Goal: Communication & Community: Answer question/provide support

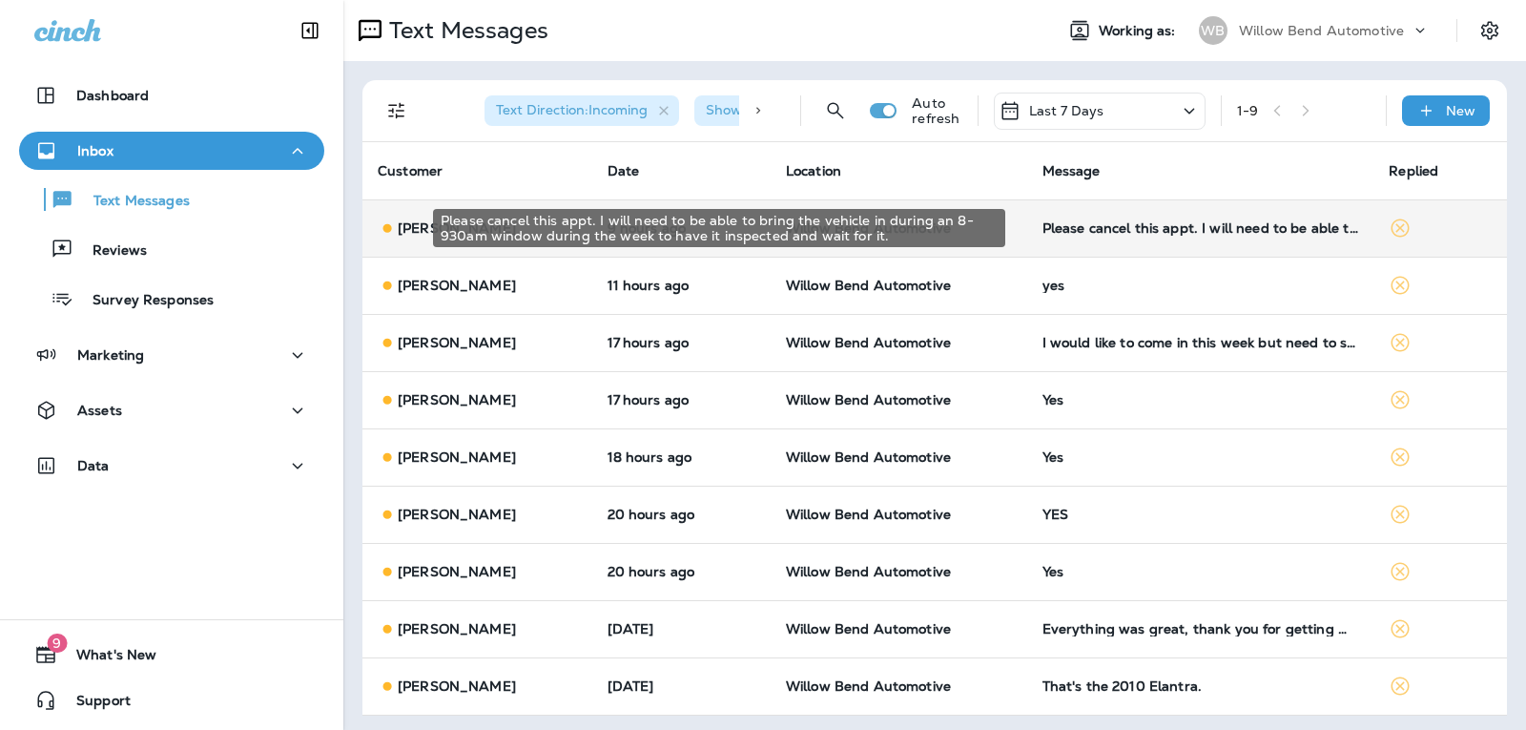
click at [1080, 233] on div "Please cancel this appt. I will need to be able to bring the vehicle in during …" at bounding box center [1200, 227] width 317 height 15
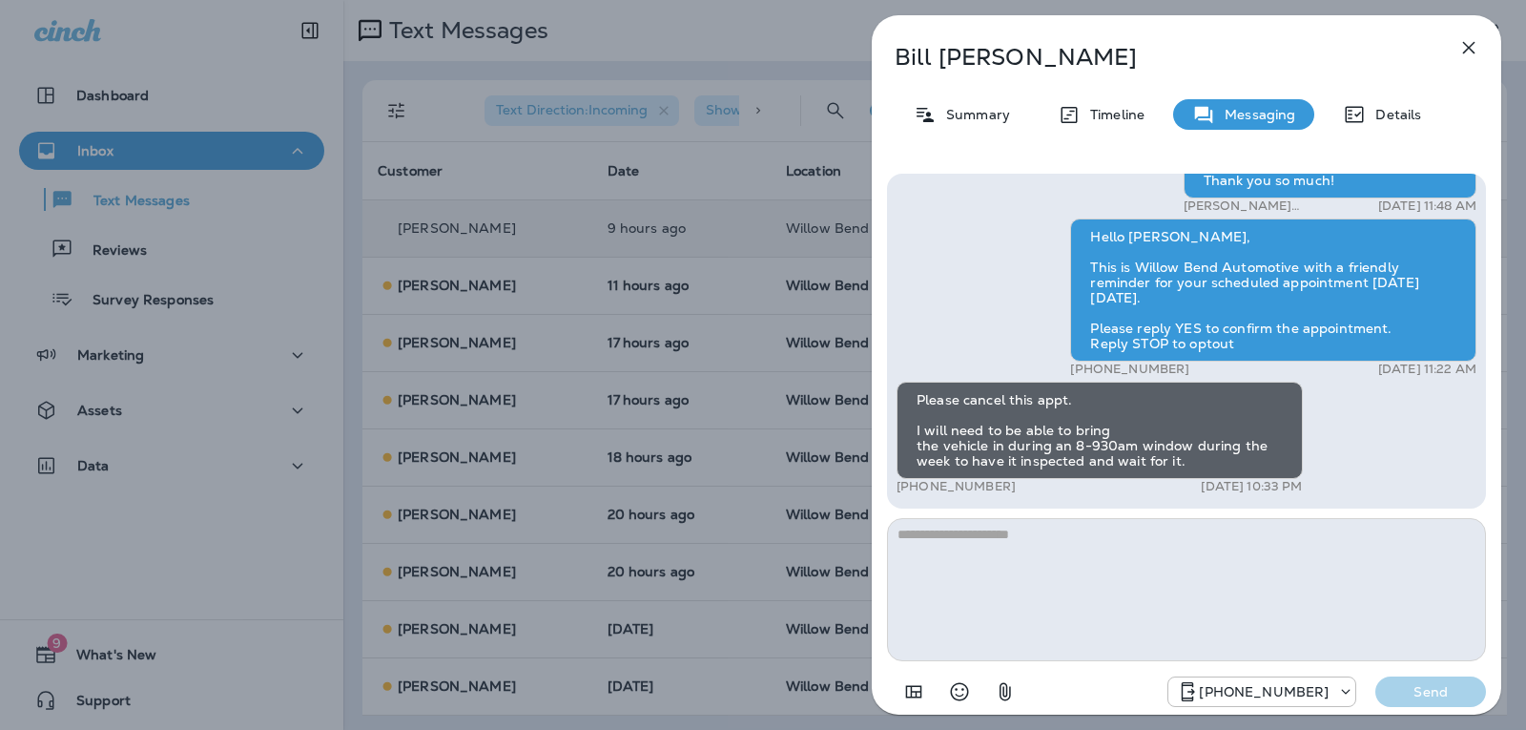
click at [977, 537] on textarea at bounding box center [1186, 589] width 599 height 143
type textarea "*"
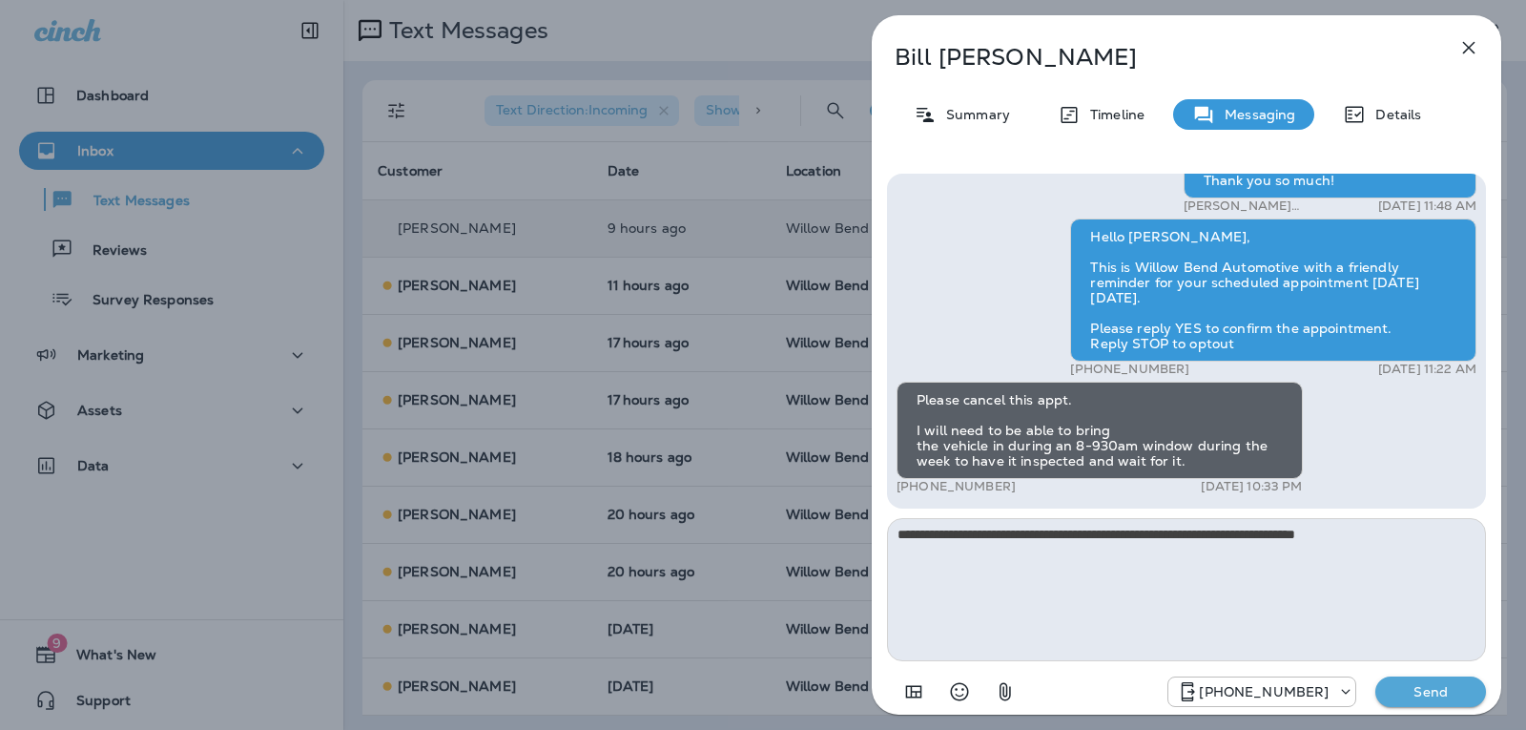
type textarea "**********"
click at [1388, 697] on button "Send" at bounding box center [1430, 691] width 111 height 31
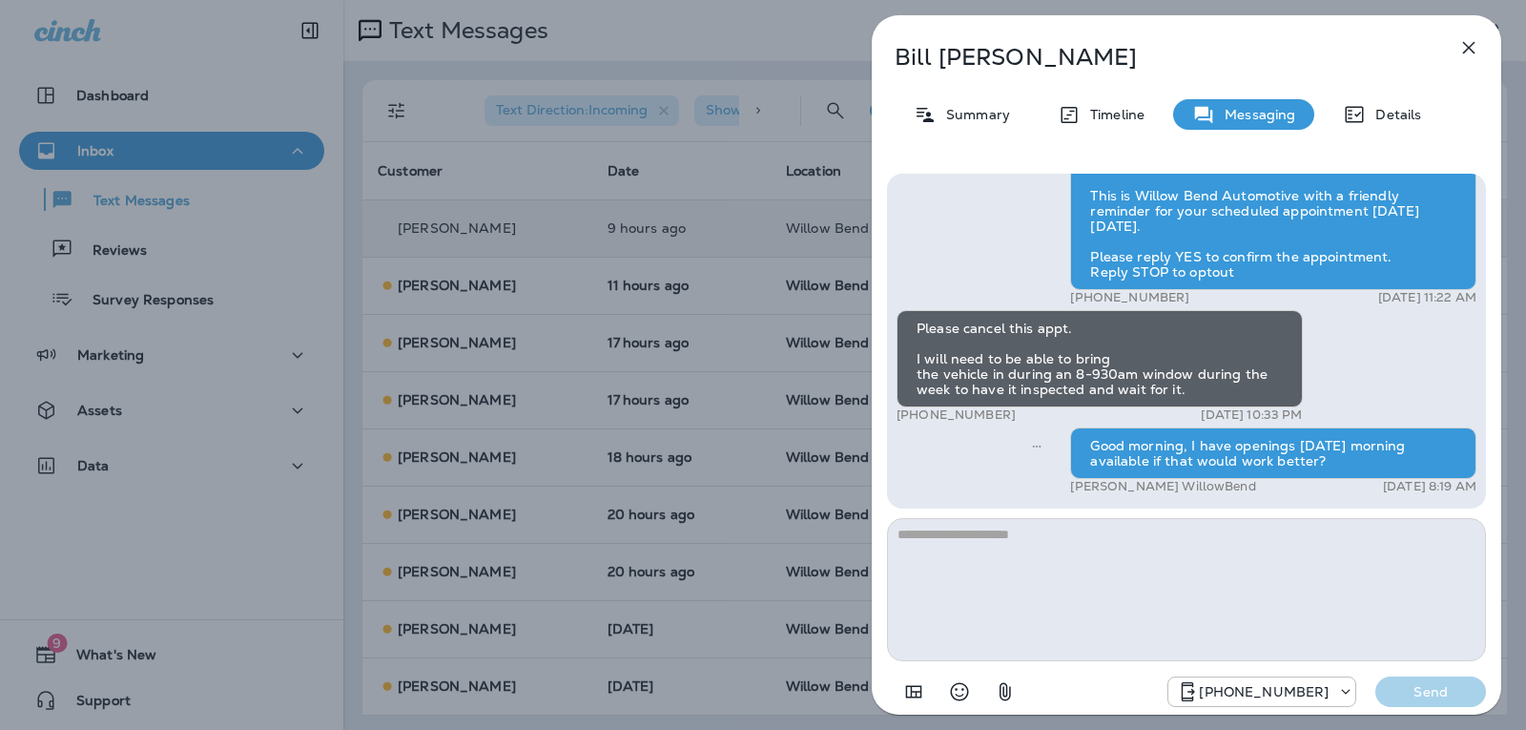
click at [1481, 39] on button "button" at bounding box center [1469, 48] width 38 height 38
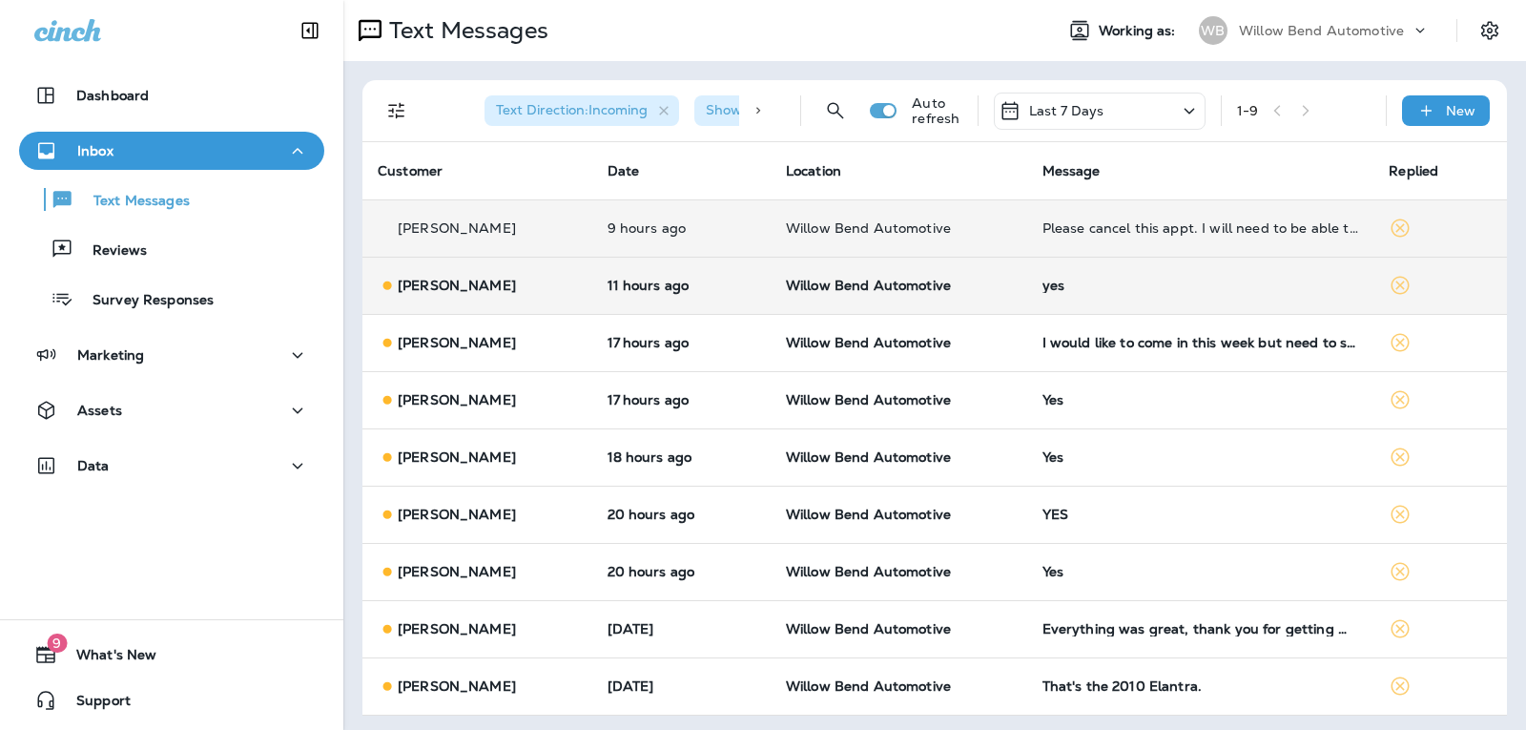
click at [1186, 287] on div "yes" at bounding box center [1200, 285] width 317 height 15
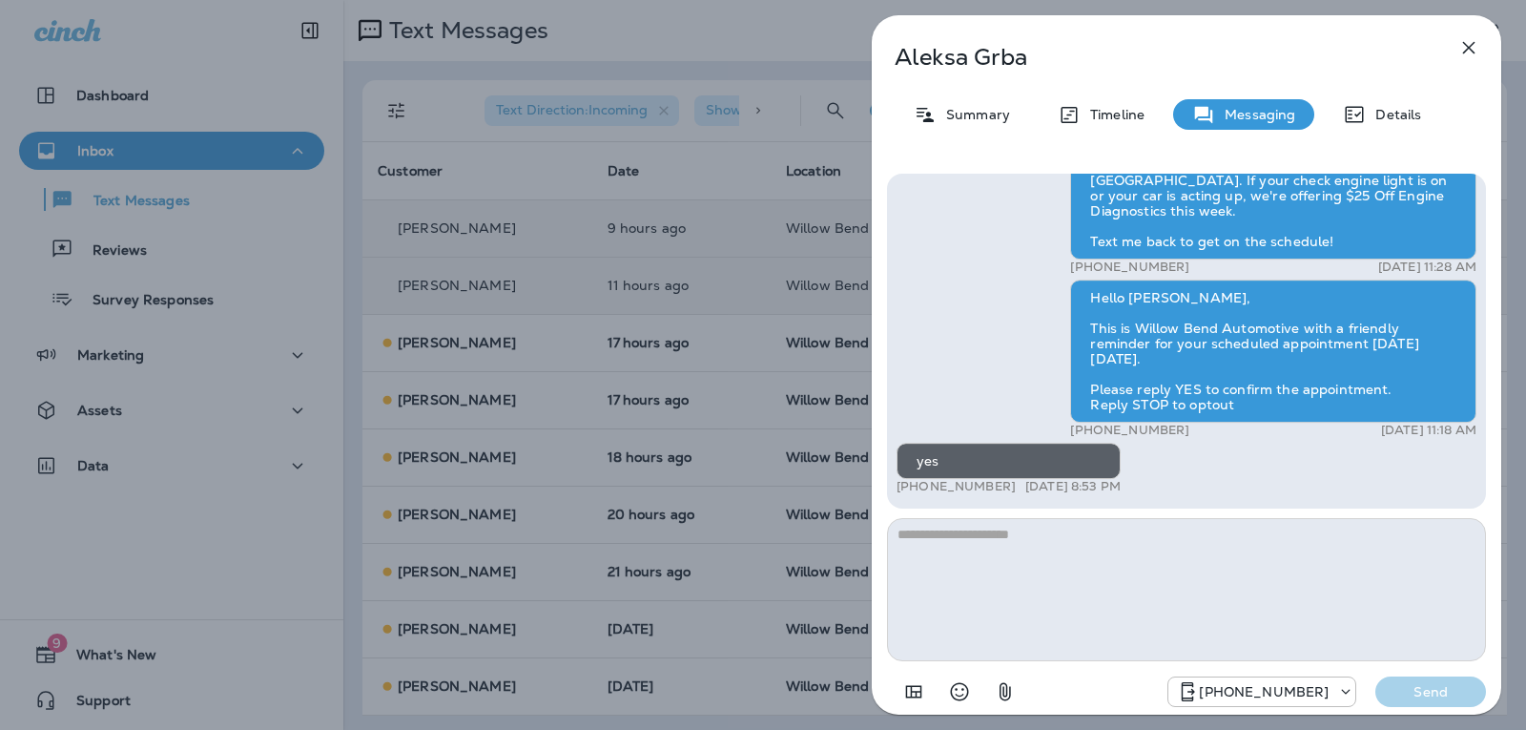
click at [1028, 591] on textarea at bounding box center [1186, 589] width 599 height 143
type textarea "**********"
click at [1416, 685] on p "Send" at bounding box center [1431, 691] width 80 height 17
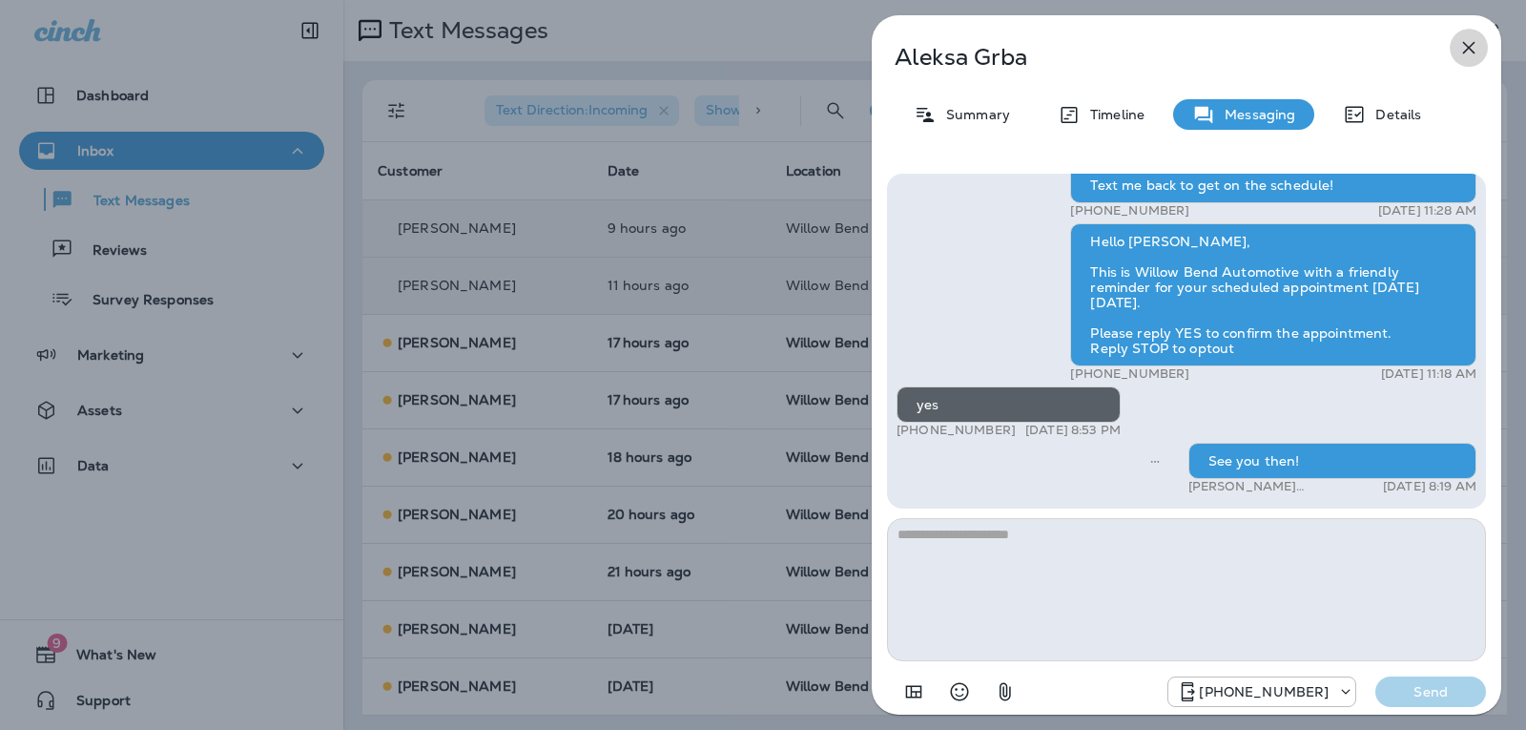
click at [1476, 40] on icon "button" at bounding box center [1468, 47] width 23 height 23
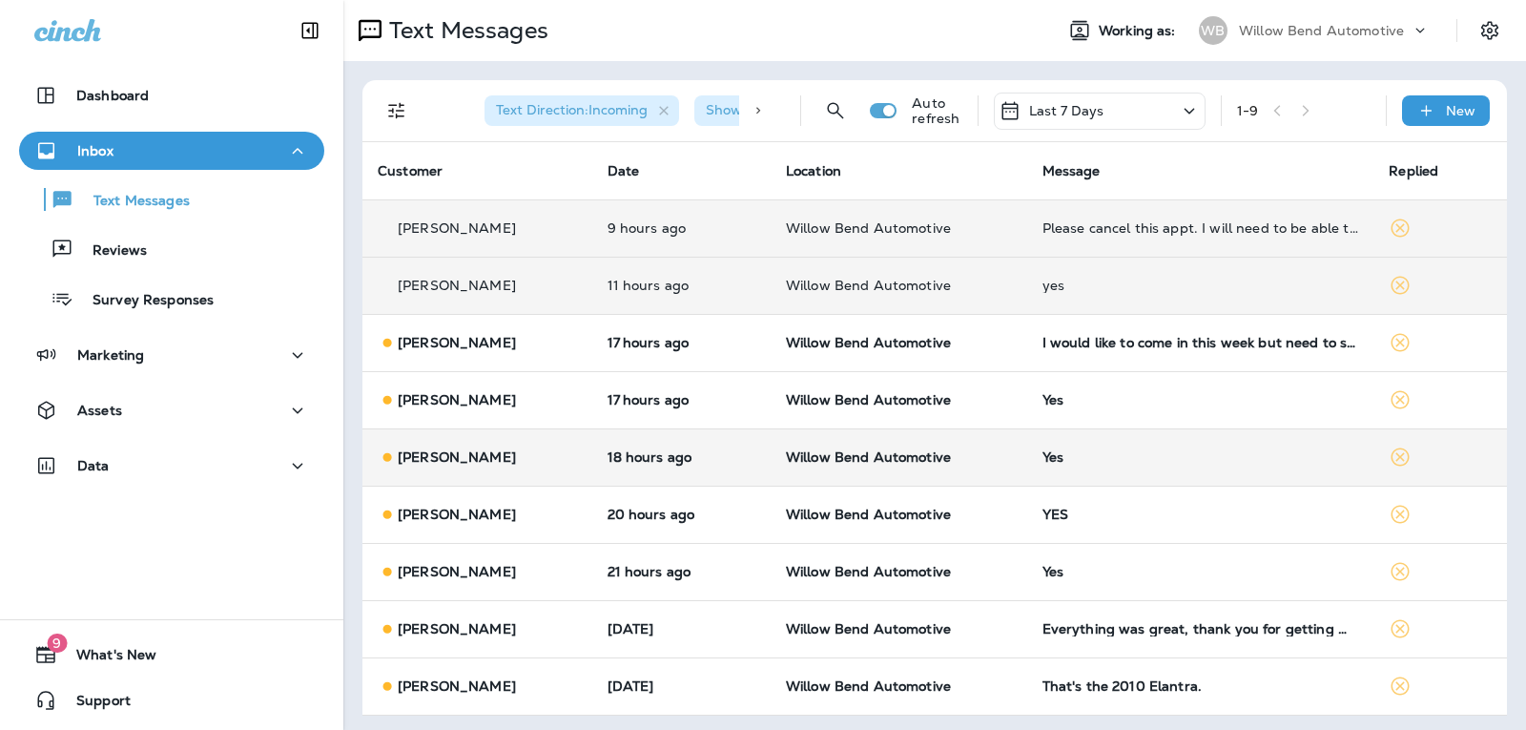
click at [1281, 467] on td "Yes" at bounding box center [1200, 456] width 347 height 57
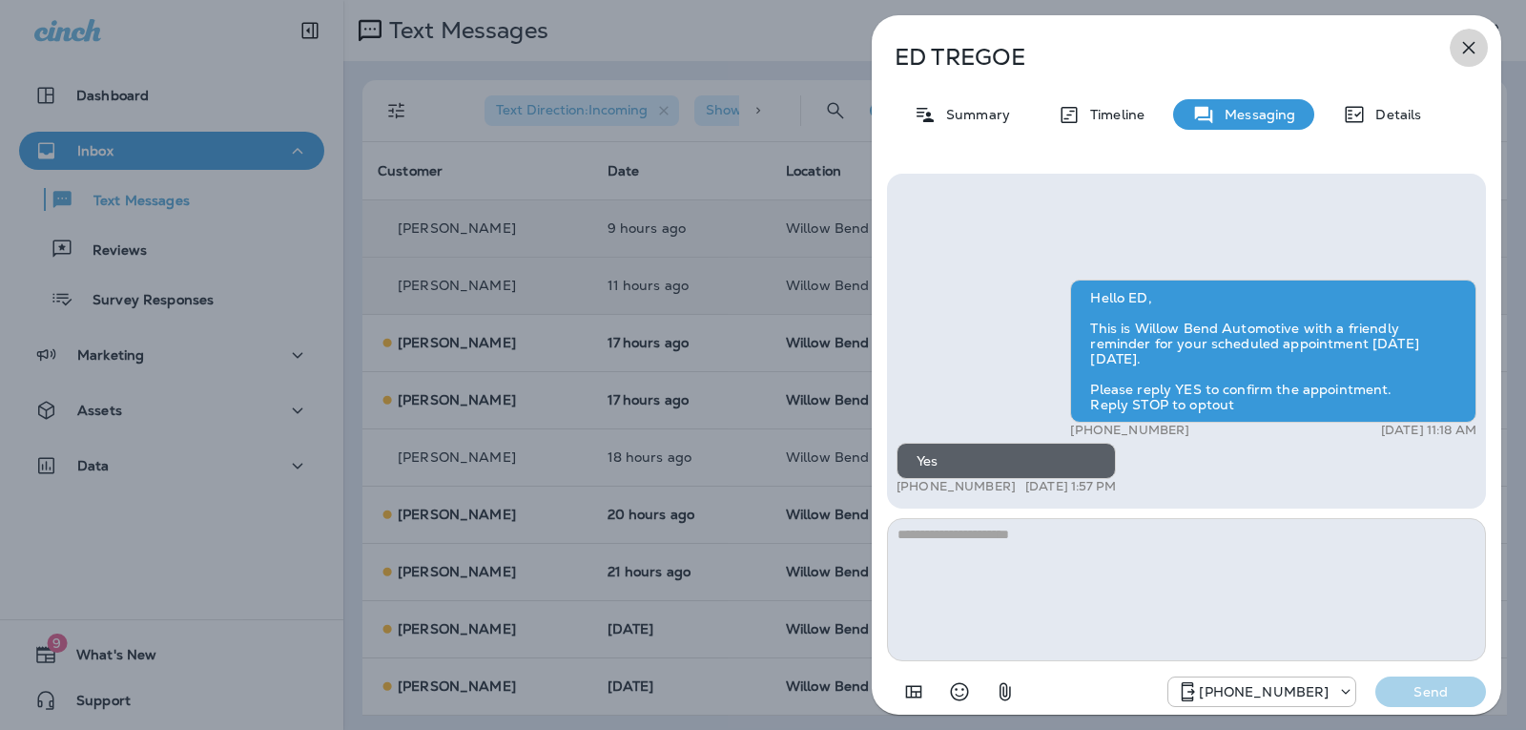
click at [1471, 40] on icon "button" at bounding box center [1468, 47] width 23 height 23
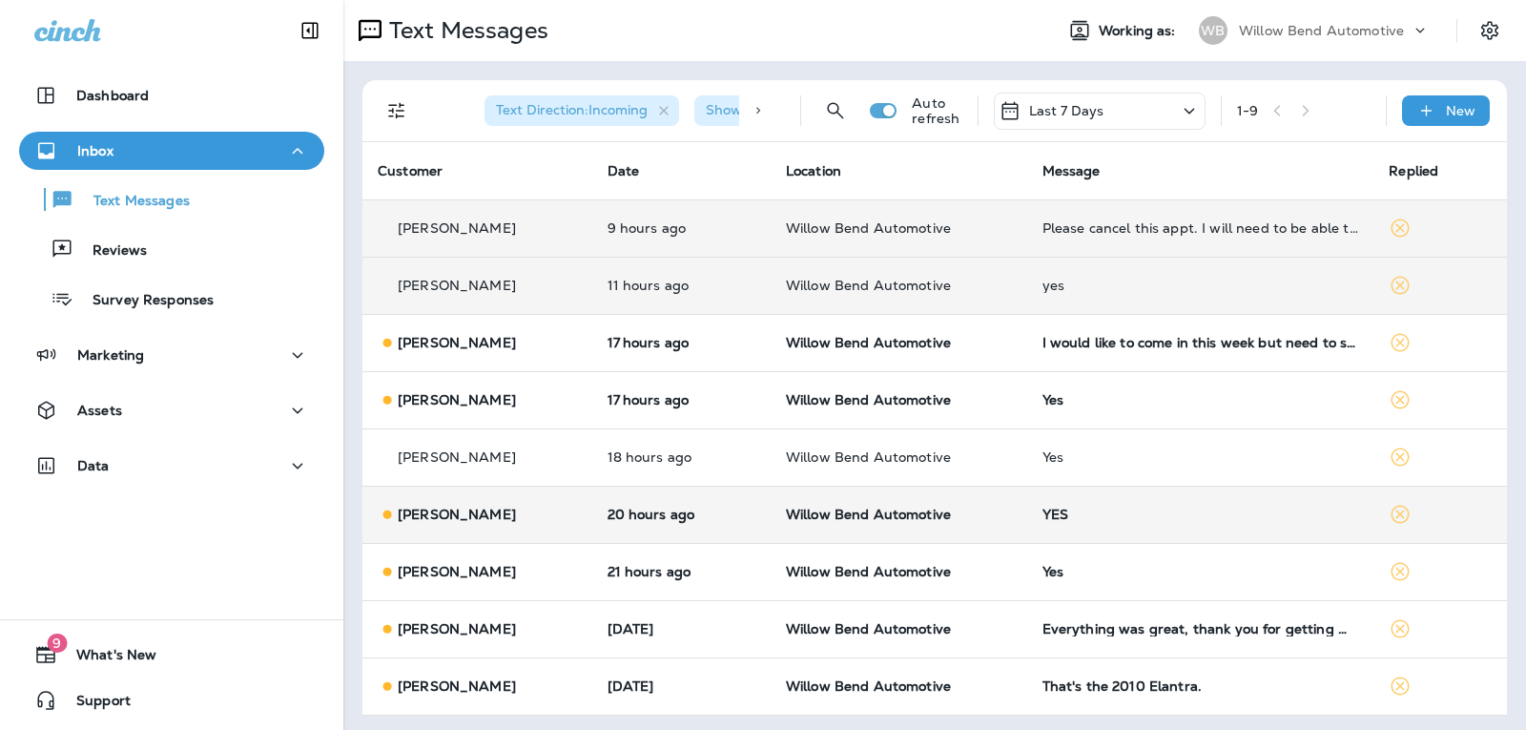
click at [1239, 516] on div "YES" at bounding box center [1200, 513] width 317 height 15
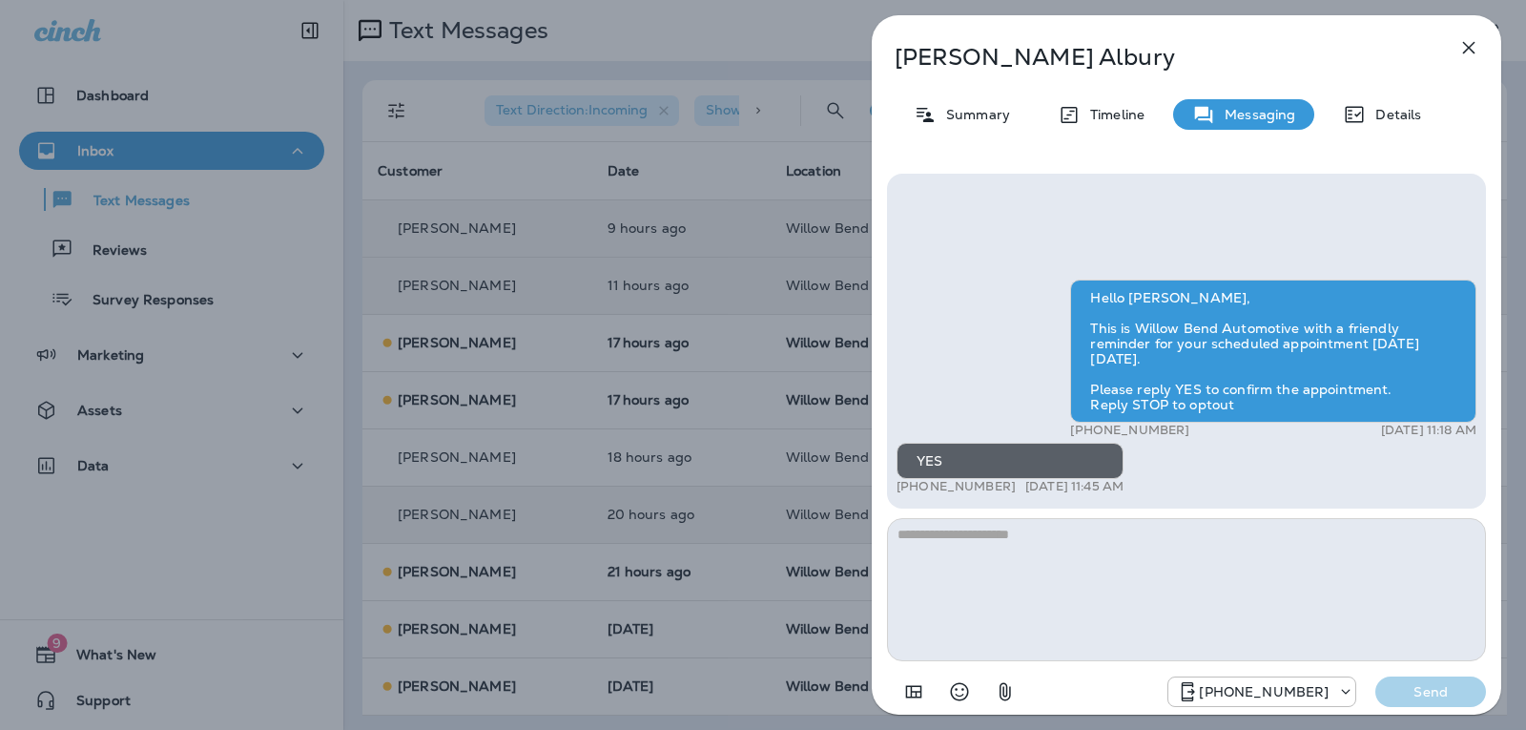
click at [994, 572] on textarea at bounding box center [1186, 589] width 599 height 143
type textarea "**********"
click at [1423, 692] on p "Send" at bounding box center [1431, 691] width 80 height 17
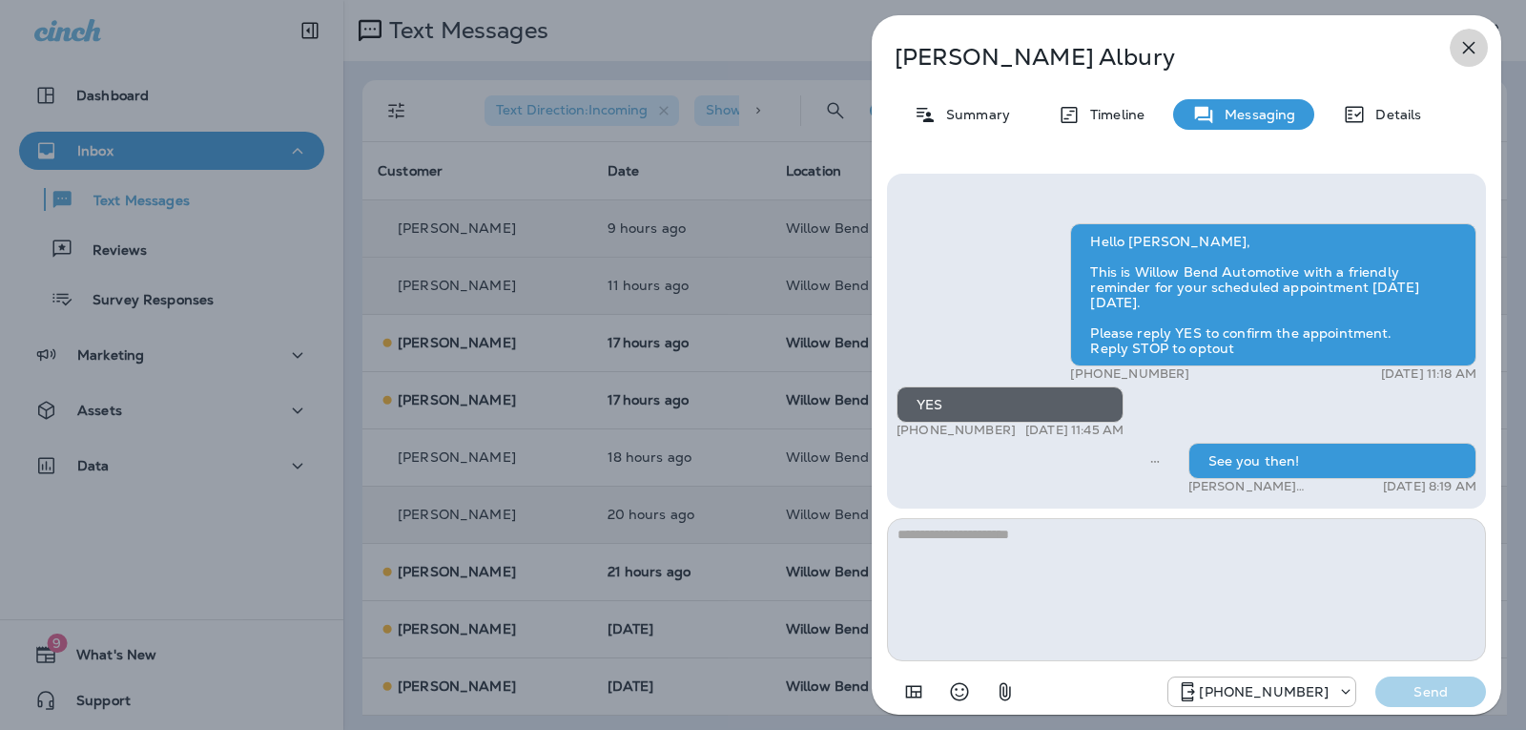
click at [1465, 52] on icon "button" at bounding box center [1469, 48] width 12 height 12
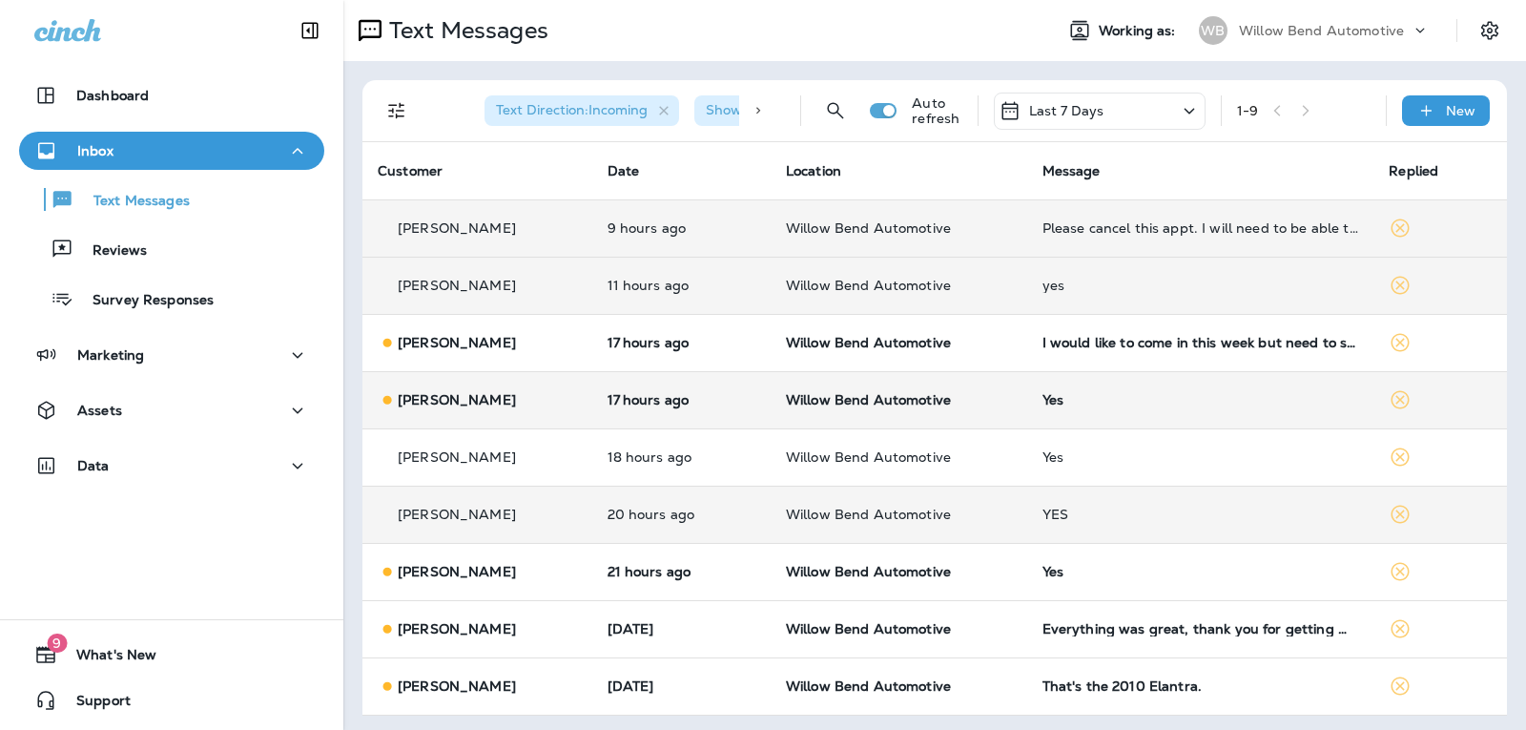
click at [1081, 398] on div "Yes" at bounding box center [1200, 399] width 317 height 15
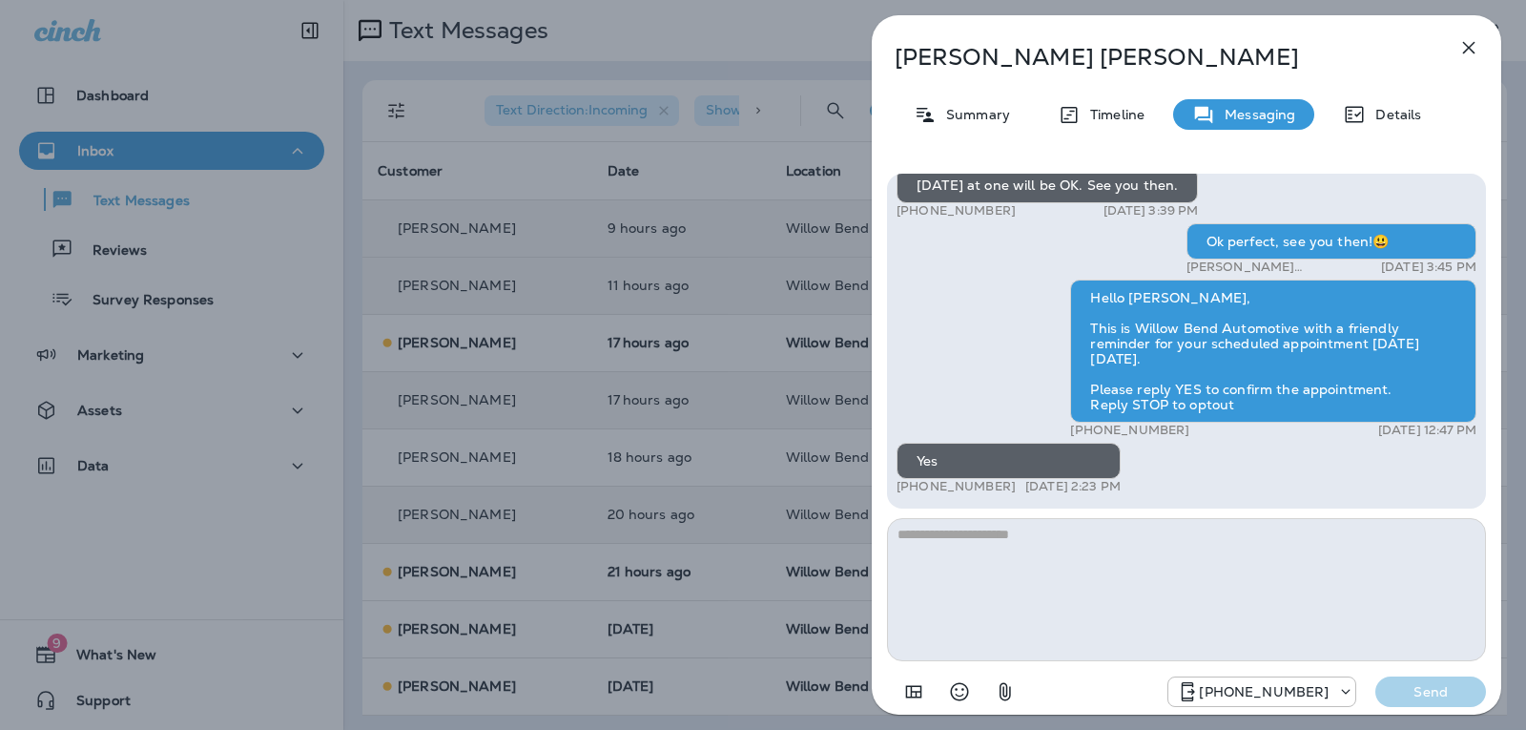
click at [1132, 534] on textarea at bounding box center [1186, 589] width 599 height 143
type textarea "**********"
drag, startPoint x: 1456, startPoint y: 700, endPoint x: 1438, endPoint y: 565, distance: 136.6
click at [1456, 695] on button "Send" at bounding box center [1430, 691] width 111 height 31
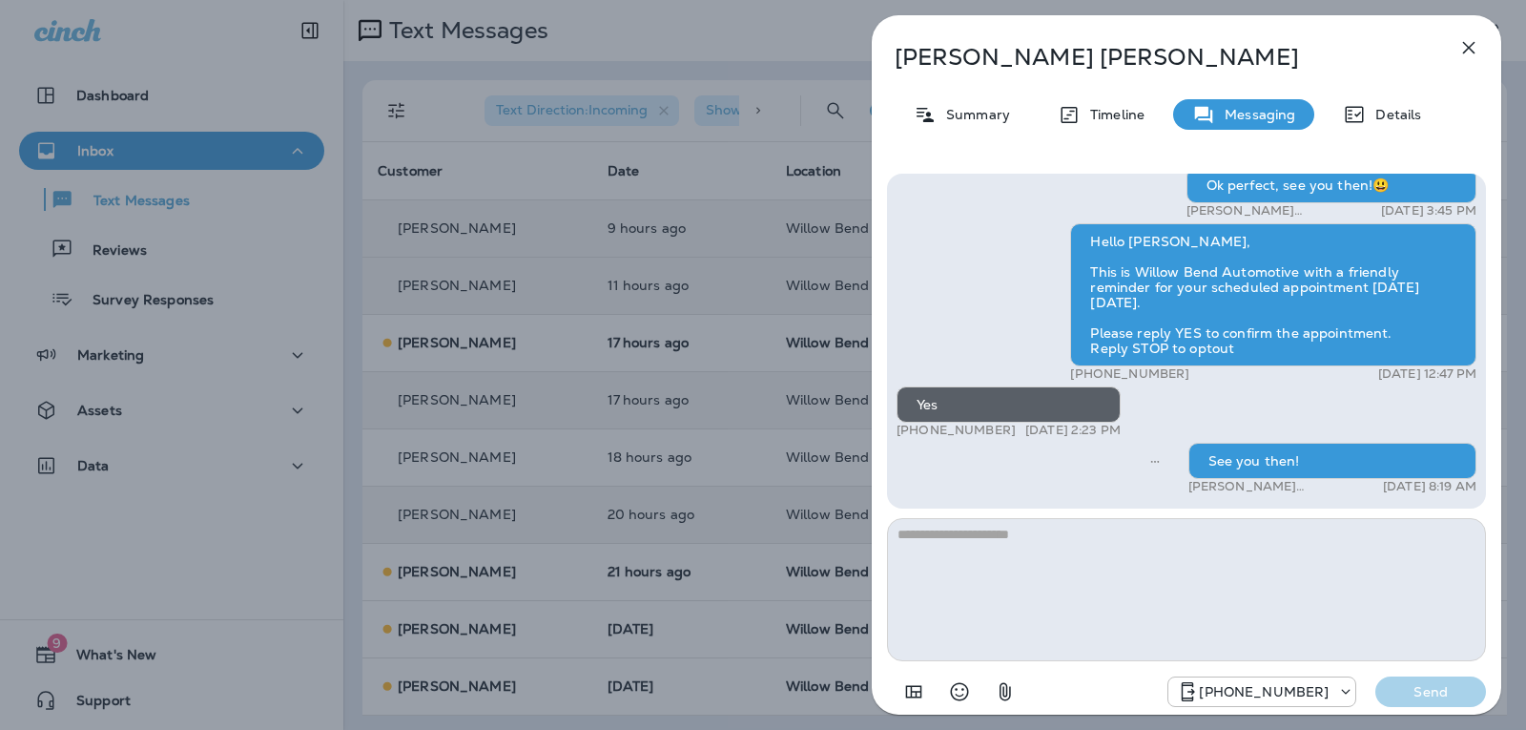
click at [1471, 44] on icon "button" at bounding box center [1468, 47] width 23 height 23
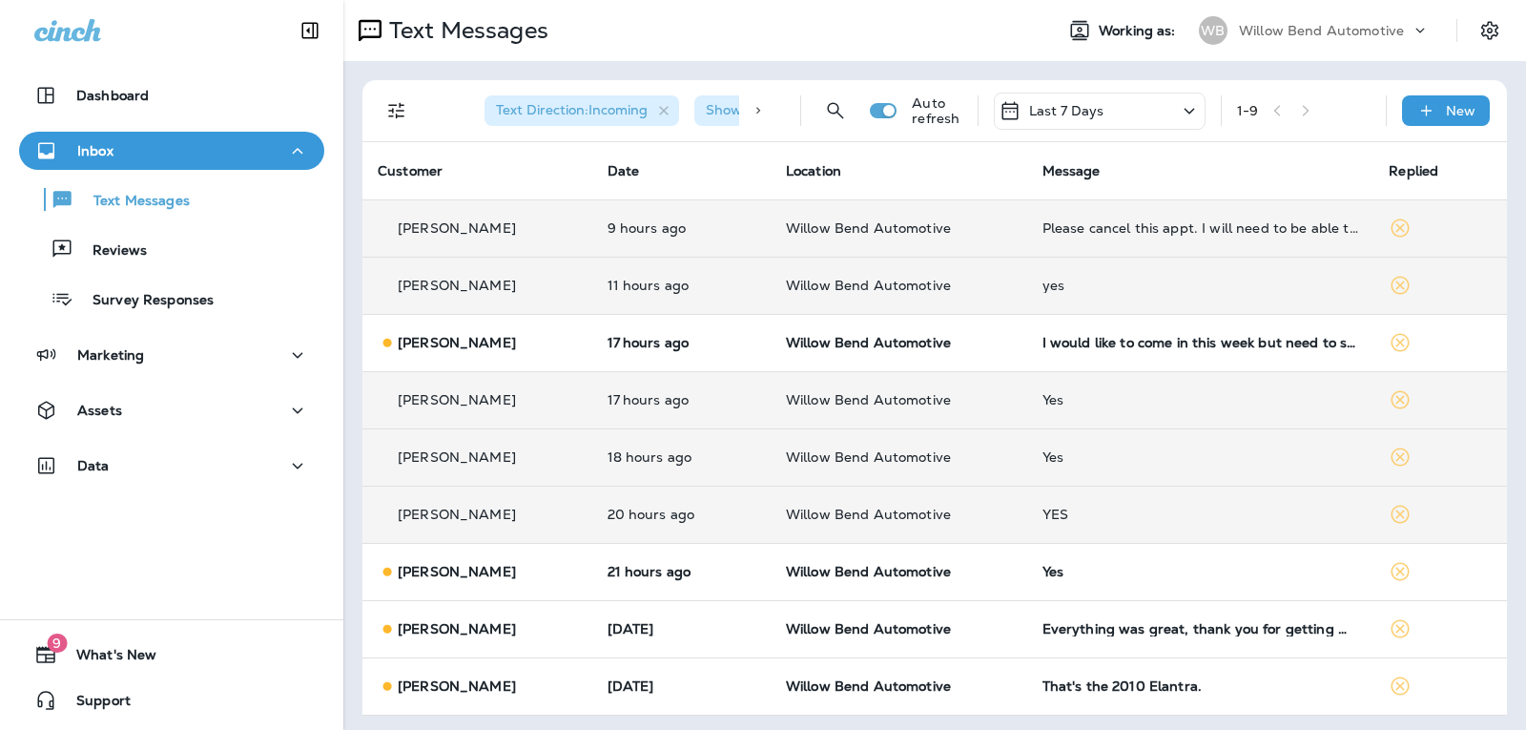
click at [1077, 465] on td "Yes" at bounding box center [1200, 456] width 347 height 57
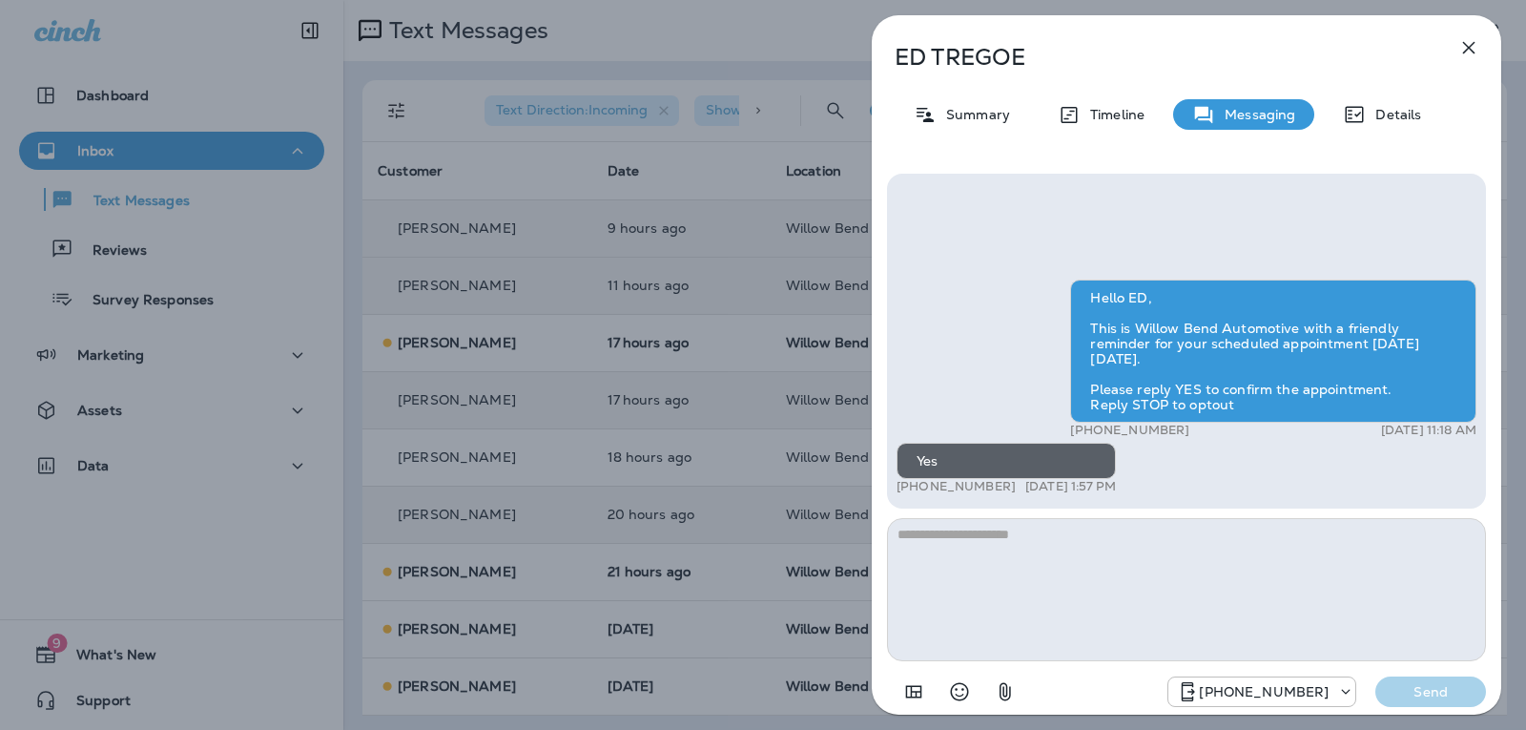
click at [1466, 49] on icon "button" at bounding box center [1468, 47] width 23 height 23
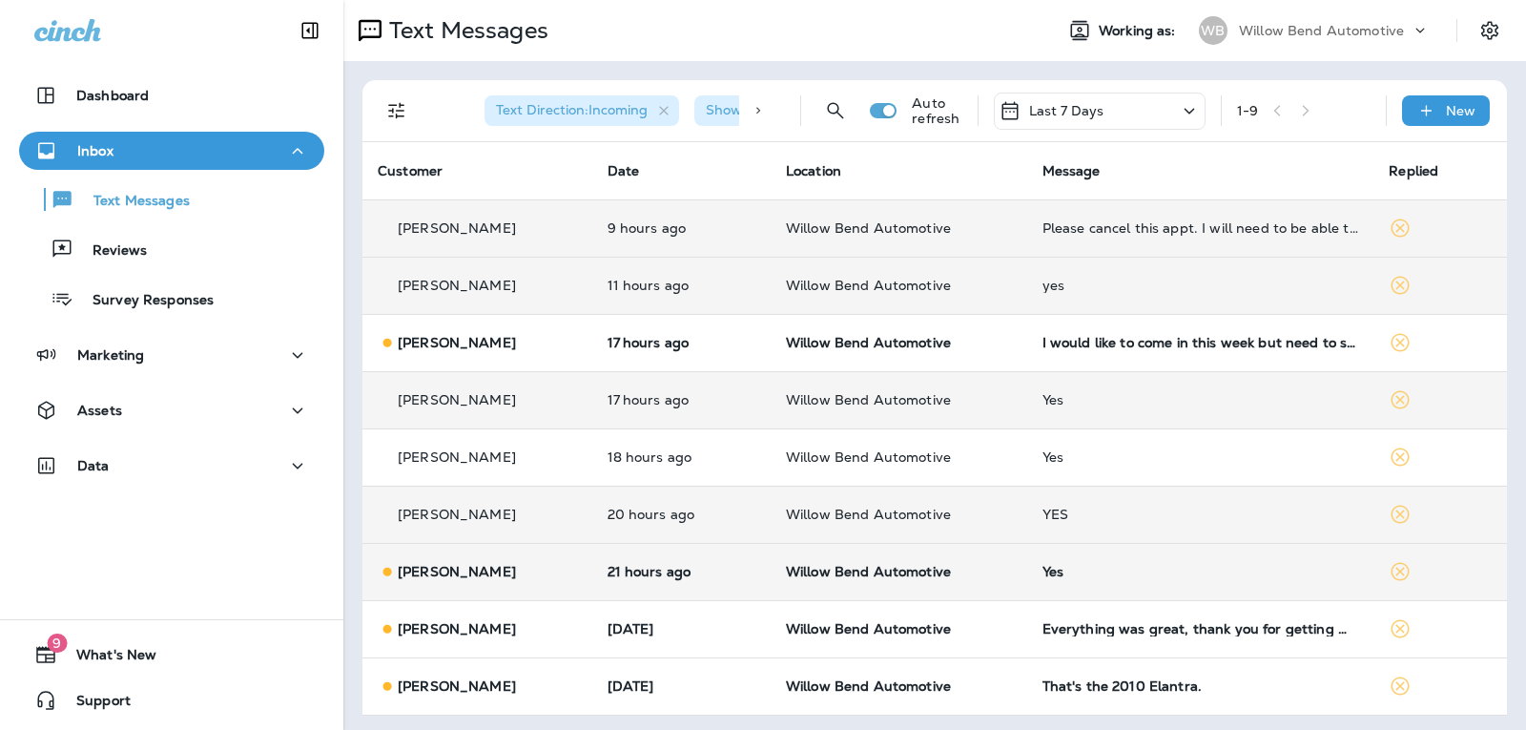
click at [1118, 562] on td "Yes" at bounding box center [1200, 571] width 347 height 57
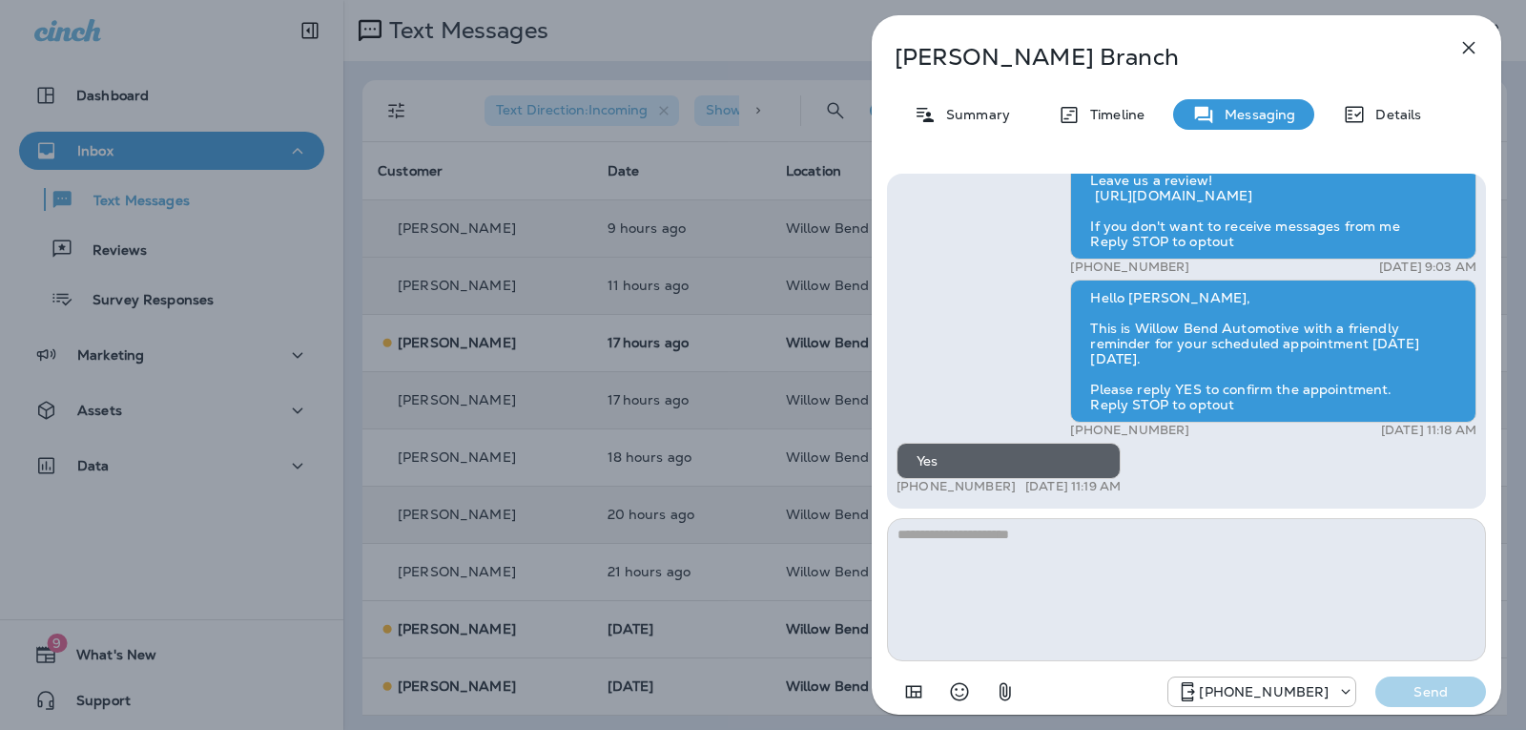
click at [1007, 554] on textarea at bounding box center [1186, 589] width 599 height 143
type textarea "**********"
click at [1438, 685] on p "Send" at bounding box center [1431, 691] width 80 height 17
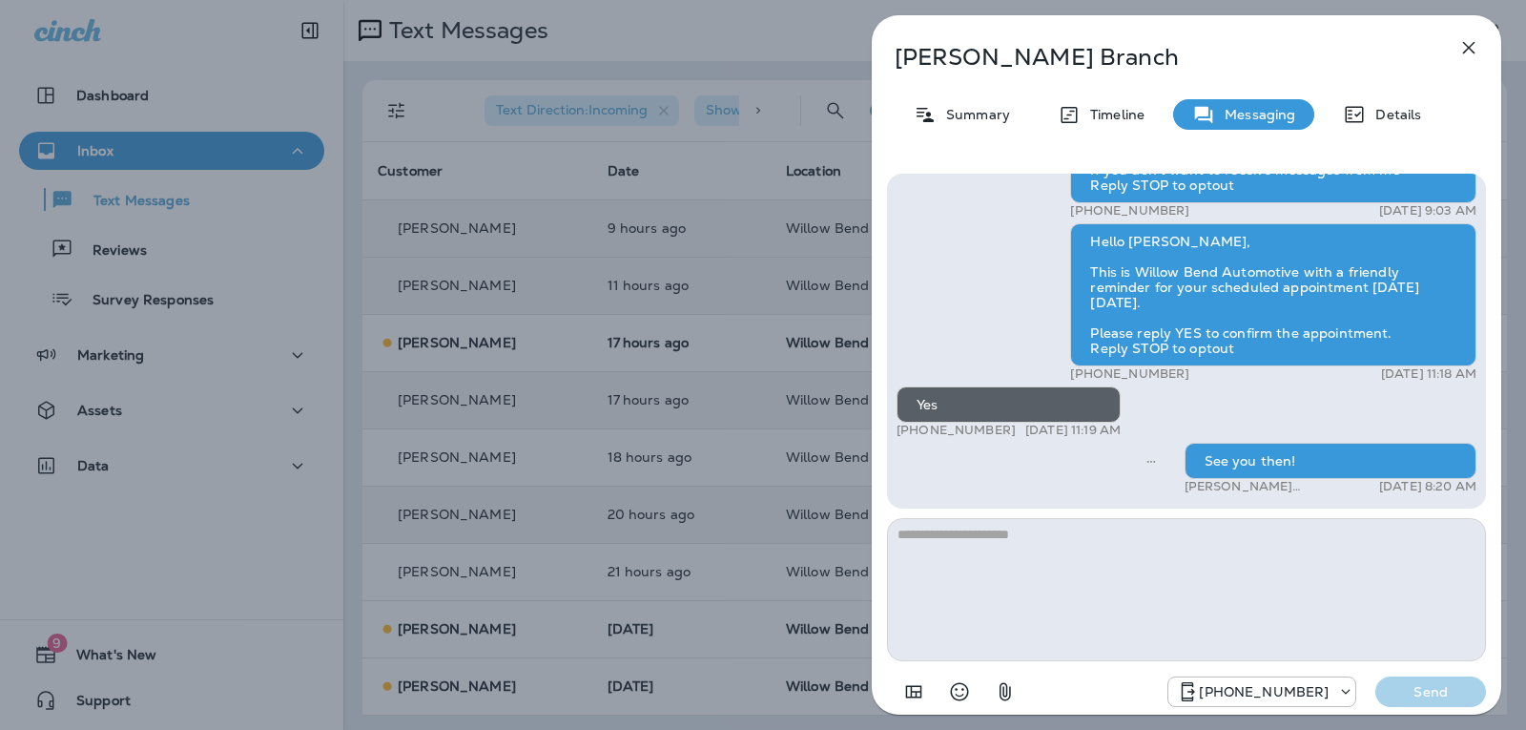
click at [1480, 45] on button "button" at bounding box center [1469, 48] width 38 height 38
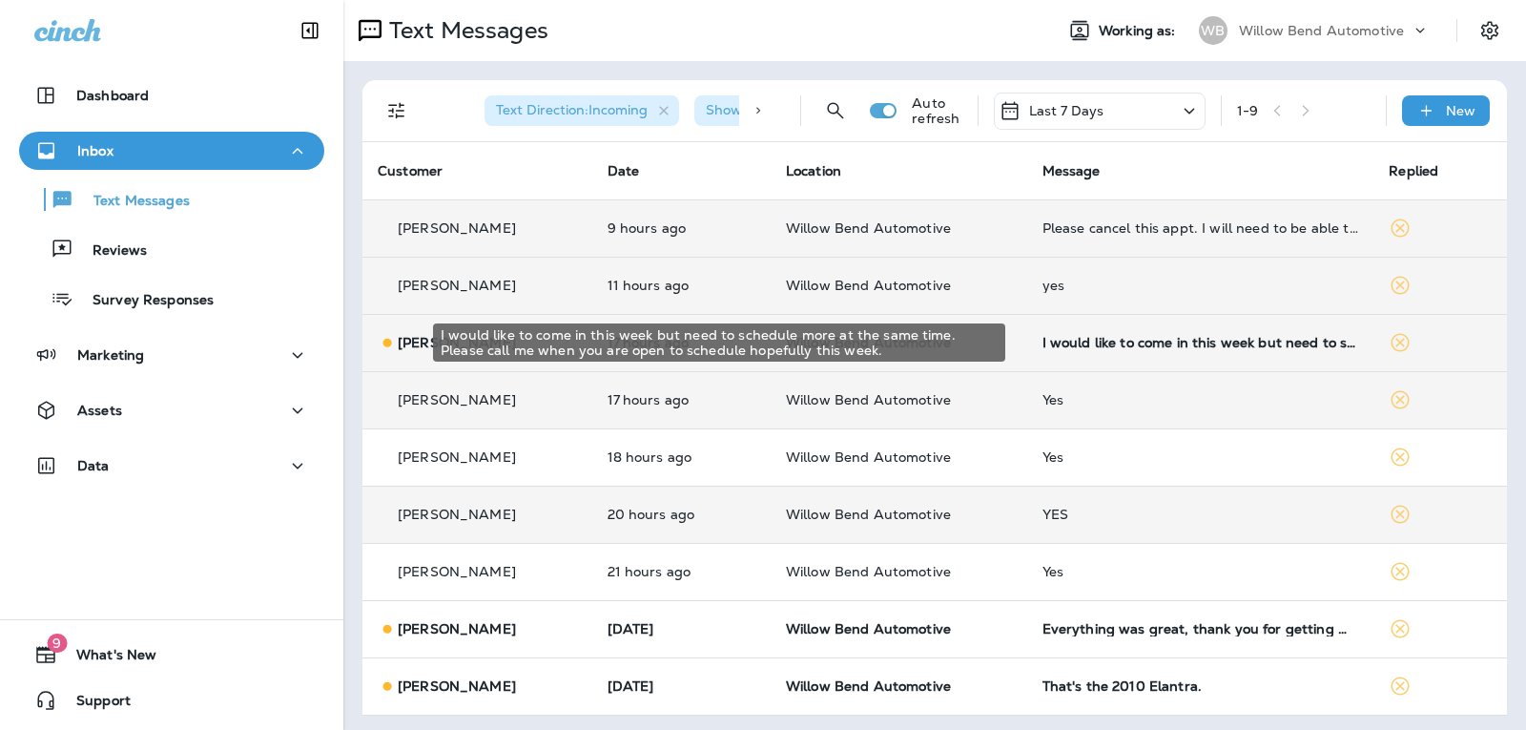
click at [1185, 335] on div "I would like to come in this week but need to schedule more at the same time. P…" at bounding box center [1200, 342] width 317 height 15
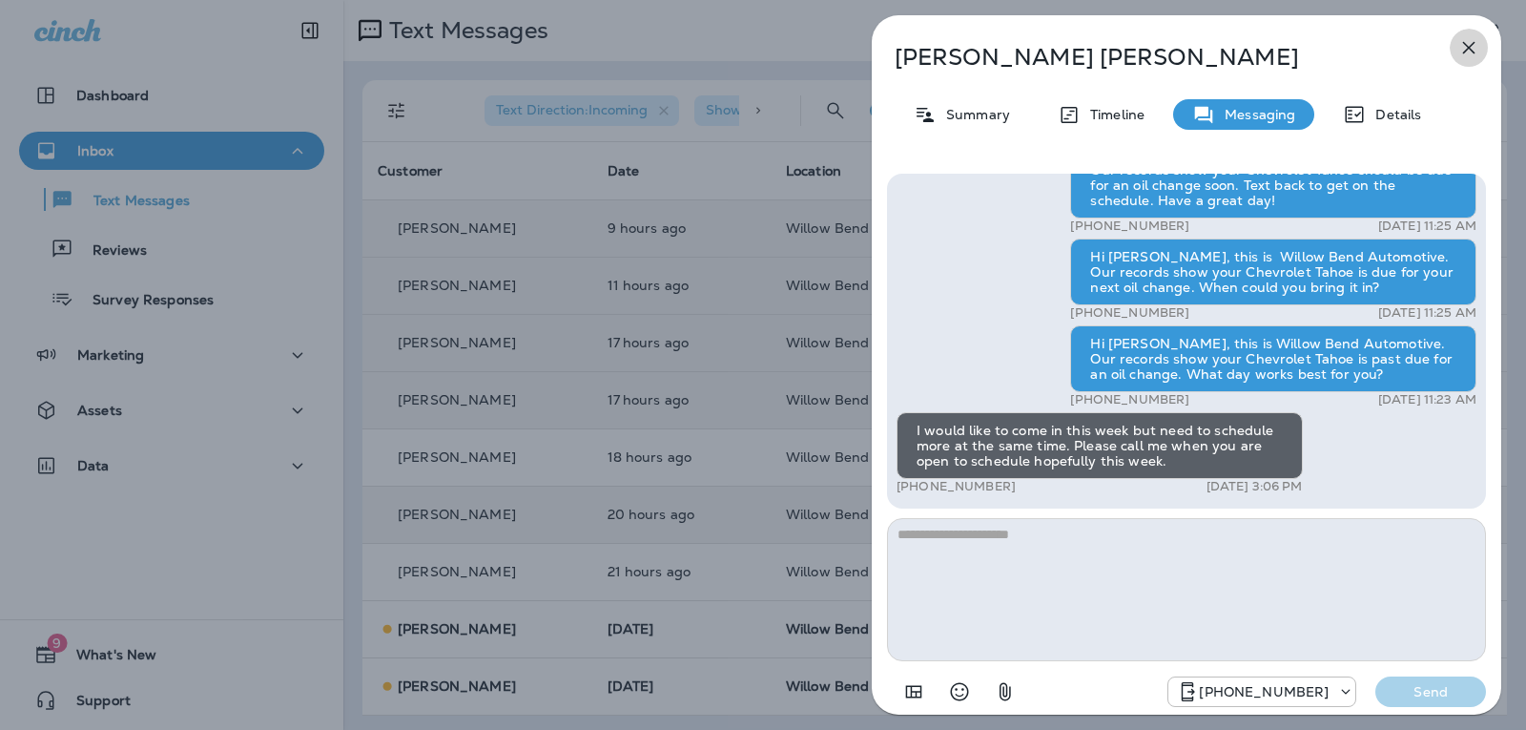
click at [1466, 52] on icon "button" at bounding box center [1469, 48] width 12 height 12
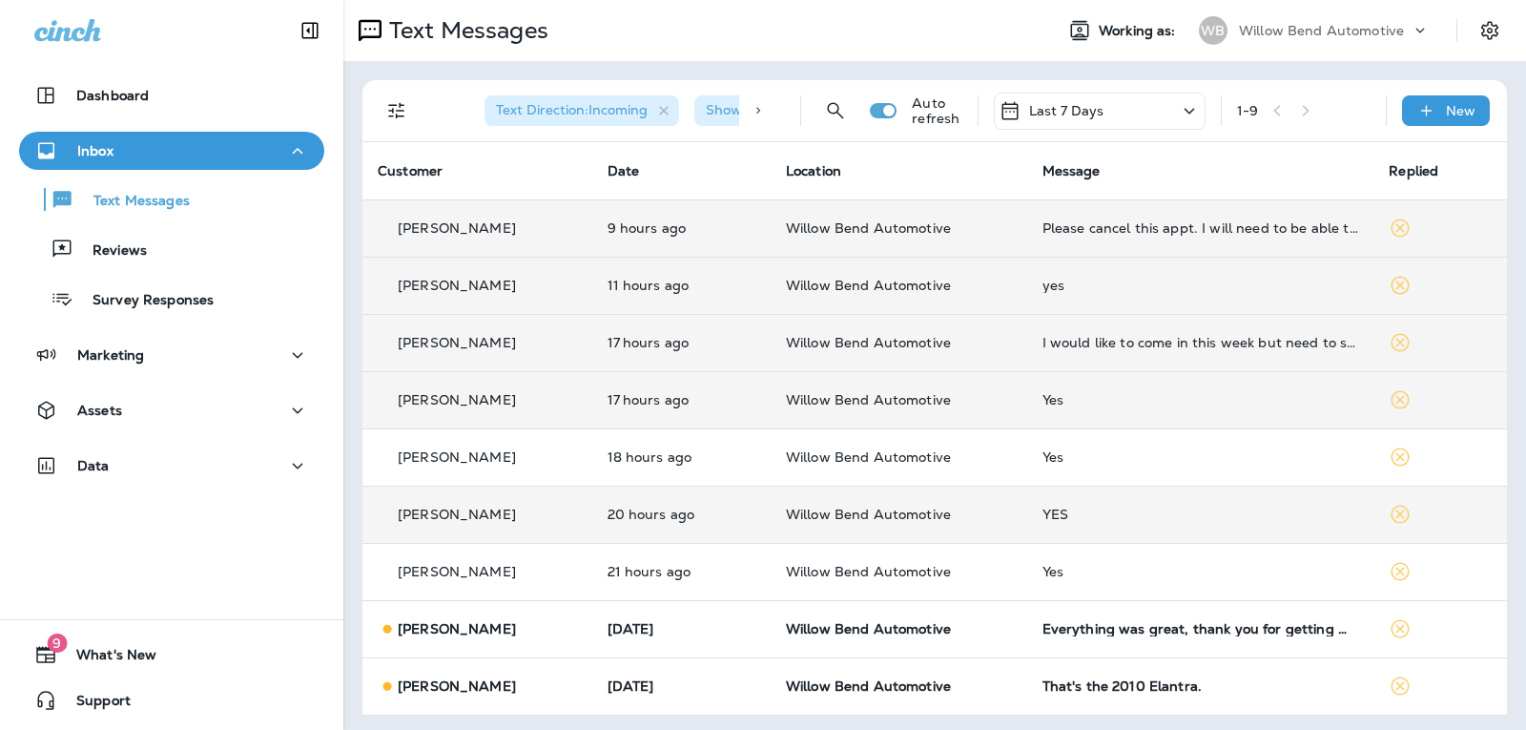
click at [1089, 109] on div "Last 7 Days" at bounding box center [1100, 111] width 212 height 37
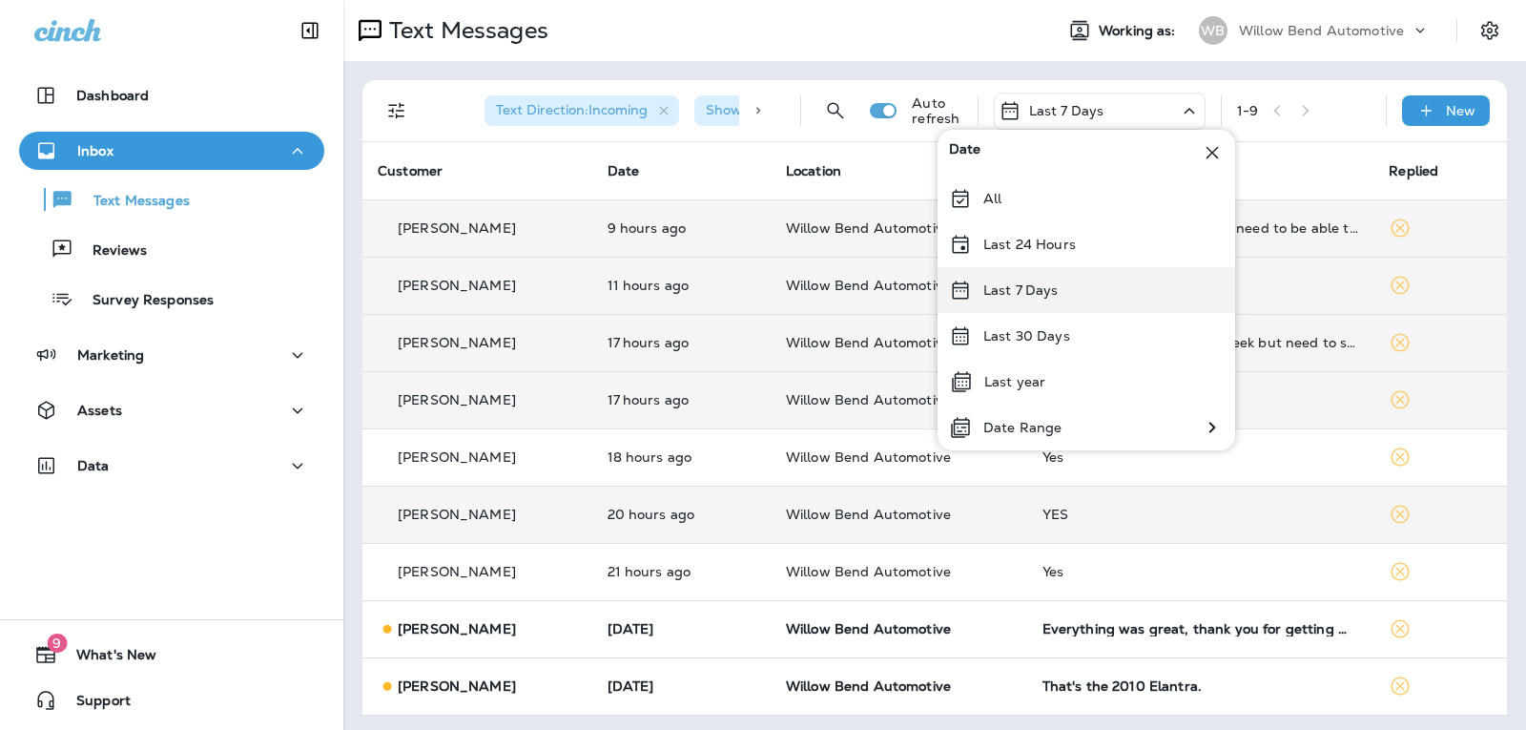
click at [1066, 277] on div "Last 7 Days" at bounding box center [1087, 290] width 298 height 46
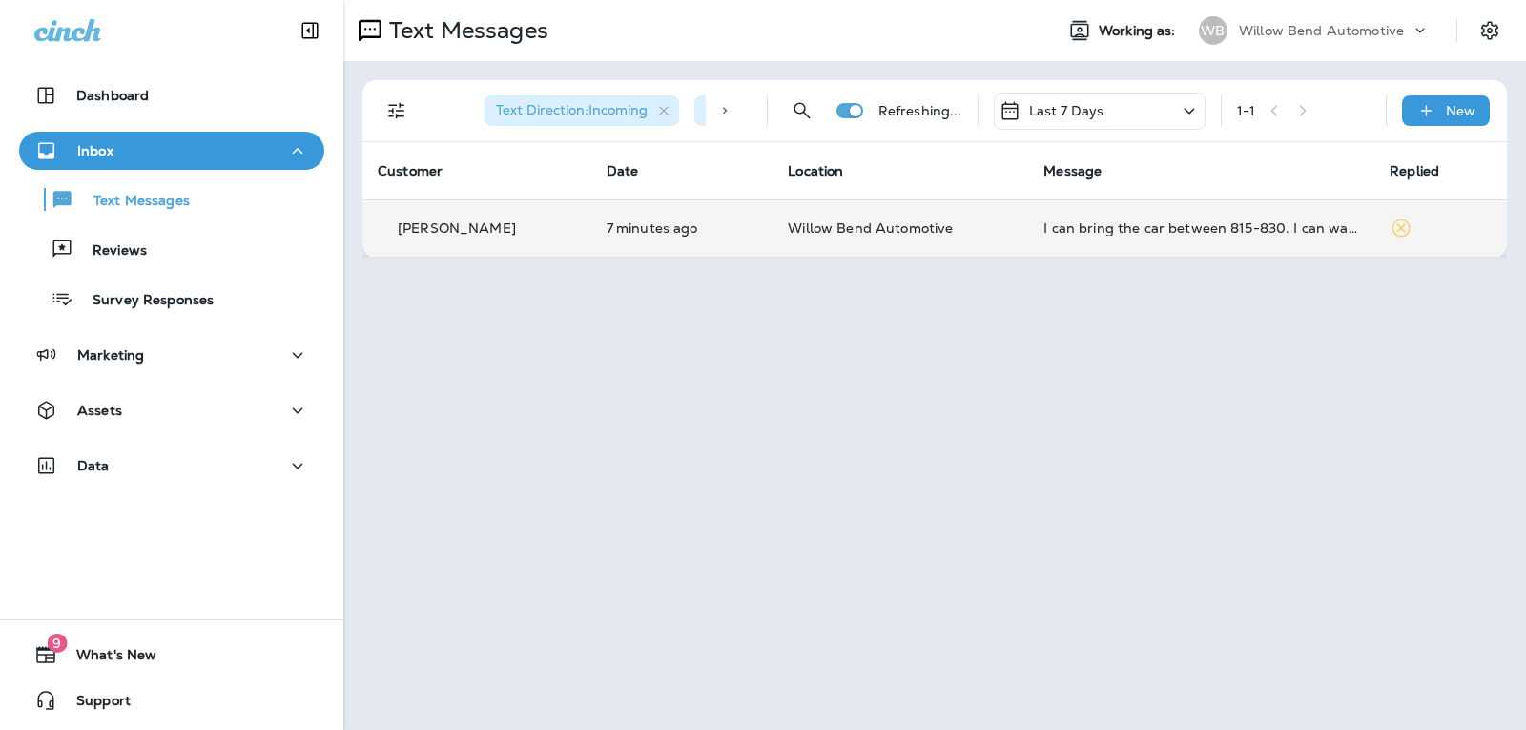
click at [1264, 231] on div "I can bring the car between 815-830. I can wait but will have to leave with the…" at bounding box center [1201, 227] width 316 height 15
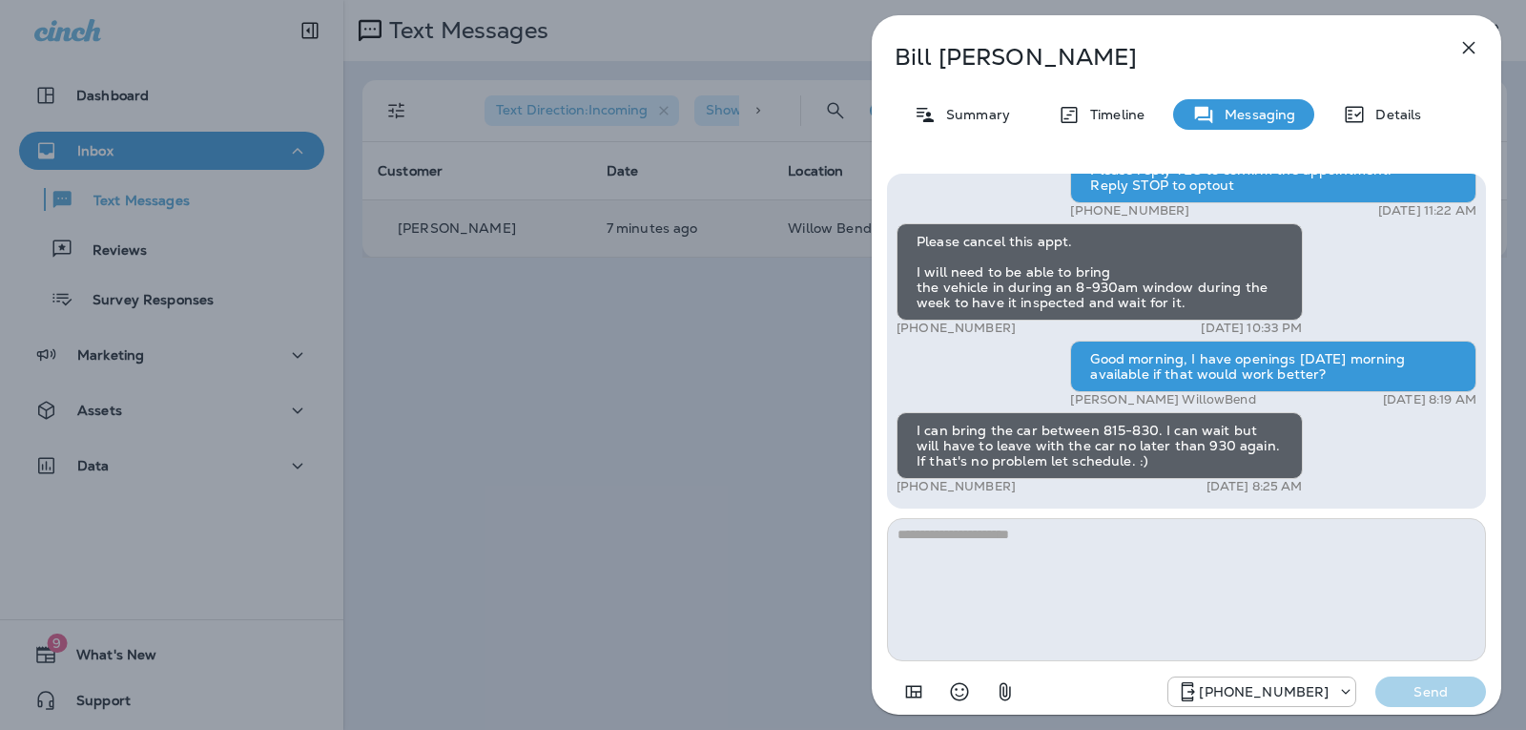
click at [948, 540] on textarea at bounding box center [1186, 589] width 599 height 143
type textarea "*"
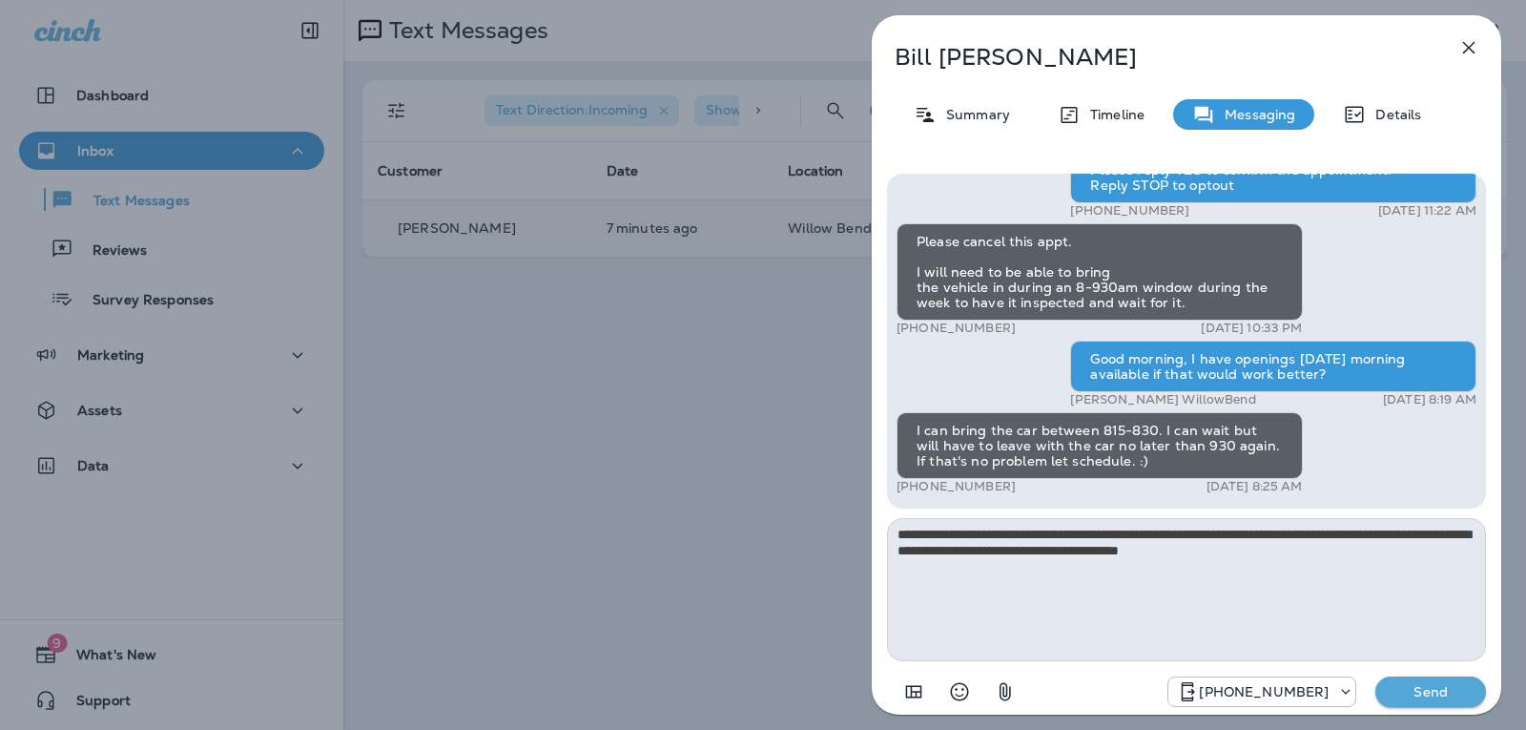
type textarea "**********"
click at [1434, 695] on p "Send" at bounding box center [1431, 691] width 80 height 17
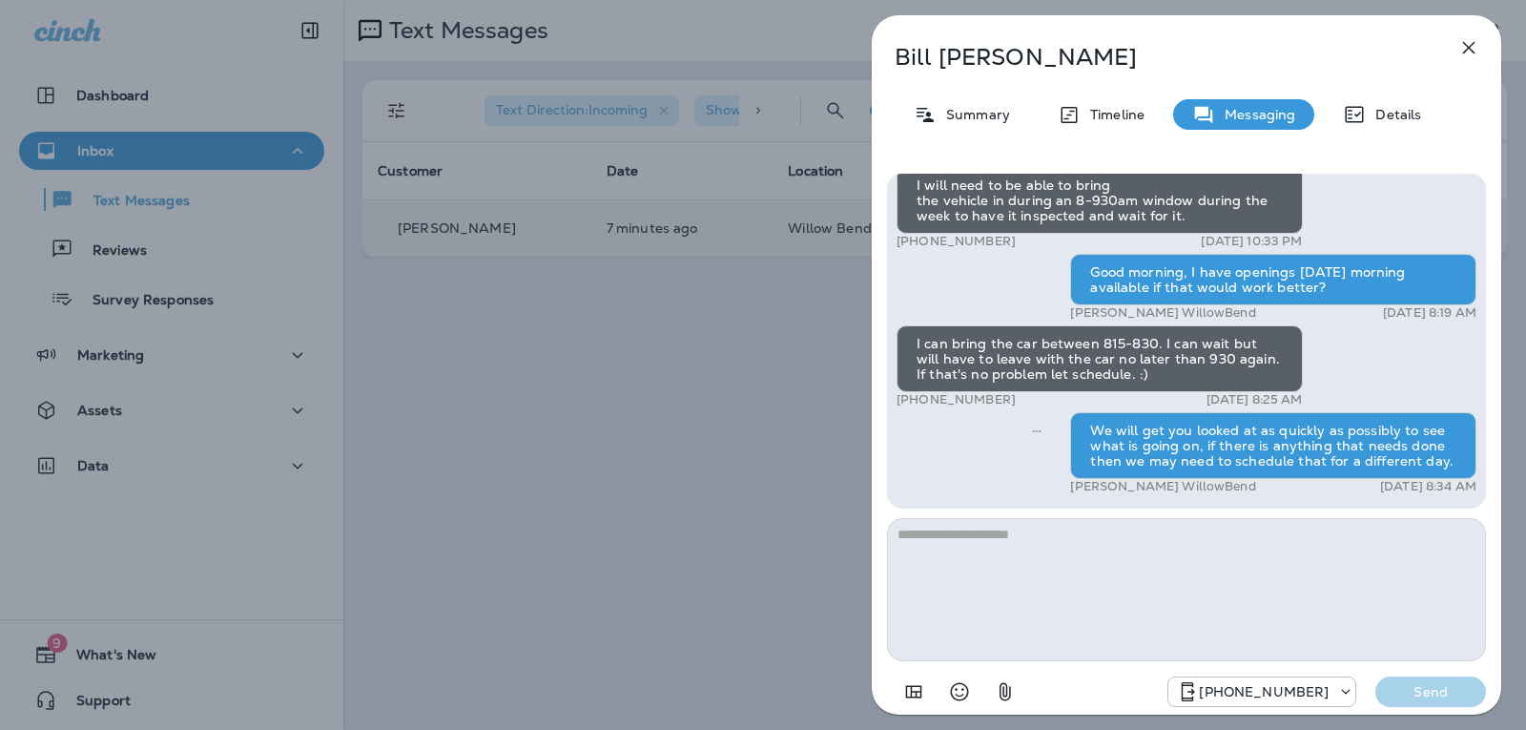
click at [1474, 53] on icon "button" at bounding box center [1469, 48] width 12 height 12
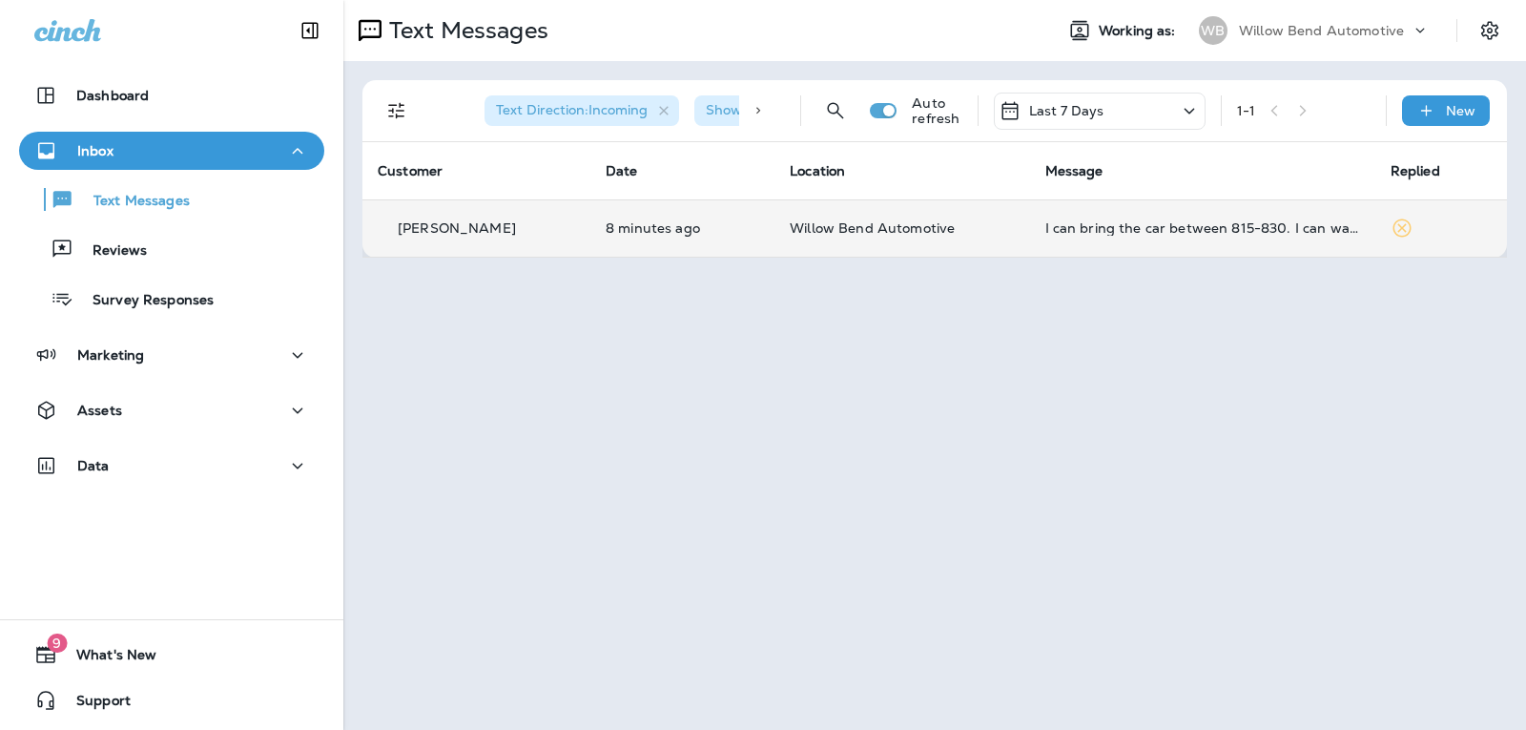
click at [1121, 120] on div "Last 7 Days" at bounding box center [1100, 111] width 212 height 37
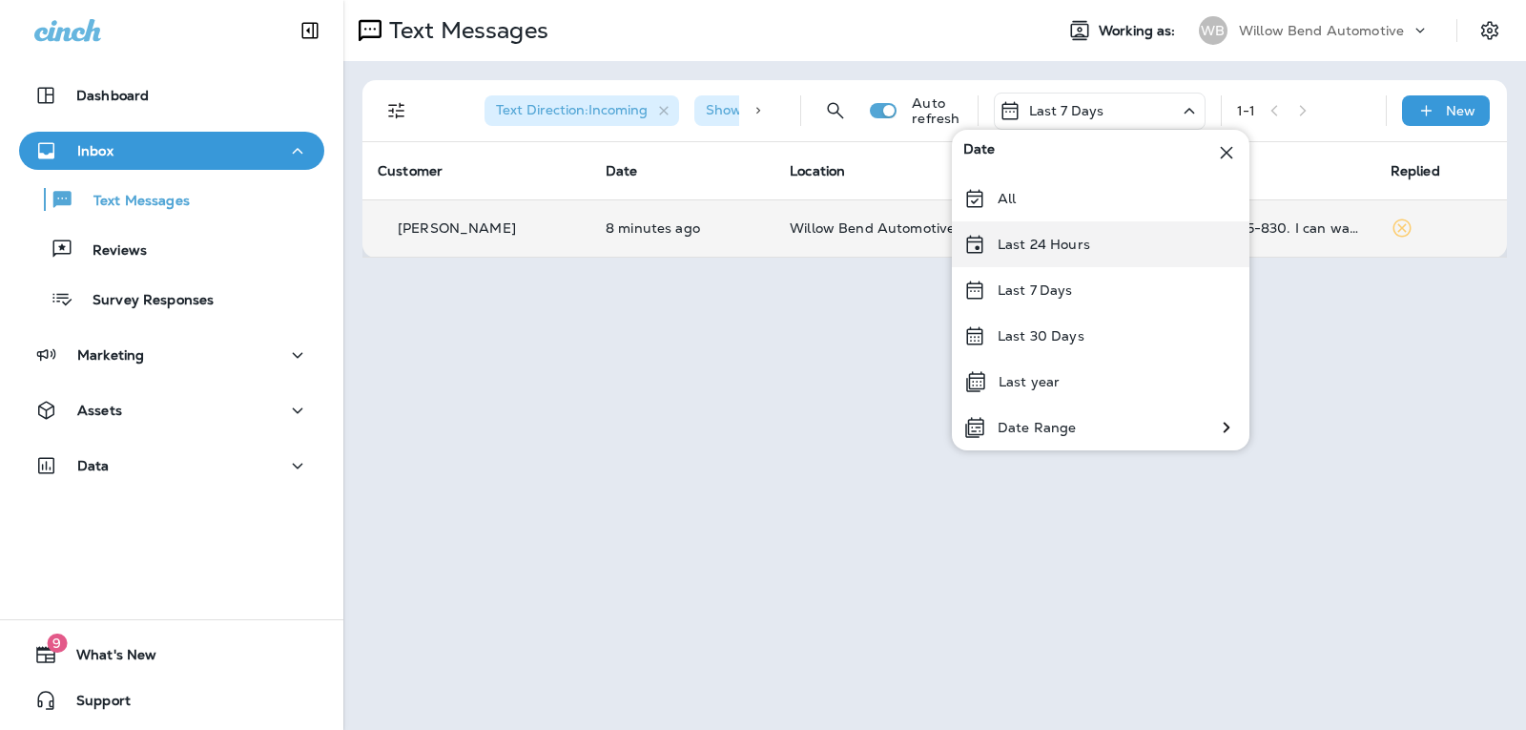
click at [1090, 252] on div "Last 24 Hours" at bounding box center [1101, 244] width 298 height 46
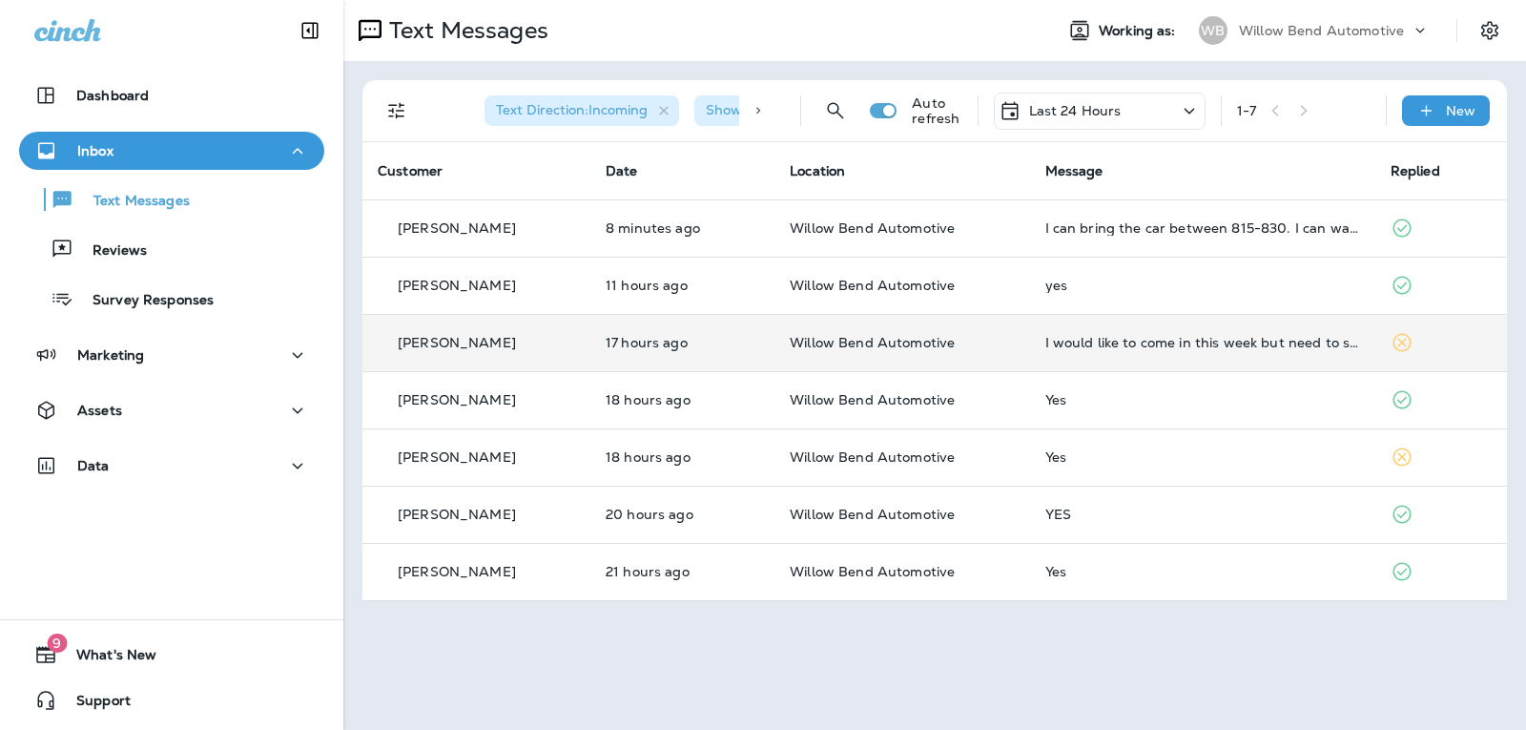
click at [1258, 332] on td "I would like to come in this week but need to schedule more at the same time. P…" at bounding box center [1202, 342] width 345 height 57
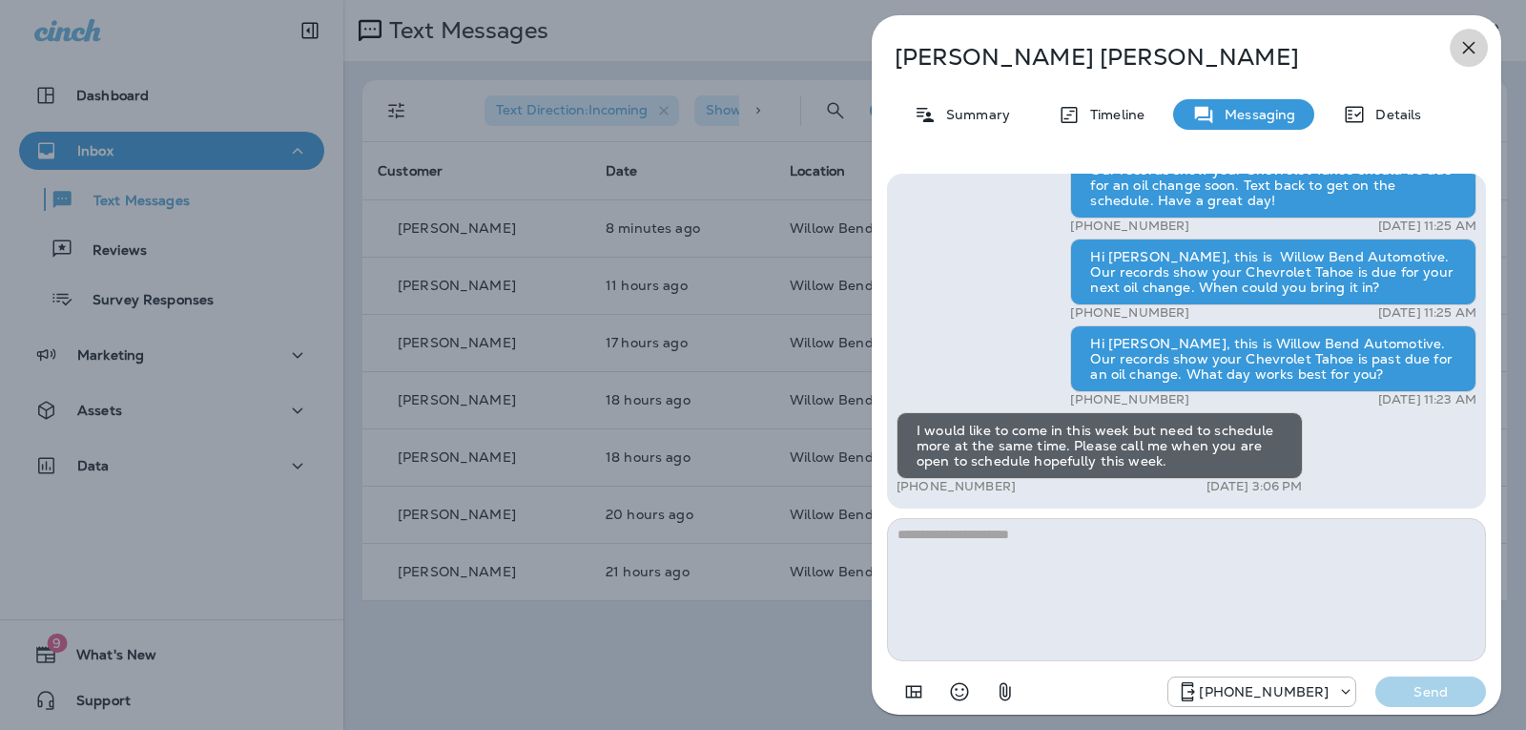
click at [1468, 51] on icon "button" at bounding box center [1468, 47] width 23 height 23
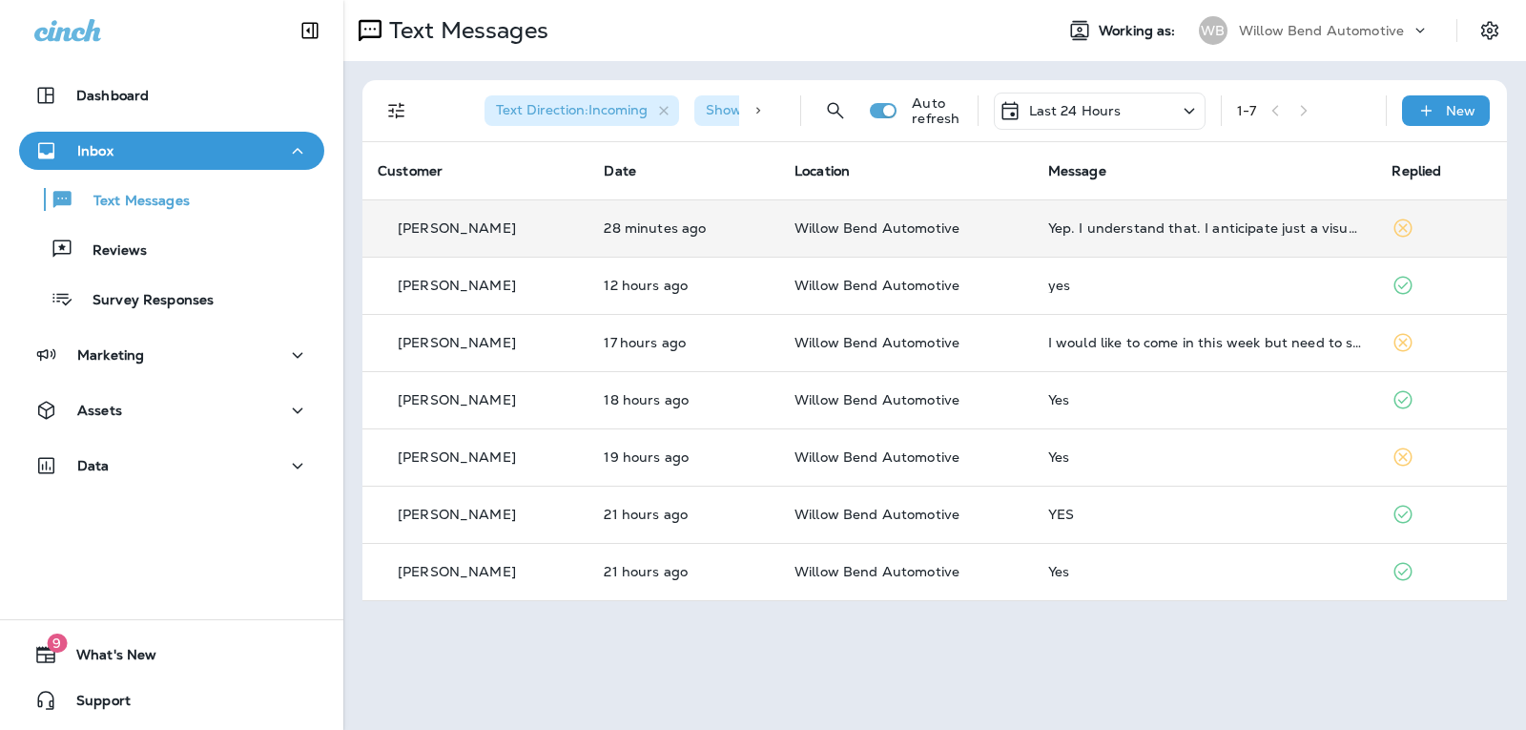
click at [1207, 237] on td "Yep. I understand that. I anticipate just a visual inspection to ensure that a …" at bounding box center [1205, 227] width 344 height 57
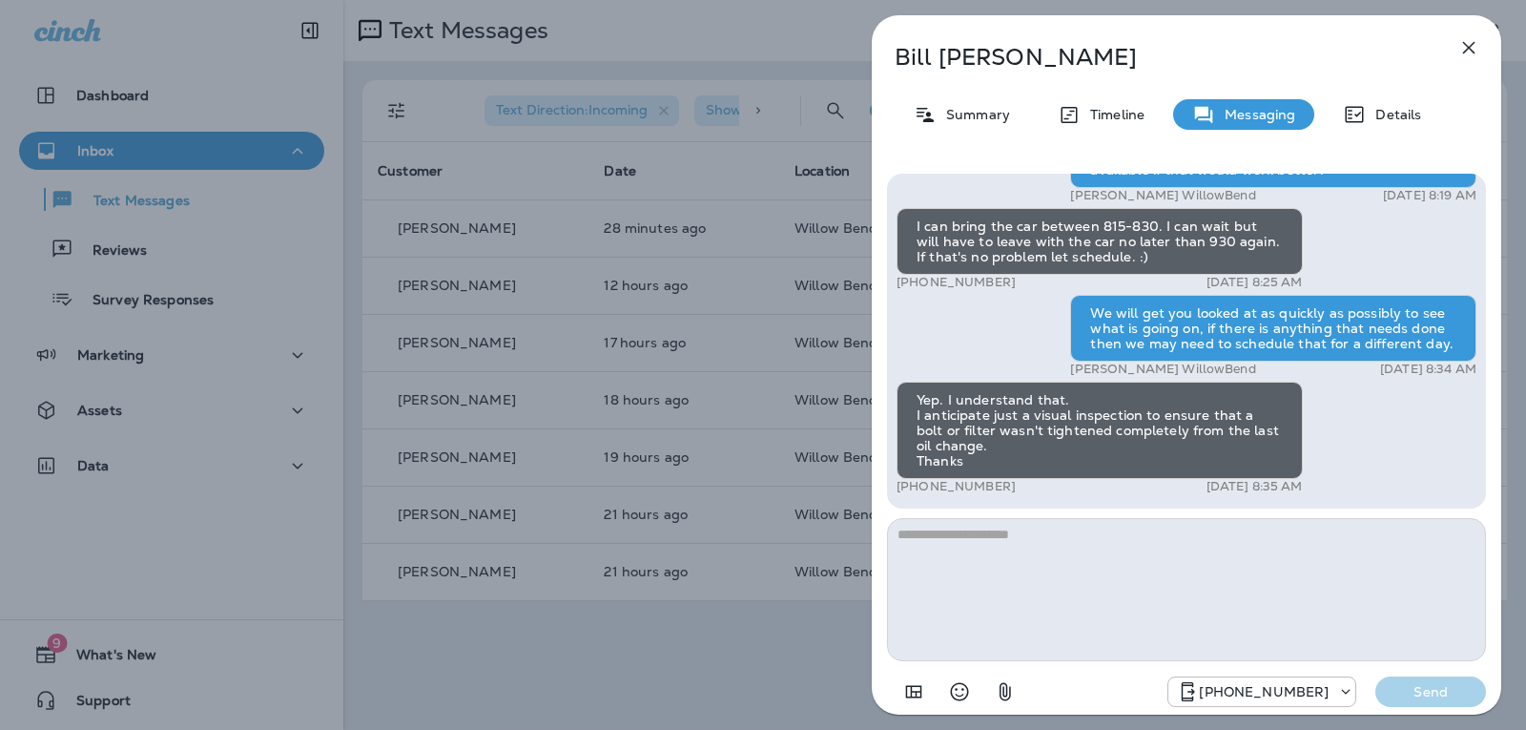
click at [996, 539] on textarea at bounding box center [1186, 589] width 599 height 143
type textarea "*"
type textarea "**********"
click at [1438, 689] on p "Send" at bounding box center [1431, 691] width 80 height 17
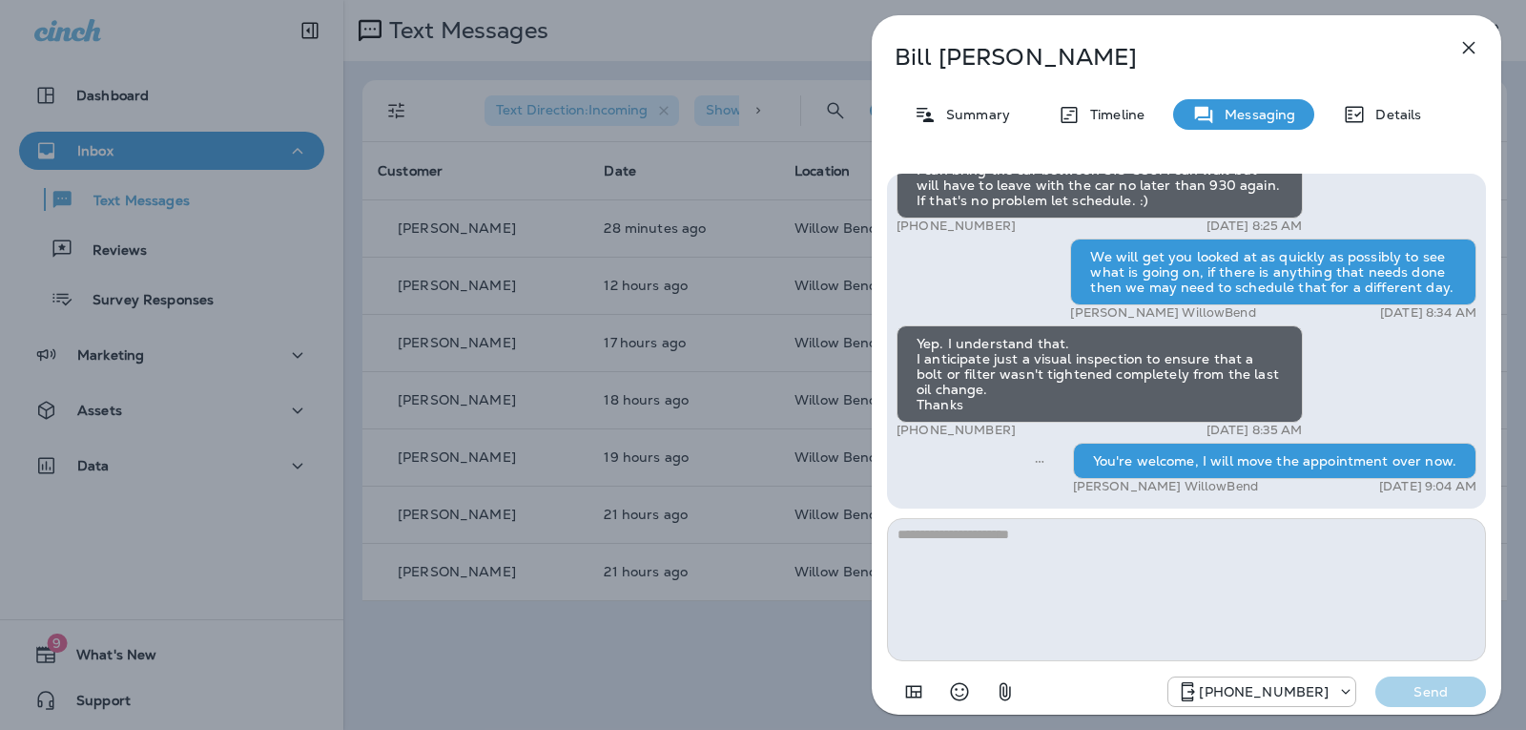
click at [1463, 53] on icon "button" at bounding box center [1469, 48] width 12 height 12
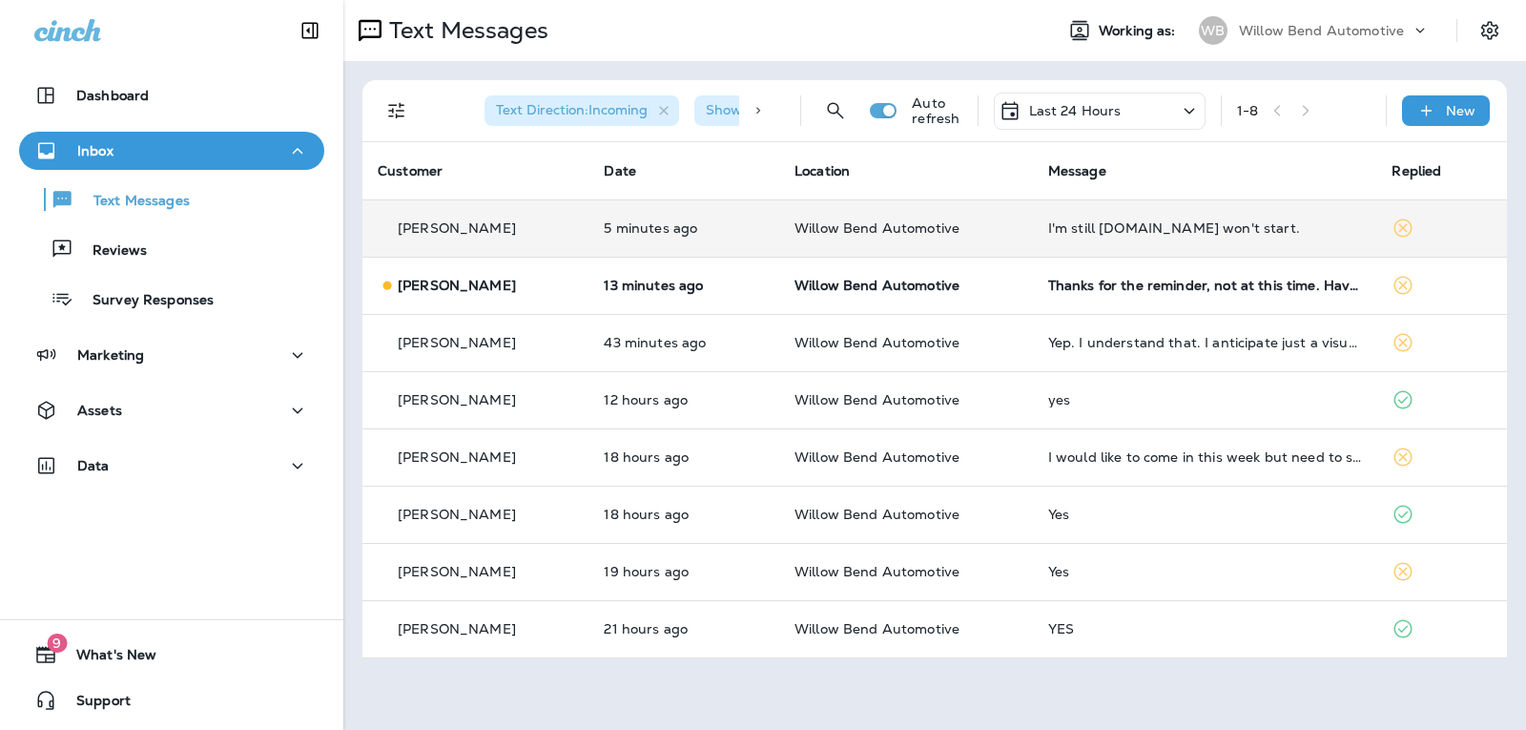
click at [1156, 219] on td "I'm still [DOMAIN_NAME] won't start." at bounding box center [1205, 227] width 344 height 57
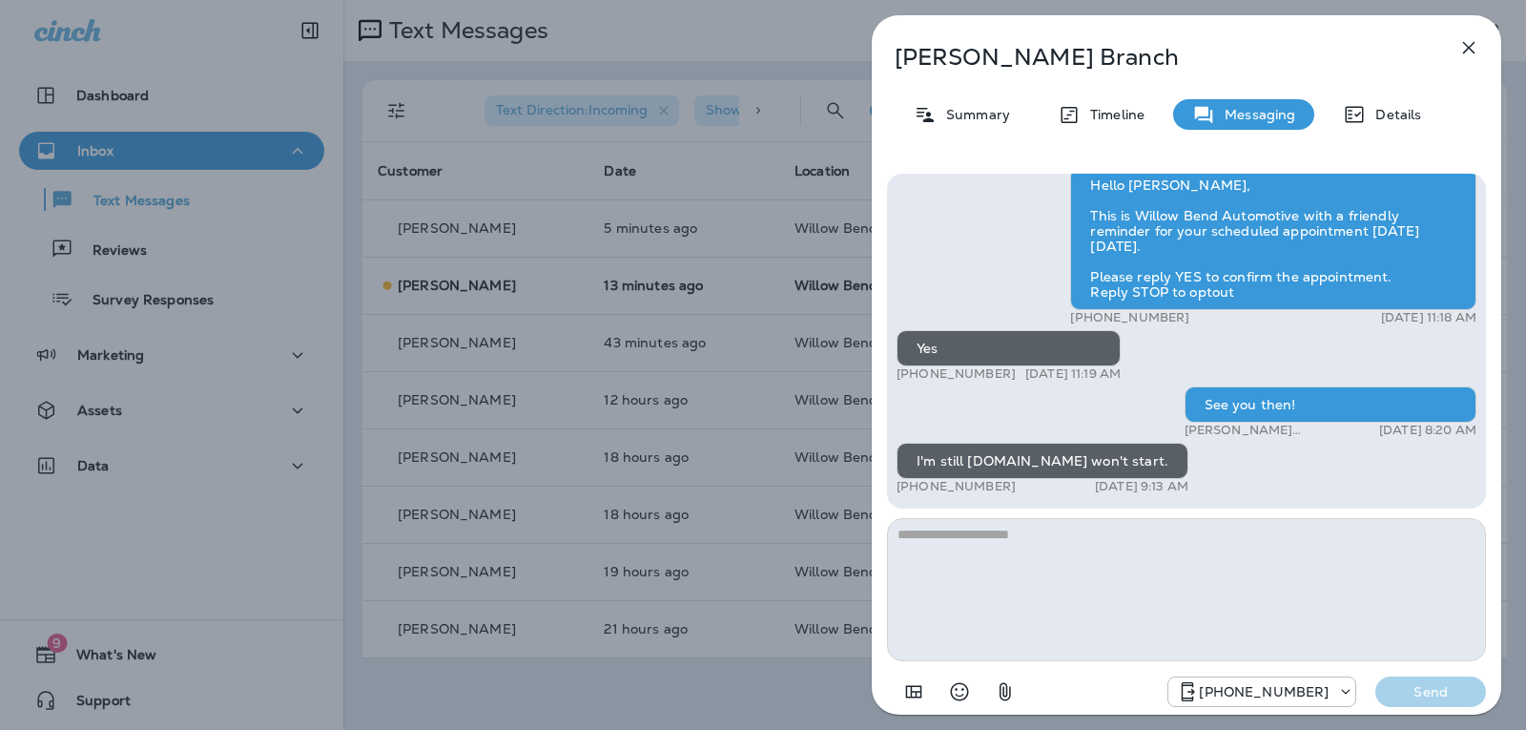
click at [1037, 552] on textarea at bounding box center [1186, 589] width 599 height 143
type textarea "*"
type textarea "**********"
click at [1418, 702] on button "Send" at bounding box center [1430, 691] width 111 height 31
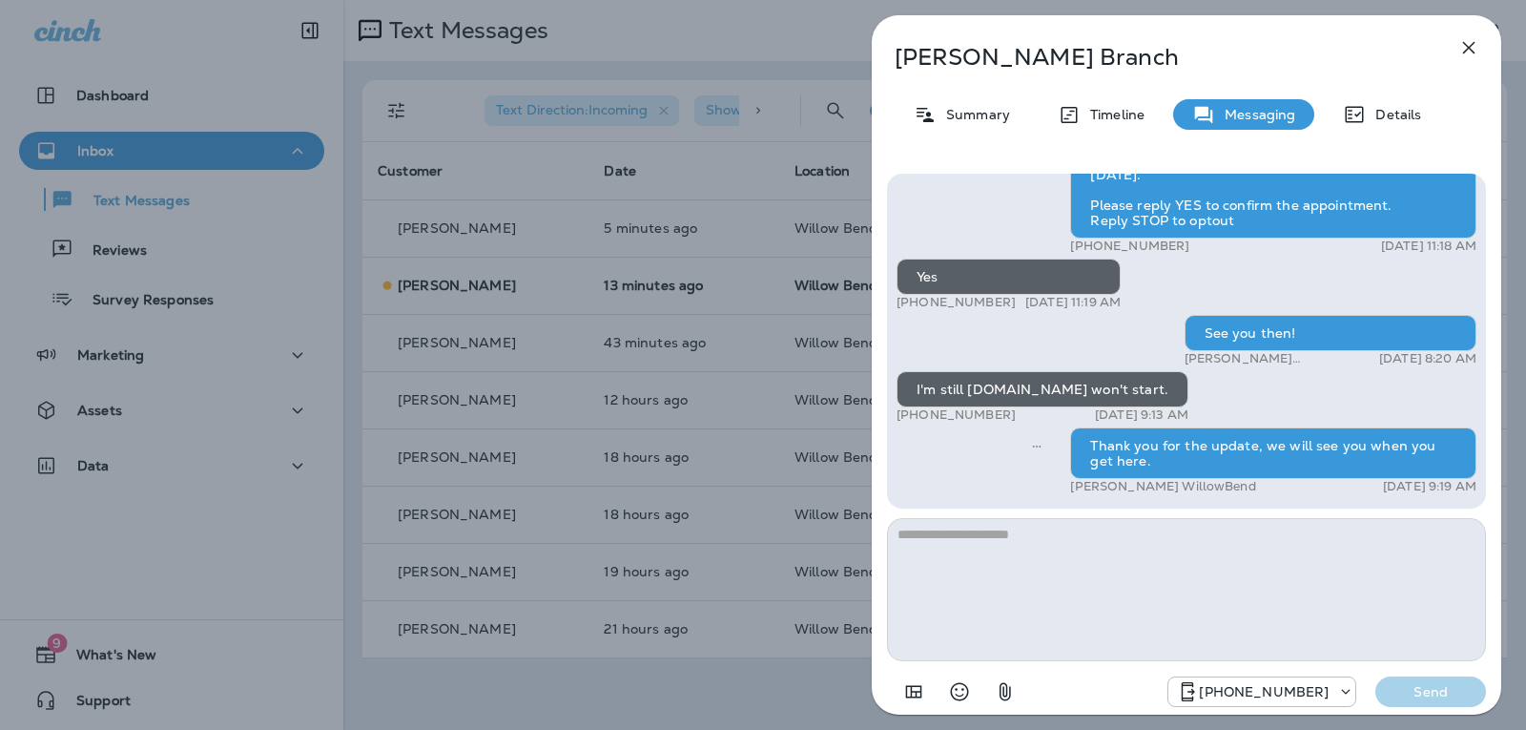
click at [1480, 40] on button "button" at bounding box center [1469, 48] width 38 height 38
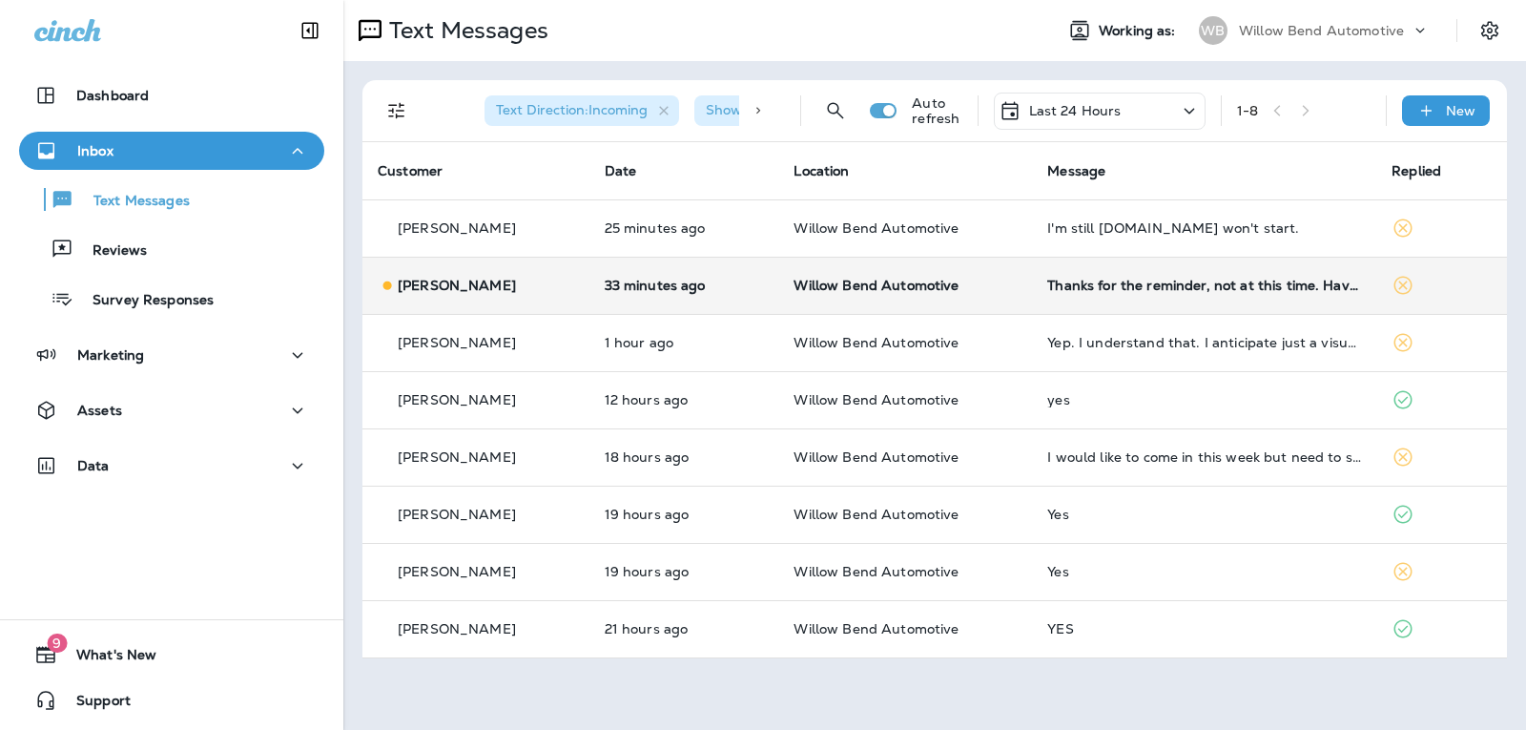
click at [1217, 271] on td "Thanks for the reminder, not at this time. Have a great week 🙂" at bounding box center [1204, 285] width 344 height 57
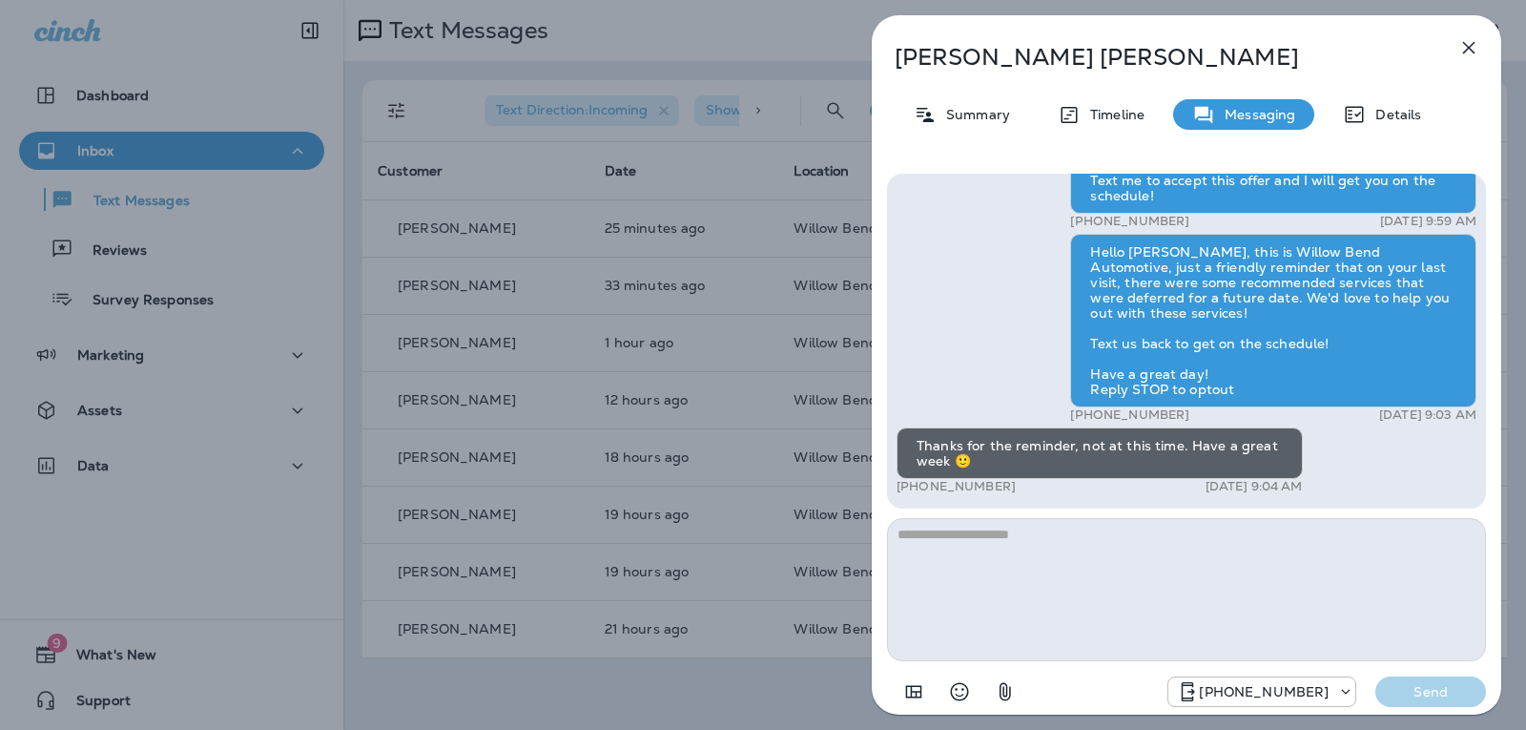
click at [999, 563] on textarea at bounding box center [1186, 589] width 599 height 143
type textarea "*"
click at [966, 693] on icon "Select an emoji" at bounding box center [959, 691] width 23 height 23
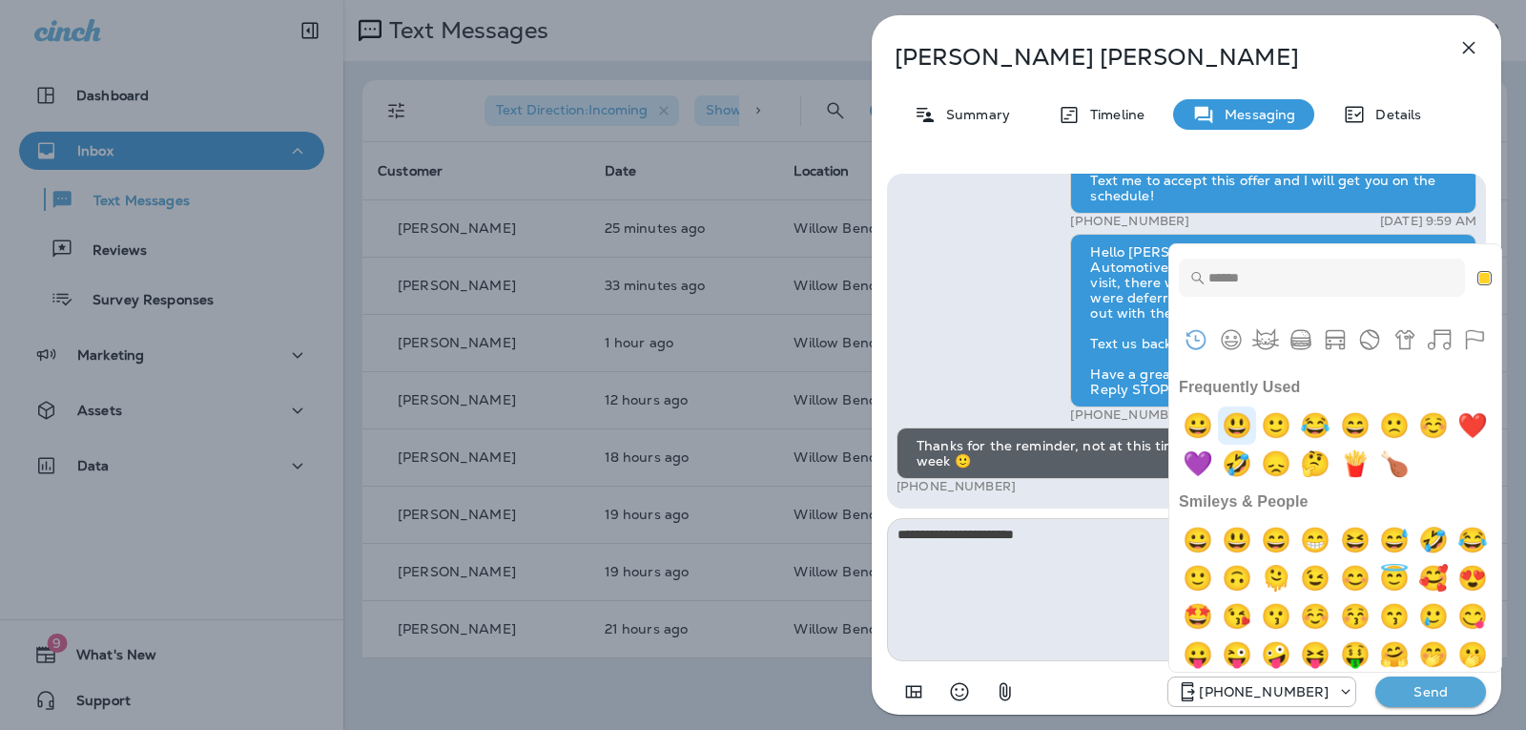
click at [1249, 419] on img "smiley" at bounding box center [1237, 425] width 38 height 38
type textarea "**********"
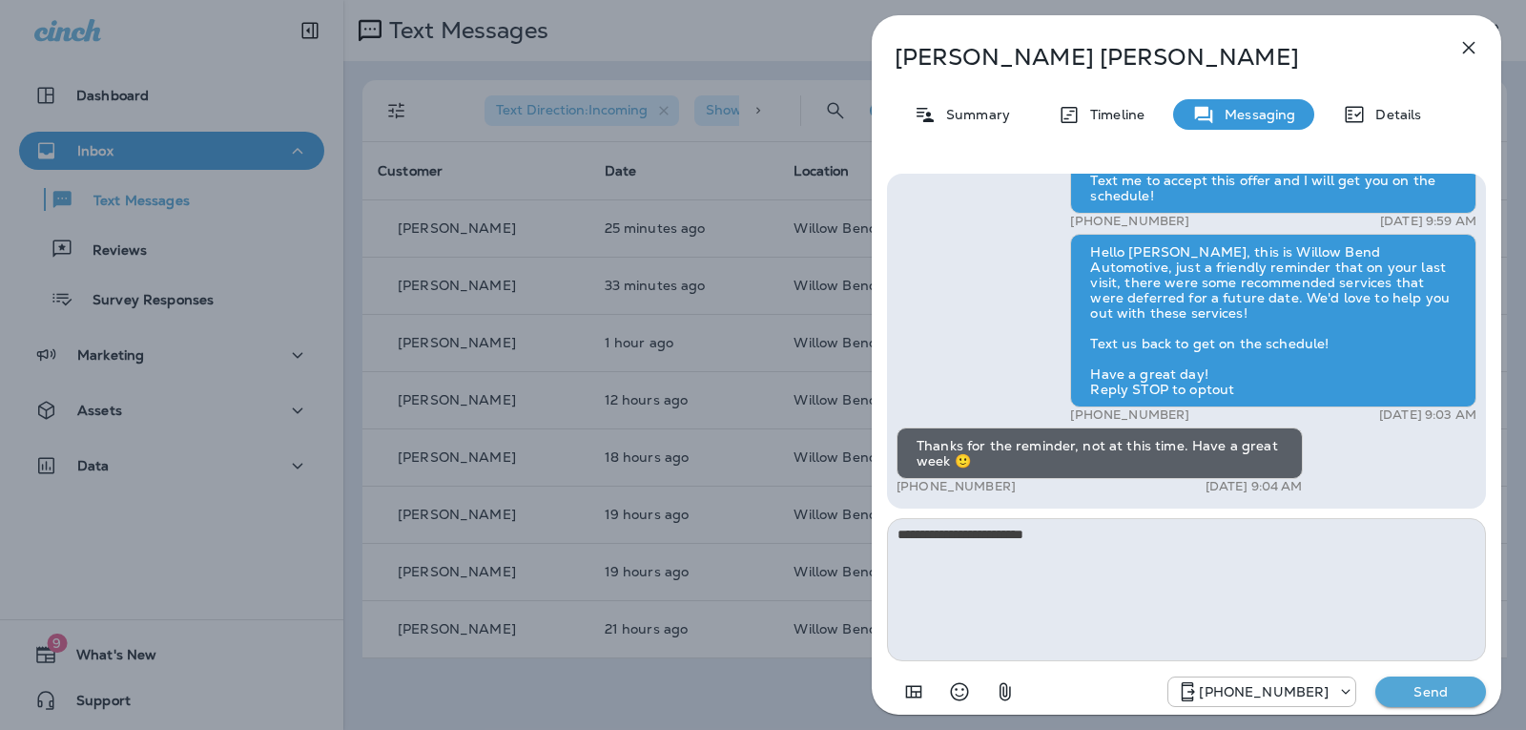
click at [1408, 695] on p "Send" at bounding box center [1431, 691] width 80 height 17
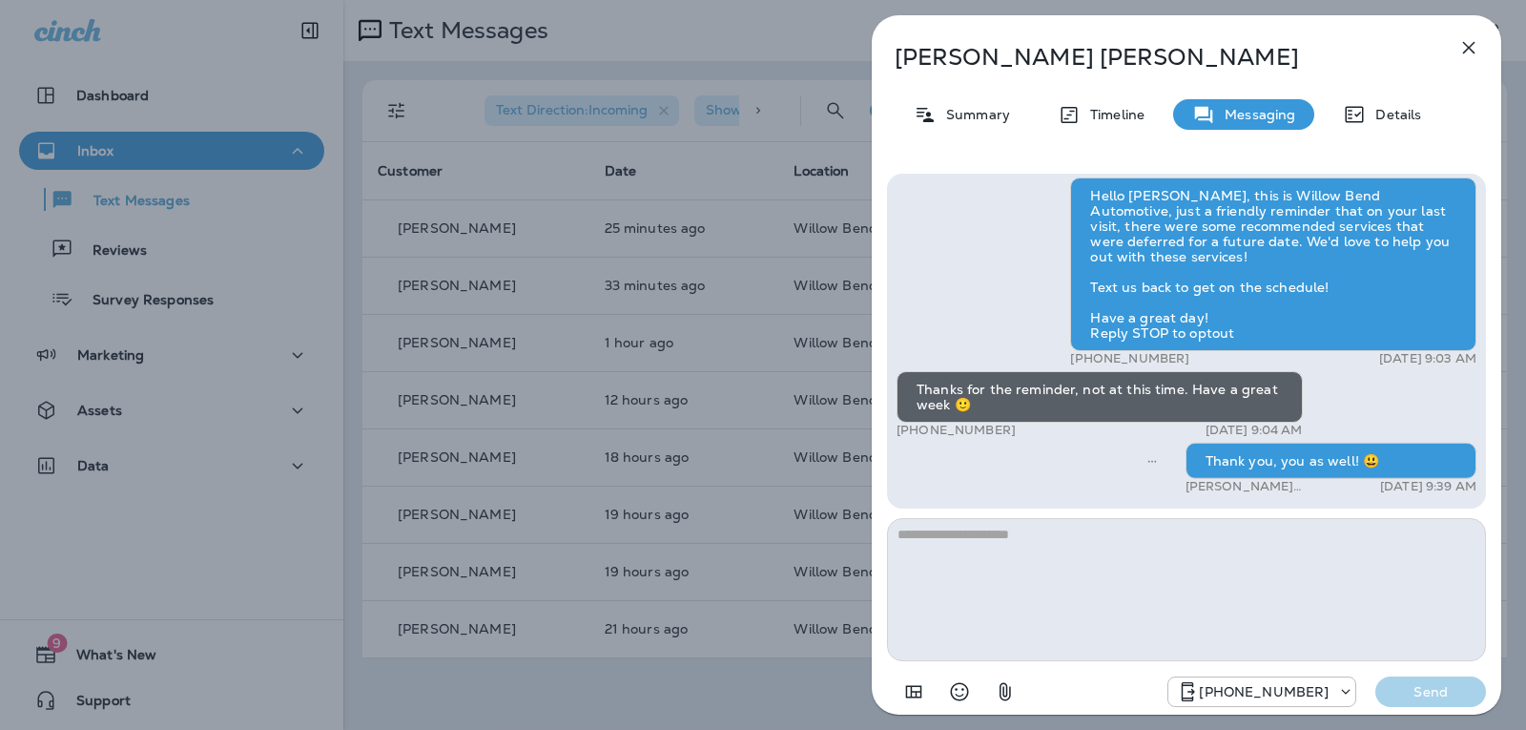
click at [1467, 44] on icon "button" at bounding box center [1468, 47] width 23 height 23
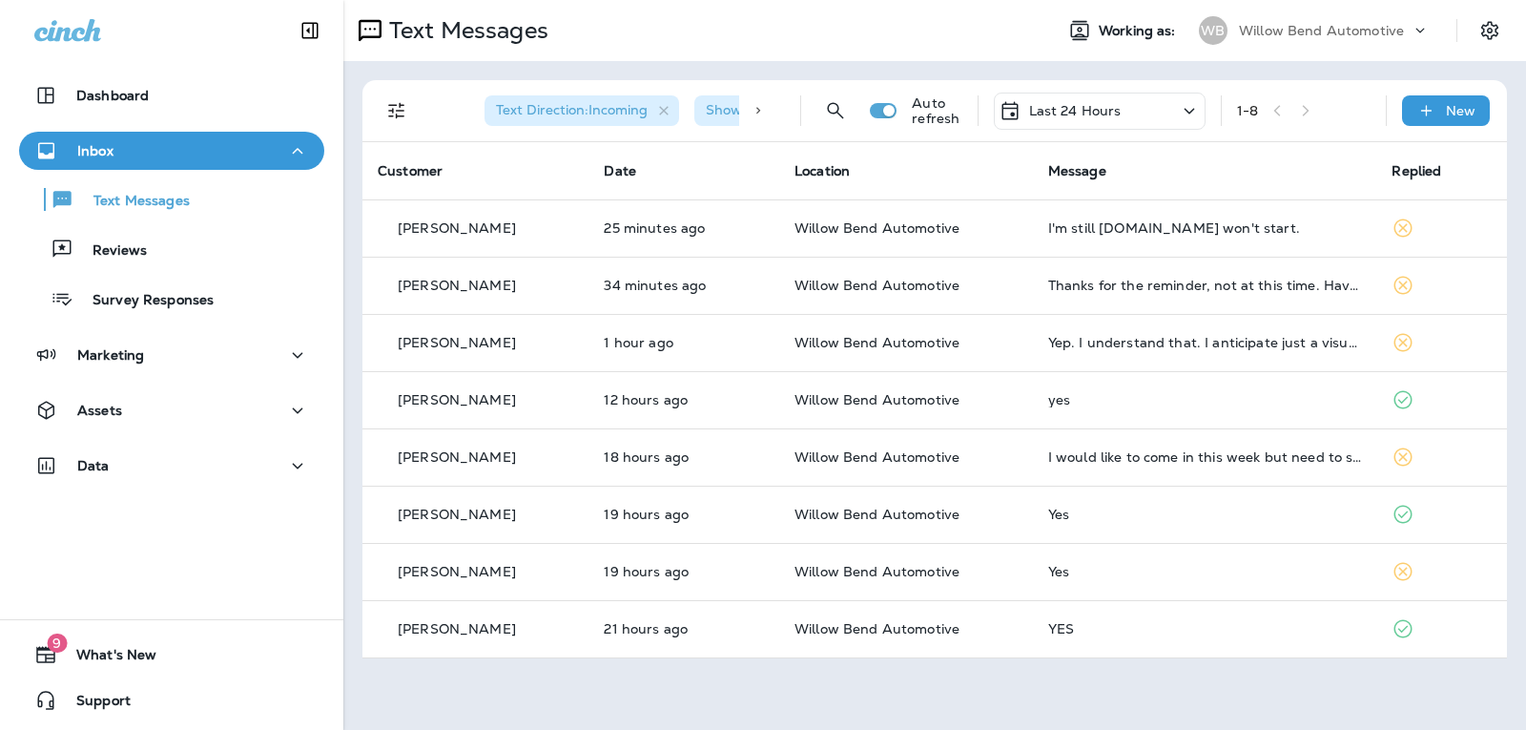
click at [1143, 105] on div "Last 24 Hours" at bounding box center [1100, 111] width 212 height 37
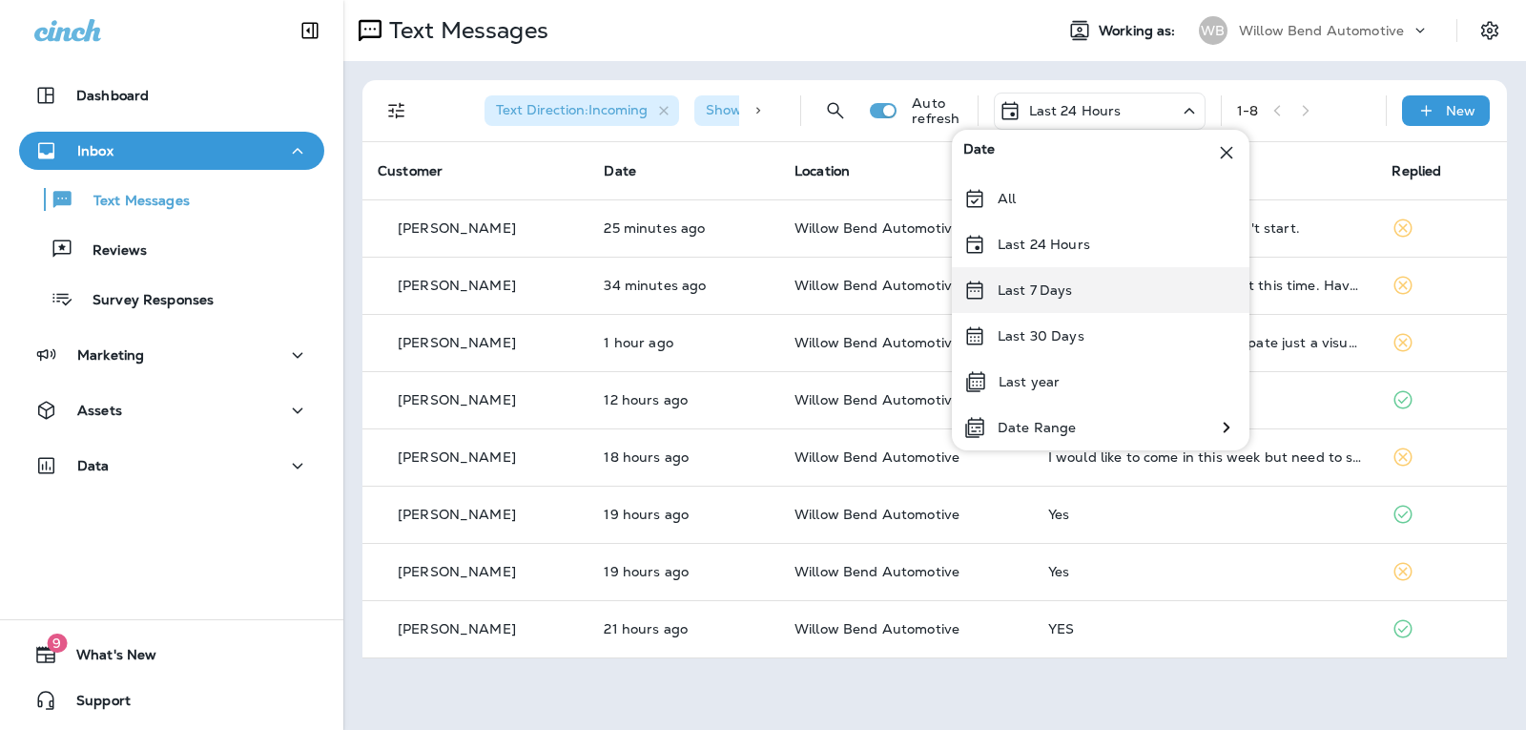
click at [1113, 278] on div "Last 7 Days" at bounding box center [1101, 290] width 298 height 46
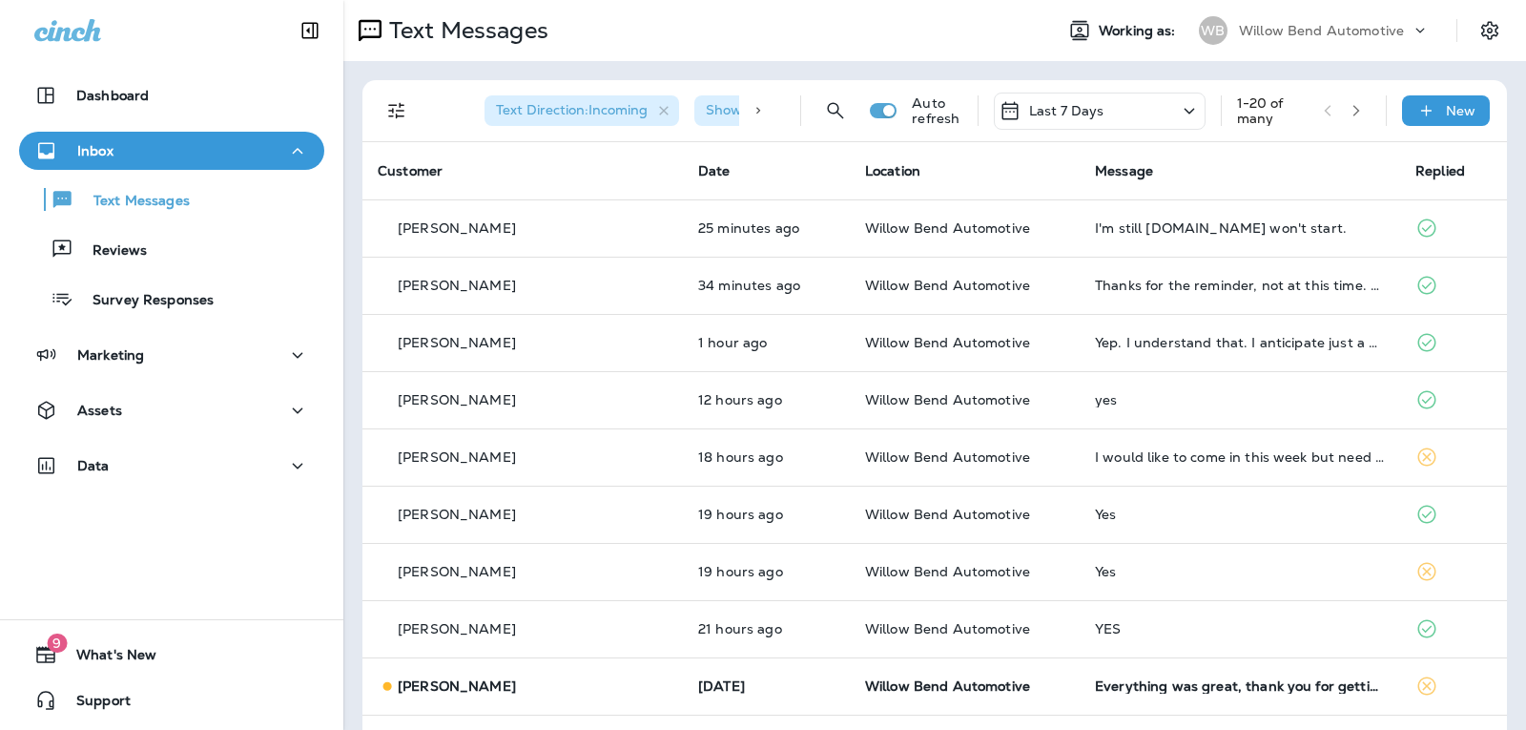
click at [1122, 111] on div "Last 7 Days" at bounding box center [1100, 111] width 212 height 37
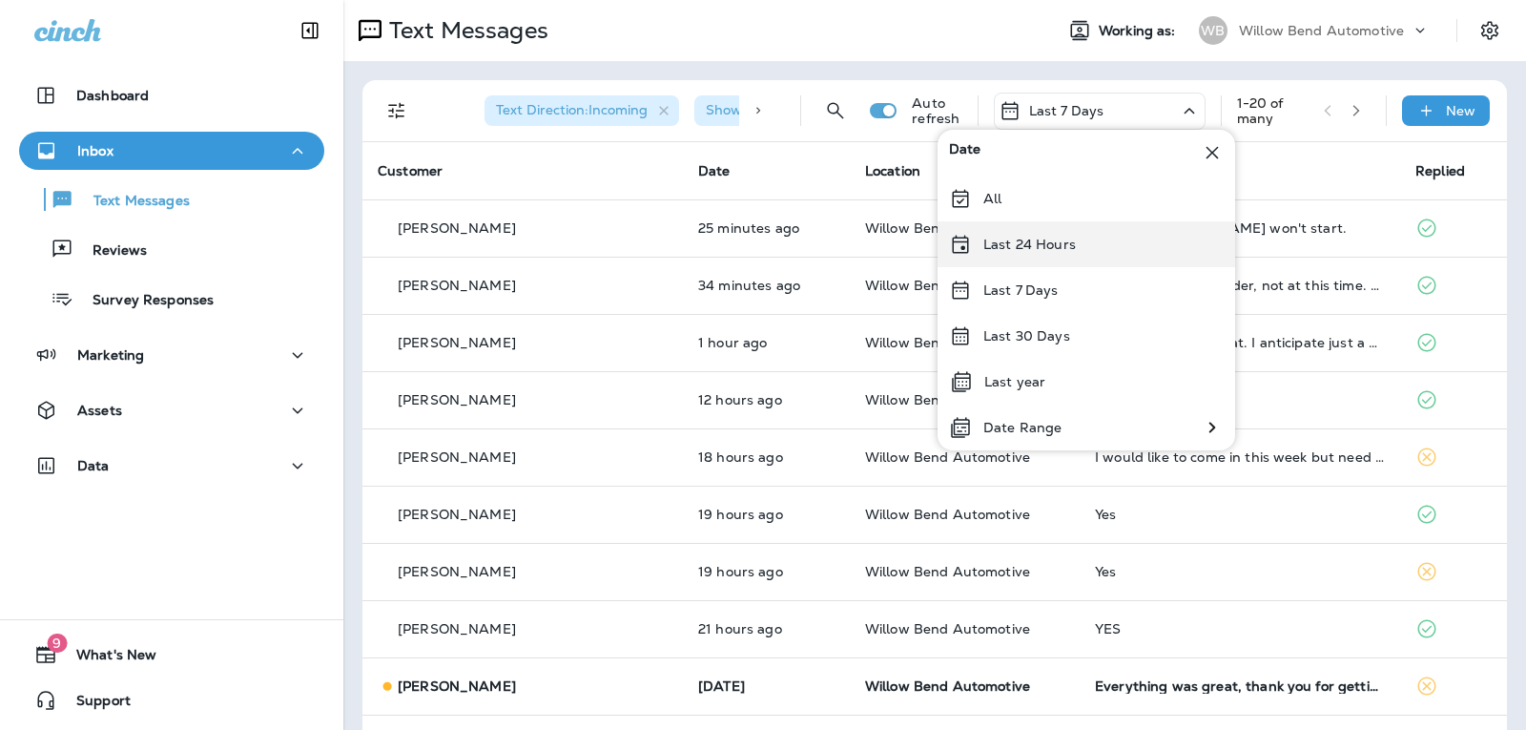
click at [1087, 244] on div "Last 24 Hours" at bounding box center [1087, 244] width 298 height 46
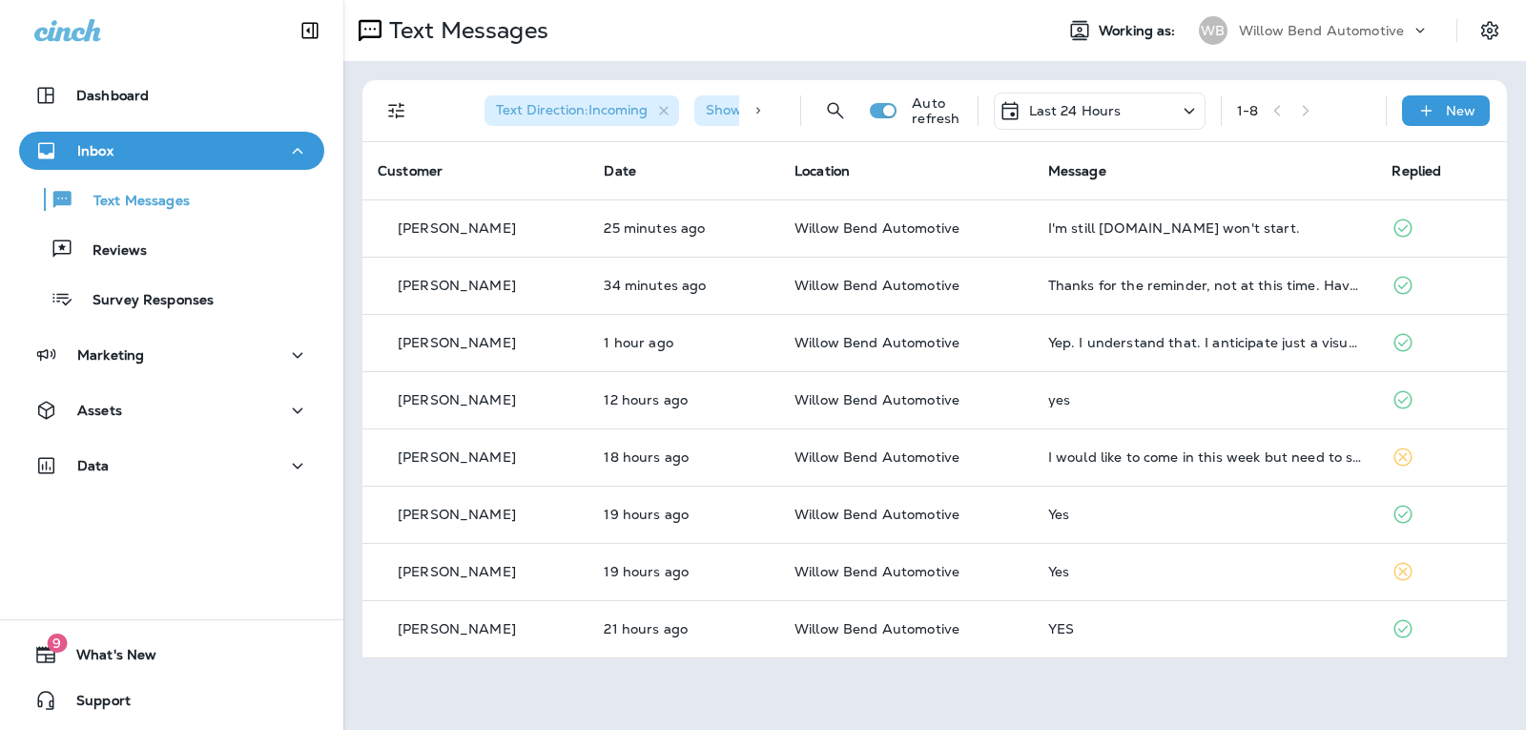
click at [1102, 122] on div "Last 24 Hours" at bounding box center [1100, 111] width 212 height 37
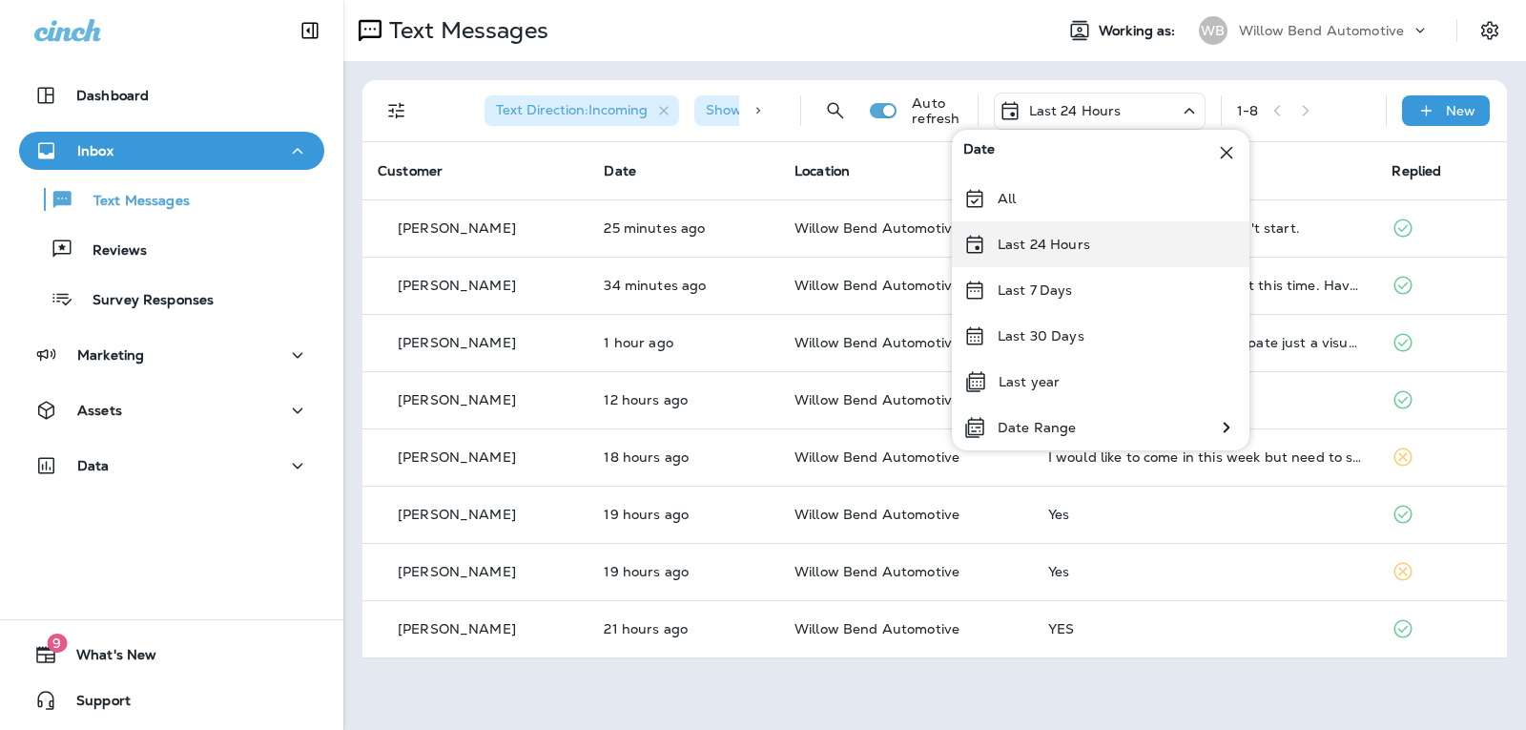
click at [1070, 252] on p "Last 24 Hours" at bounding box center [1044, 244] width 93 height 15
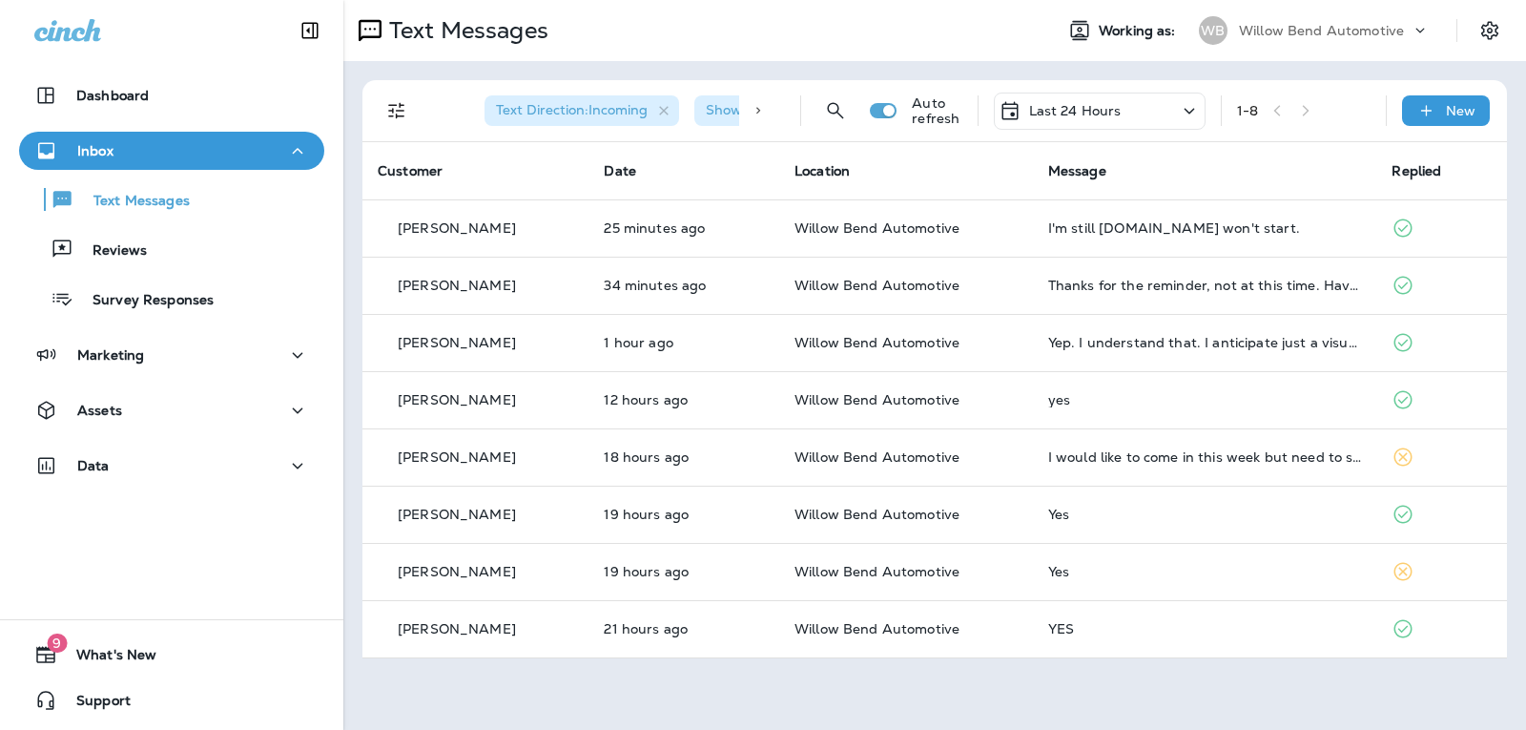
click at [1074, 88] on div "Text Direction : Incoming Show Start/Stop/Unsubscribe : true Auto refresh Last …" at bounding box center [939, 110] width 1122 height 61
click at [1081, 115] on p "Last 24 Hours" at bounding box center [1075, 110] width 93 height 15
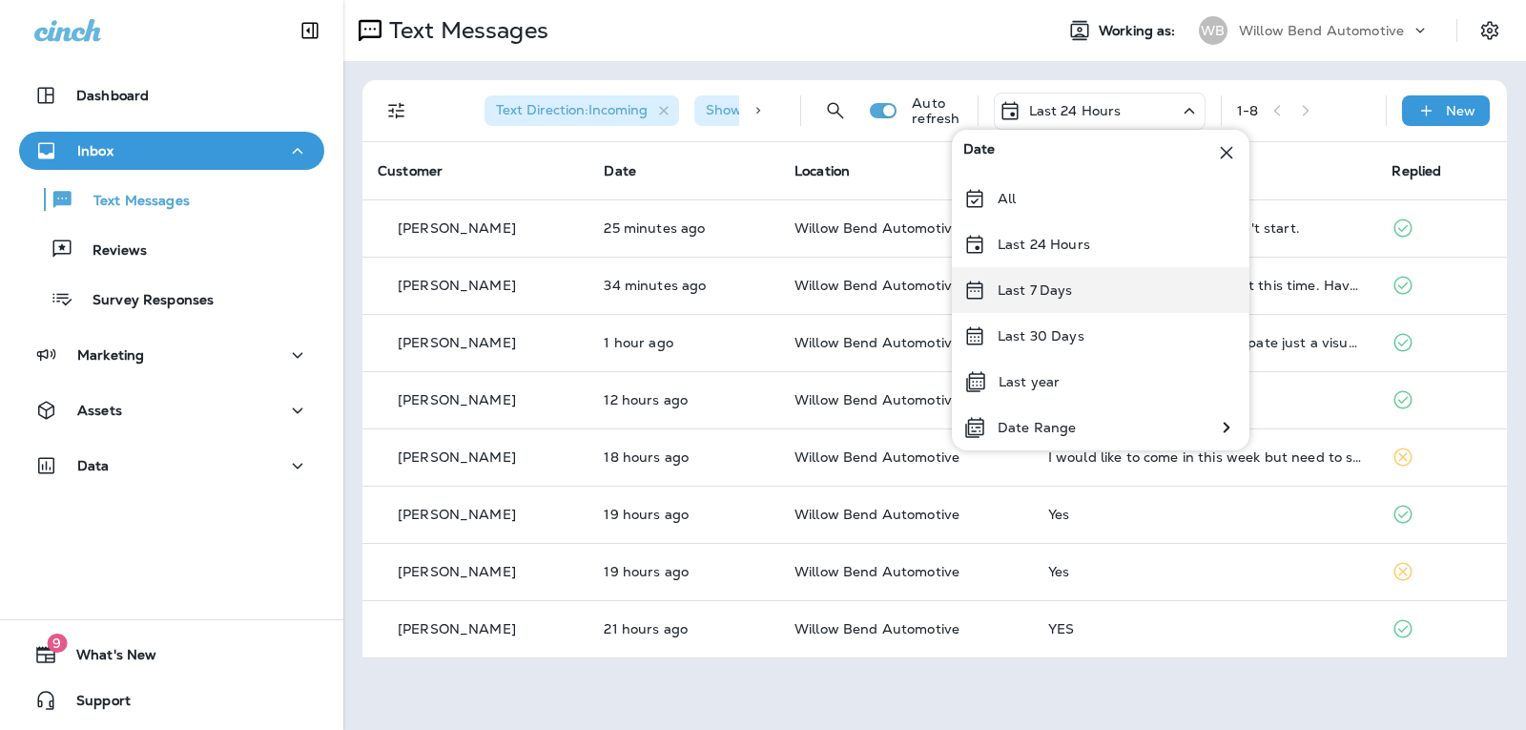
click at [1078, 291] on div "Last 7 Days" at bounding box center [1101, 290] width 298 height 46
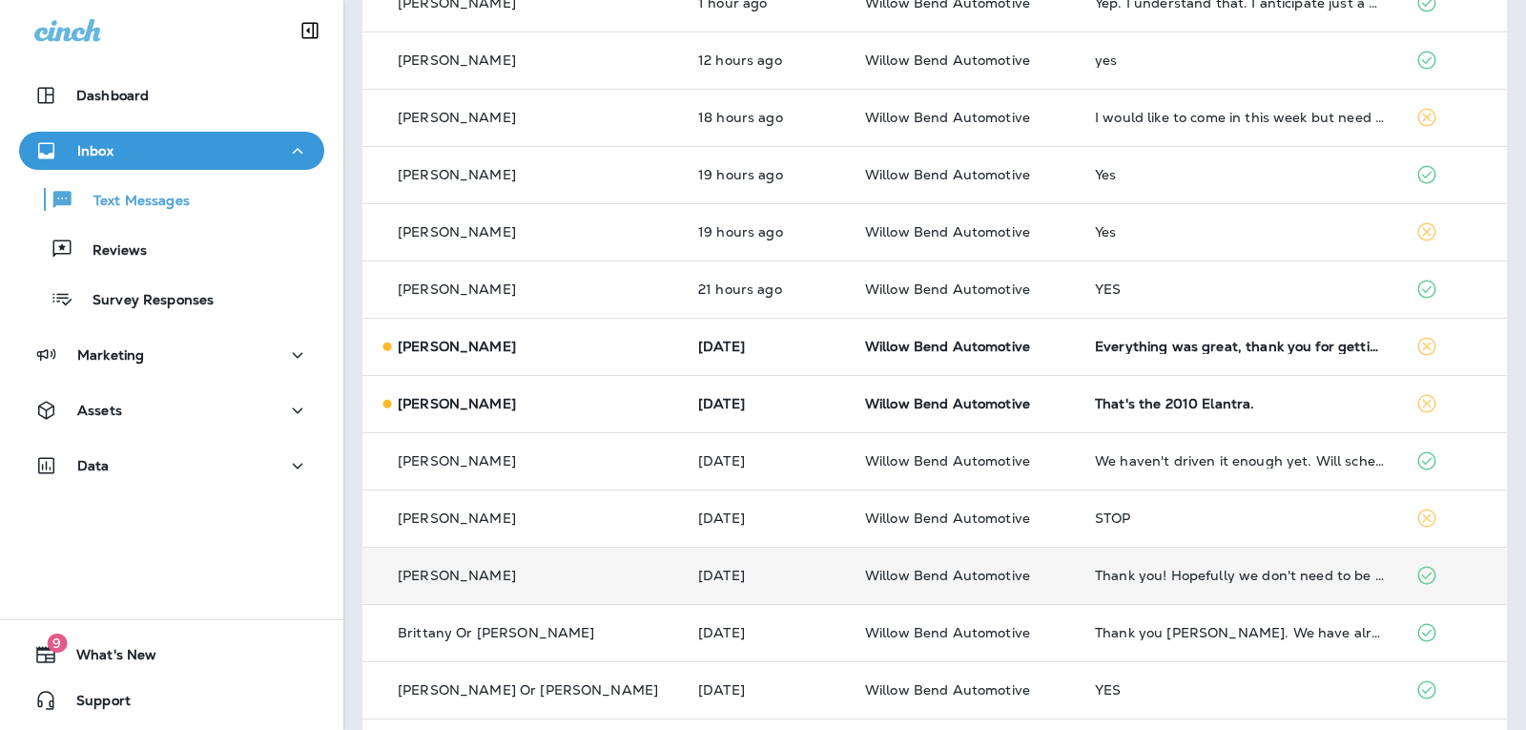
scroll to position [381, 0]
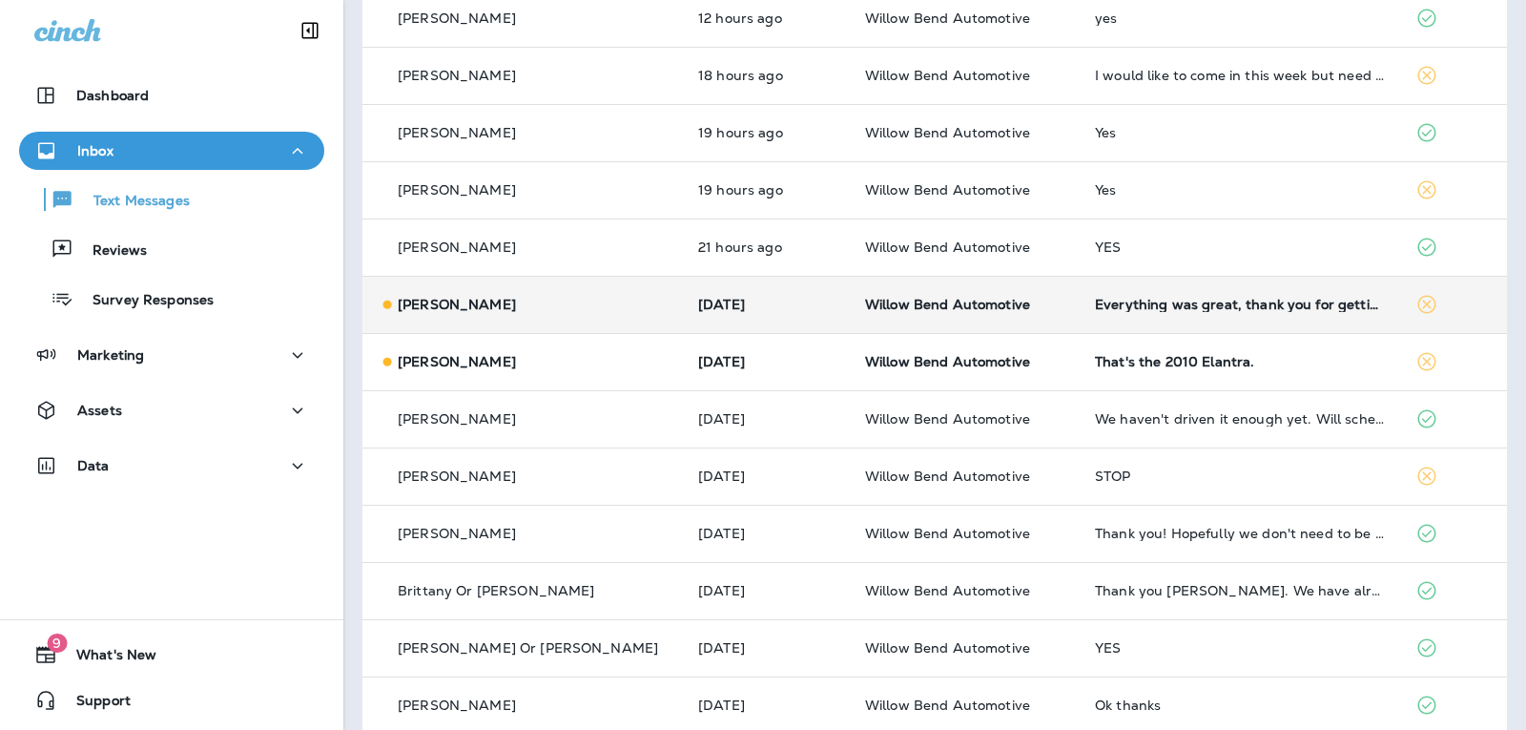
click at [1214, 300] on div "Everything was great, thank you for getting me in" at bounding box center [1240, 304] width 290 height 15
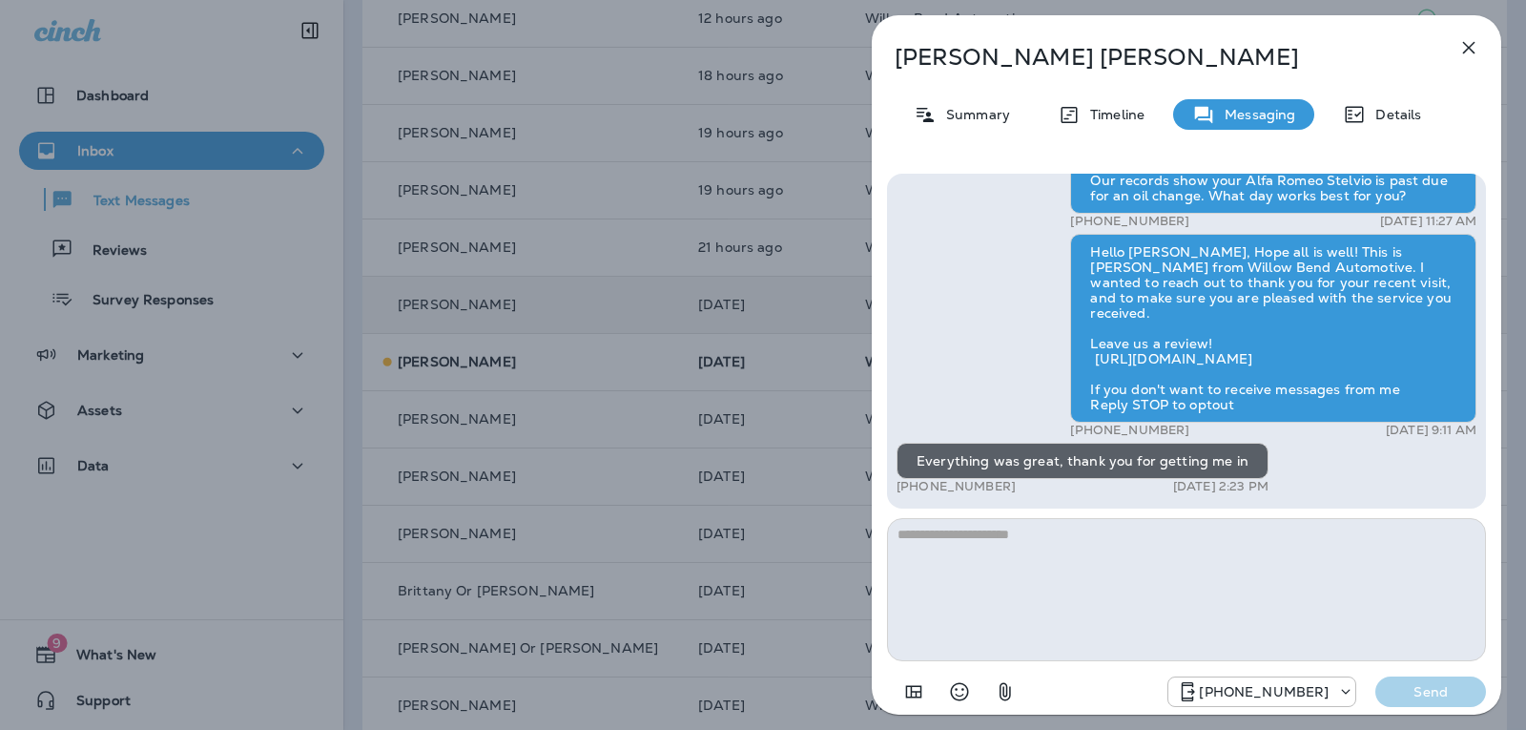
click at [1047, 541] on textarea at bounding box center [1186, 589] width 599 height 143
click at [952, 687] on icon "Select an emoji" at bounding box center [960, 692] width 18 height 18
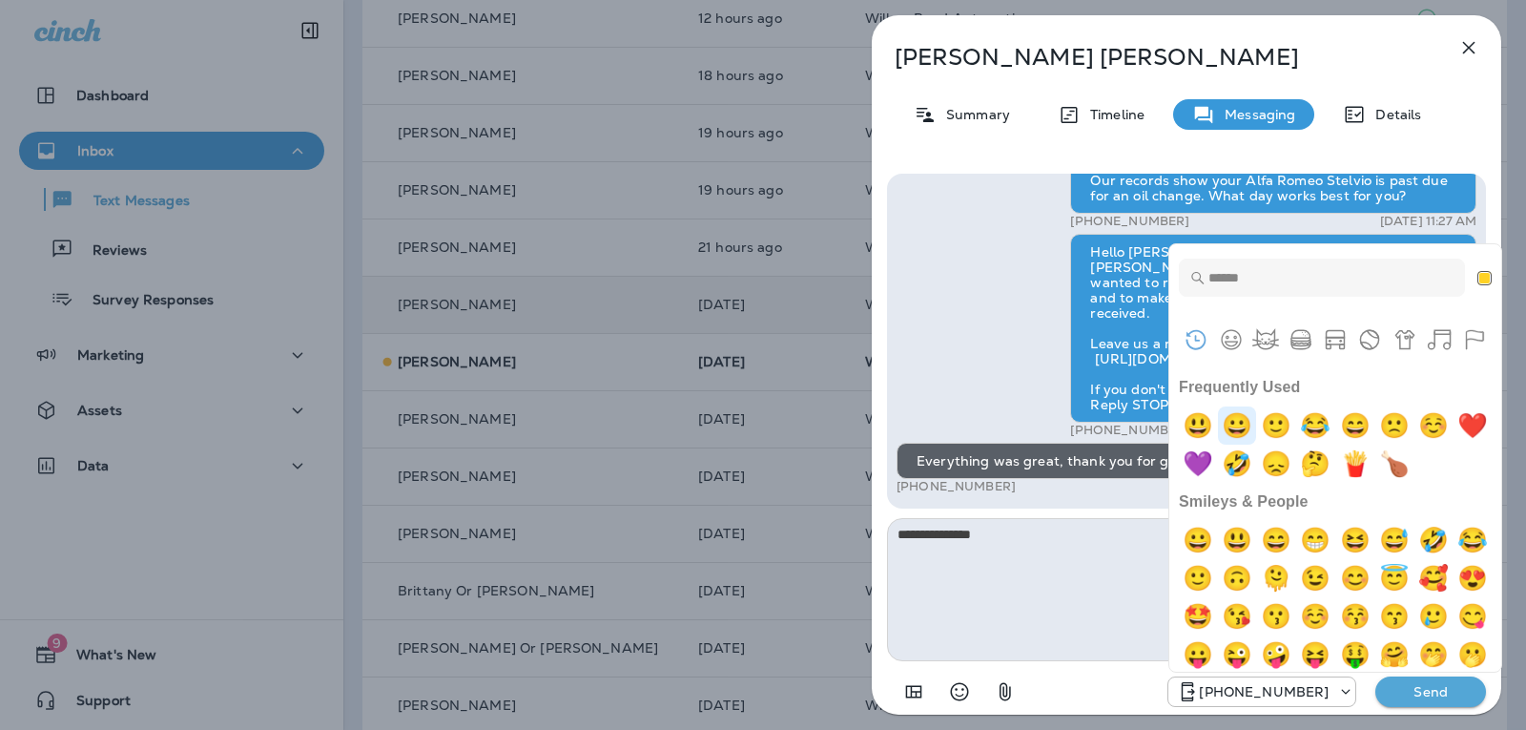
click at [1244, 426] on img "grinning" at bounding box center [1237, 425] width 38 height 38
type textarea "**********"
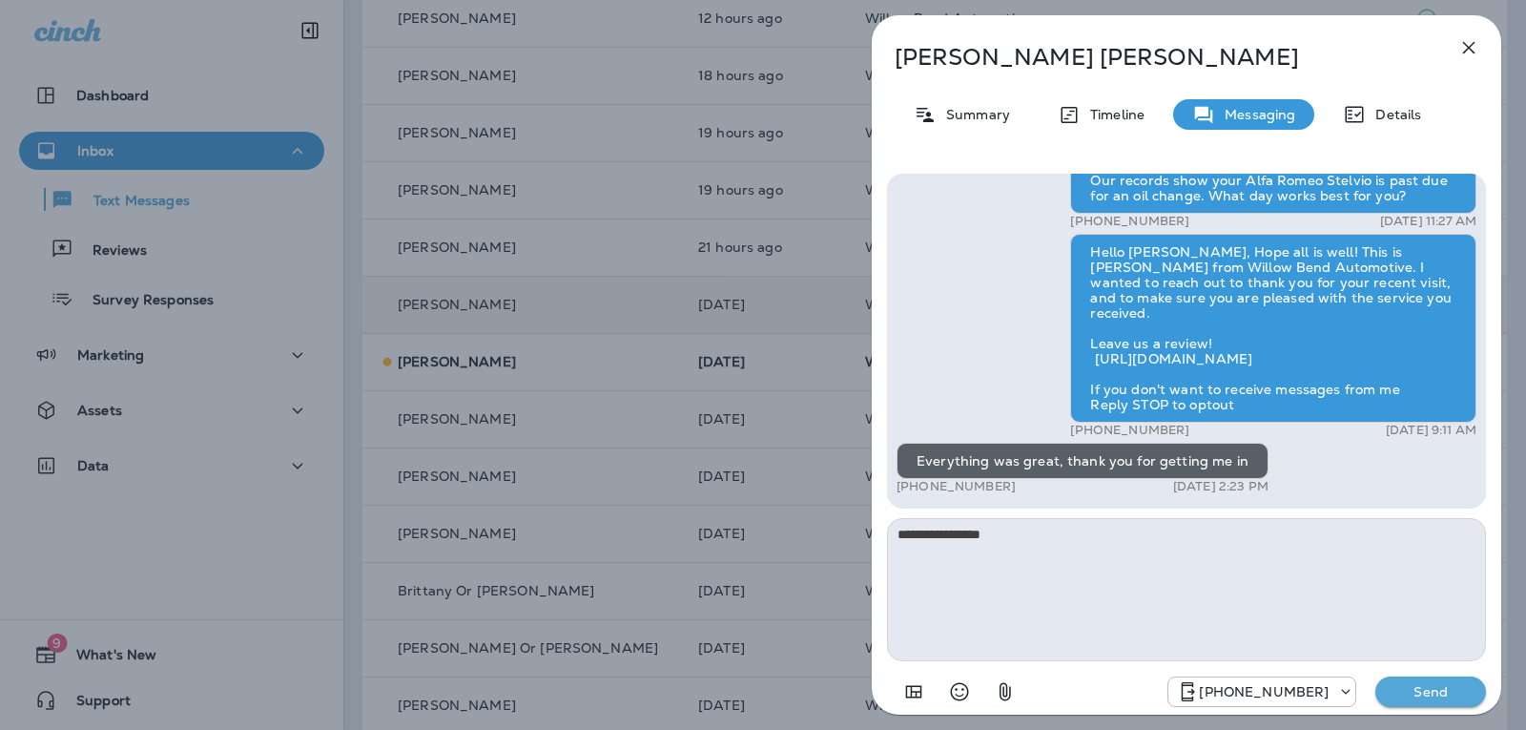
click at [1428, 690] on p "Send" at bounding box center [1431, 691] width 80 height 17
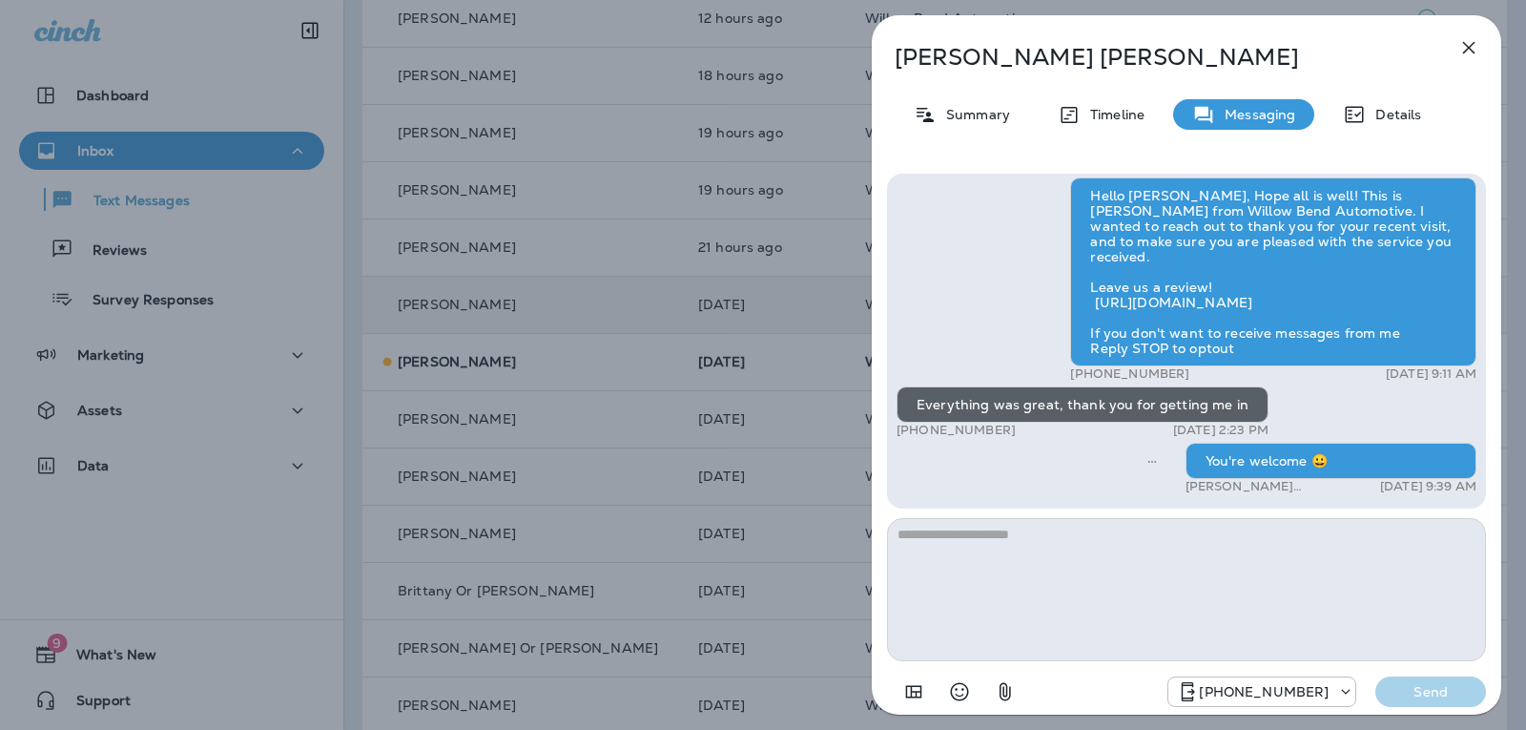
click at [1470, 50] on icon "button" at bounding box center [1469, 48] width 12 height 12
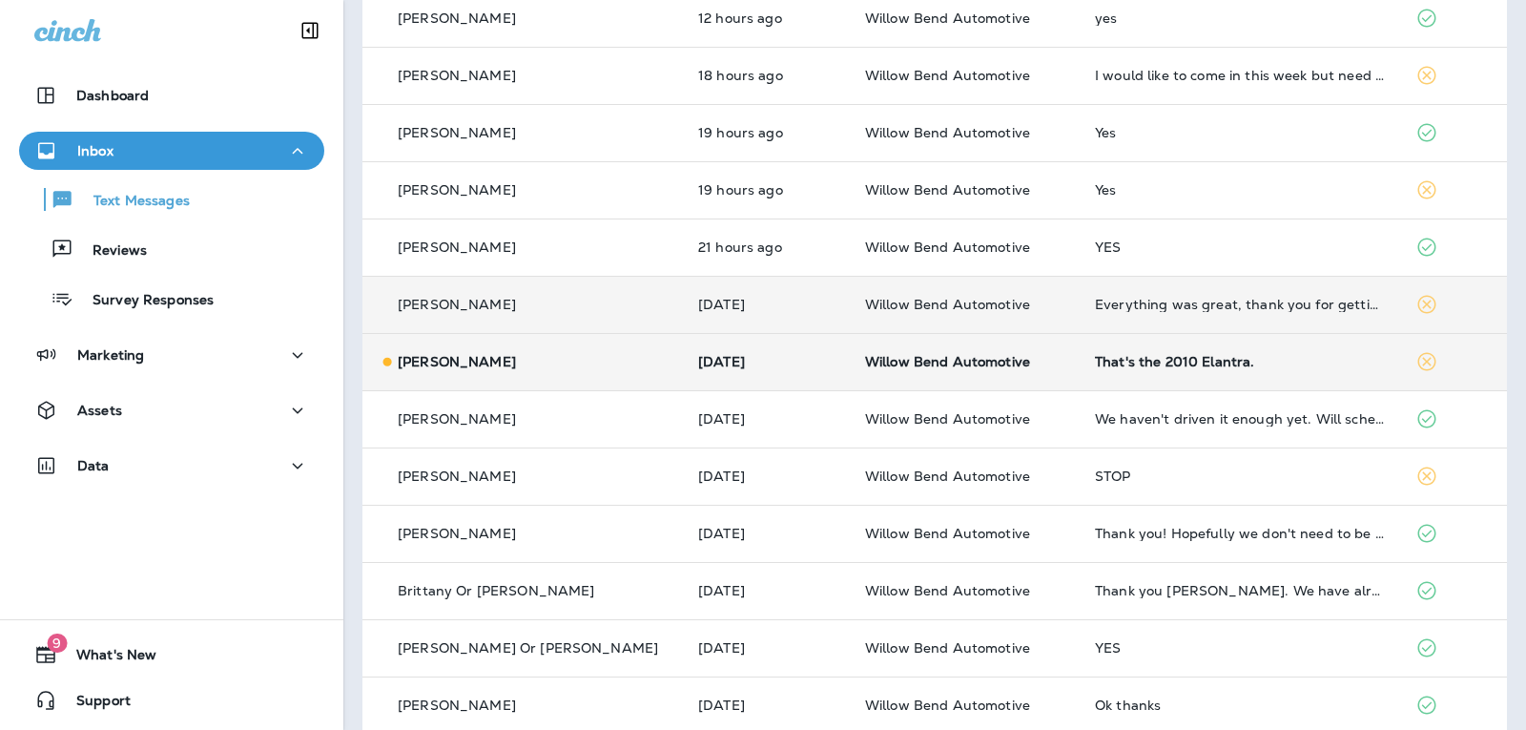
click at [1176, 357] on div "That's the 2010 Elantra." at bounding box center [1240, 361] width 290 height 15
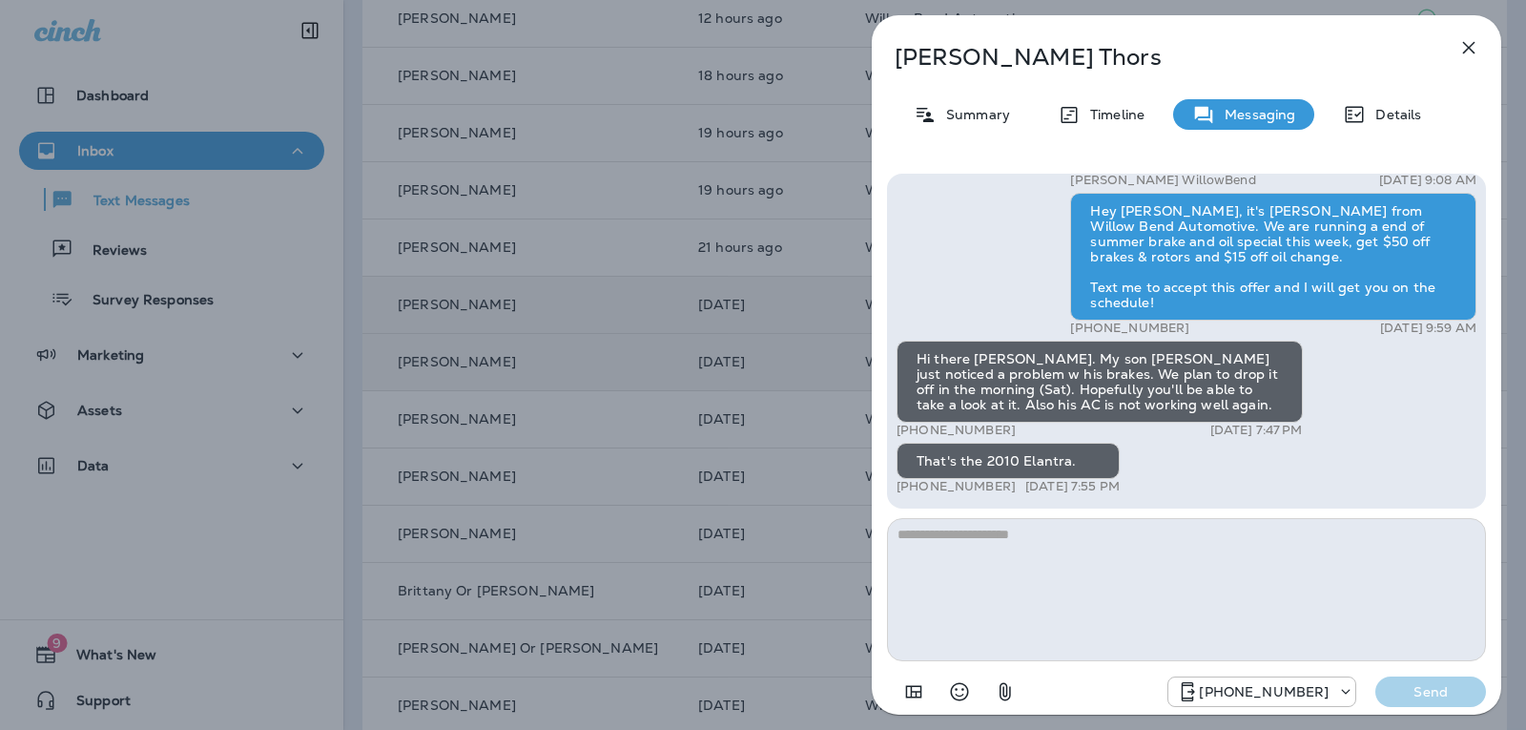
click at [959, 546] on textarea at bounding box center [1186, 589] width 599 height 143
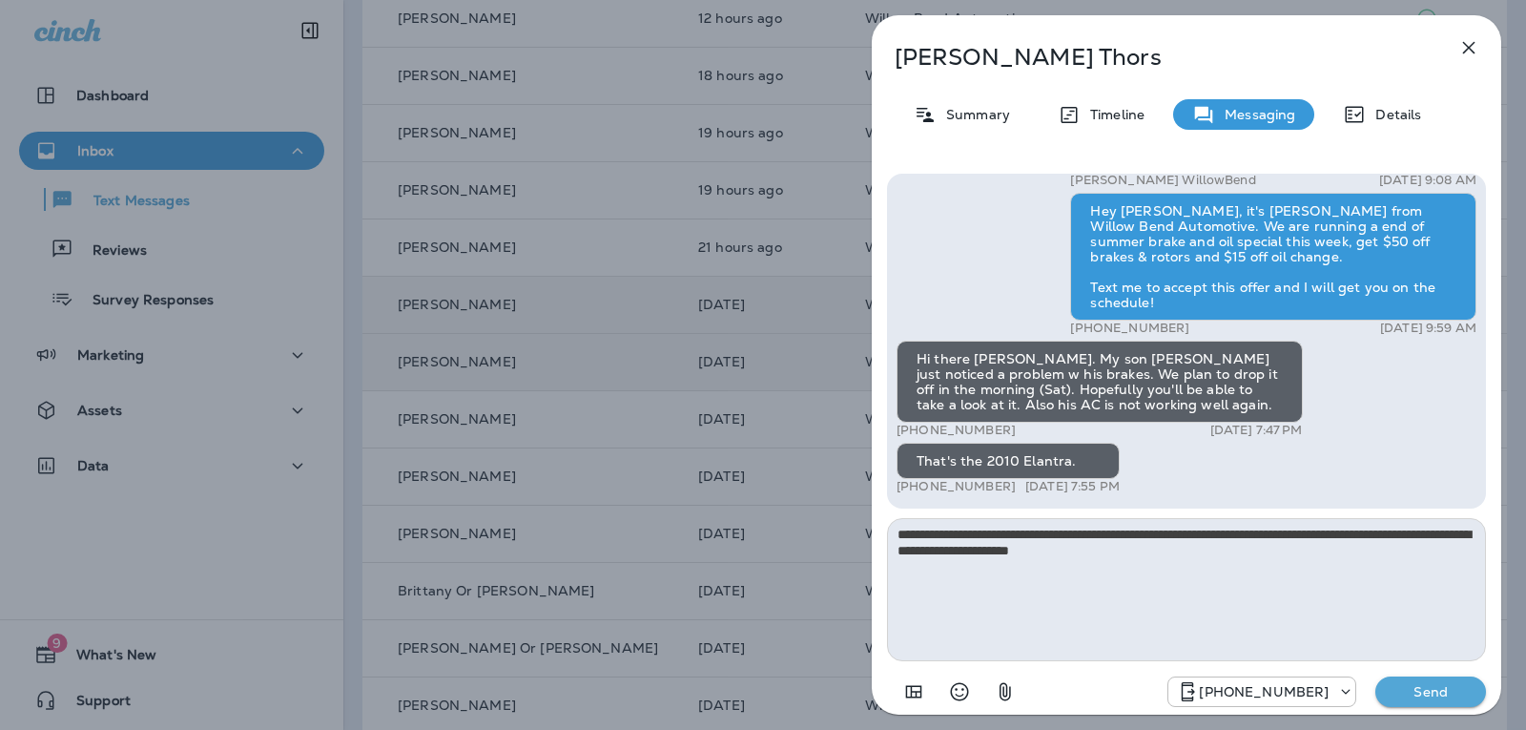
type textarea "**********"
click at [1393, 692] on p "Send" at bounding box center [1431, 691] width 80 height 17
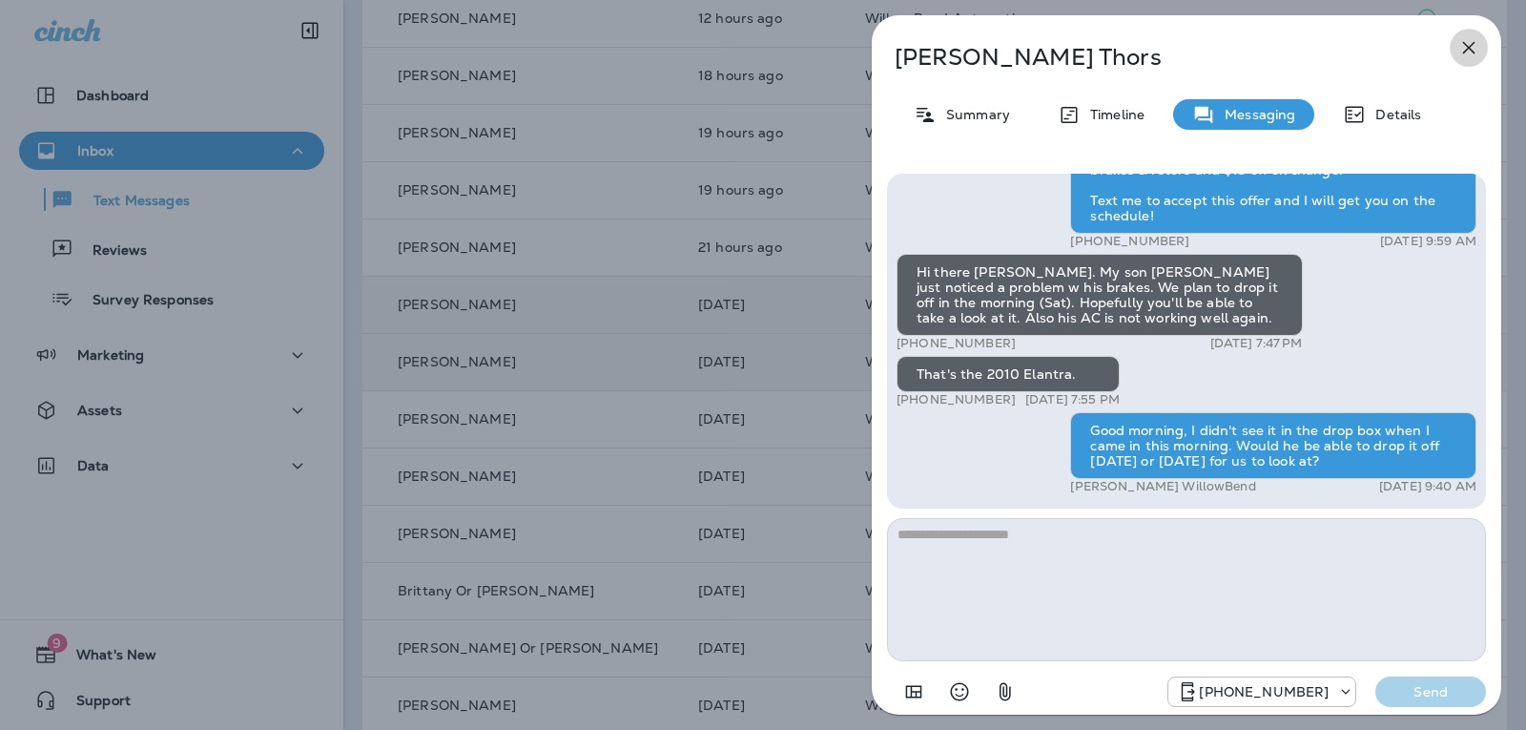
click at [1471, 44] on icon "button" at bounding box center [1468, 47] width 23 height 23
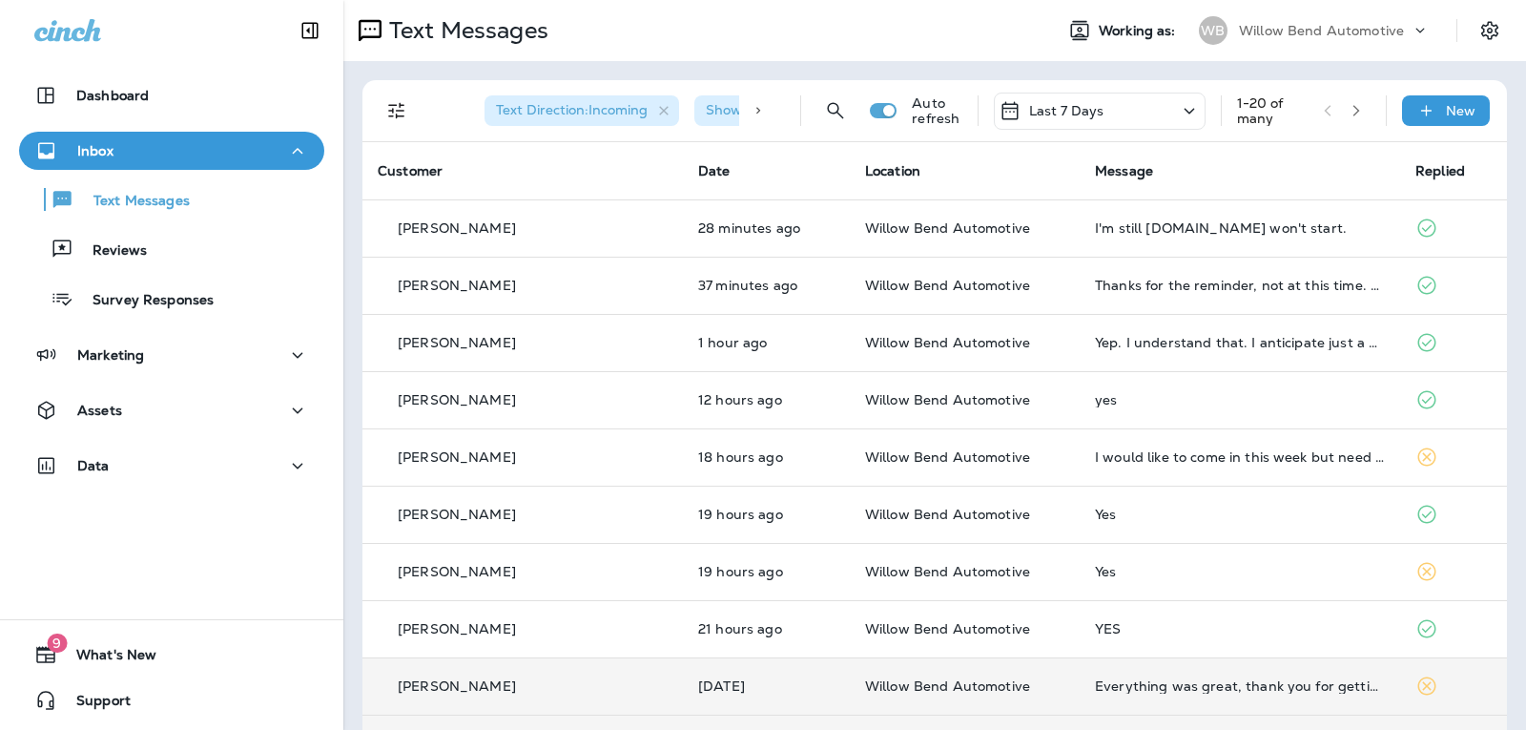
click at [1092, 116] on div "Last 7 Days" at bounding box center [1100, 111] width 212 height 37
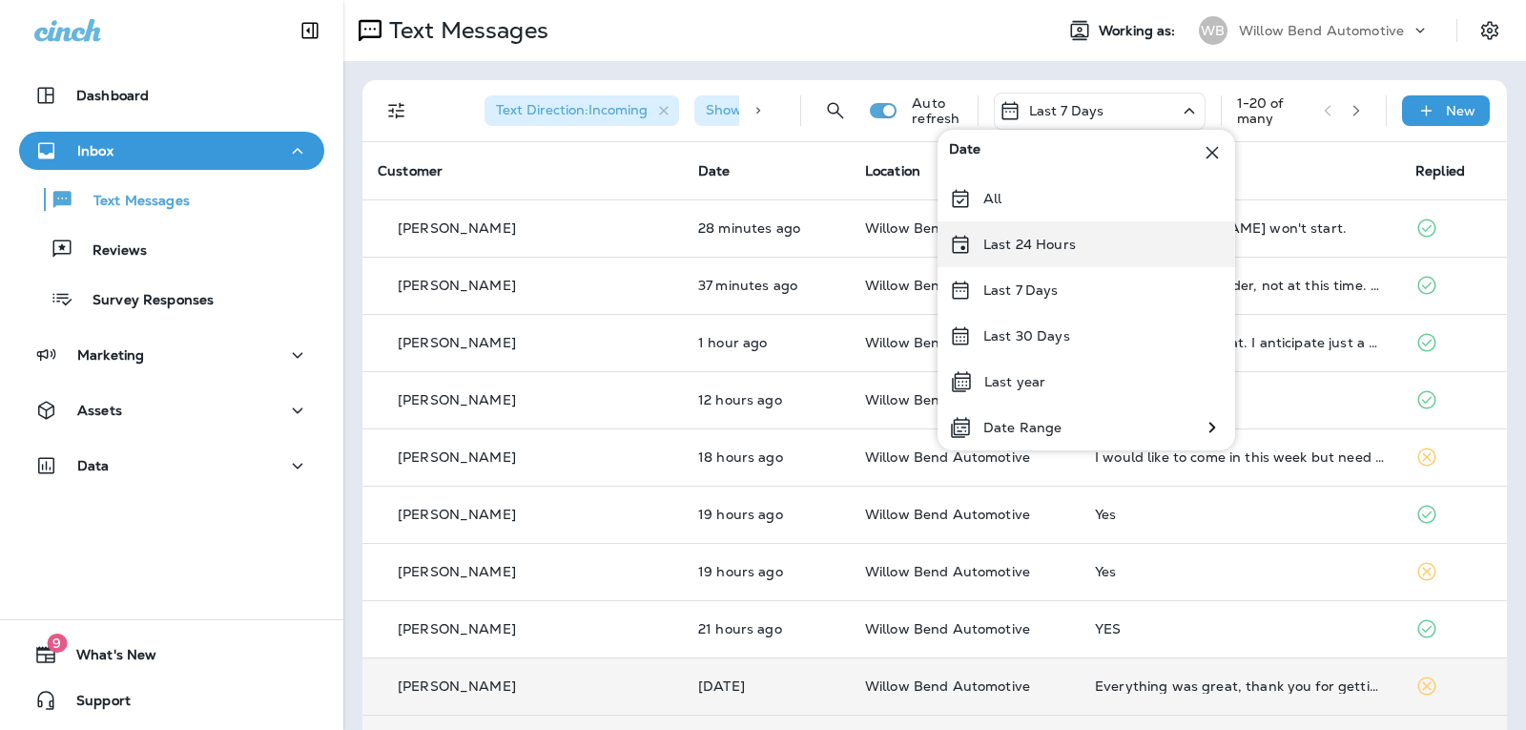
click at [1074, 250] on div "Last 24 Hours" at bounding box center [1087, 244] width 298 height 46
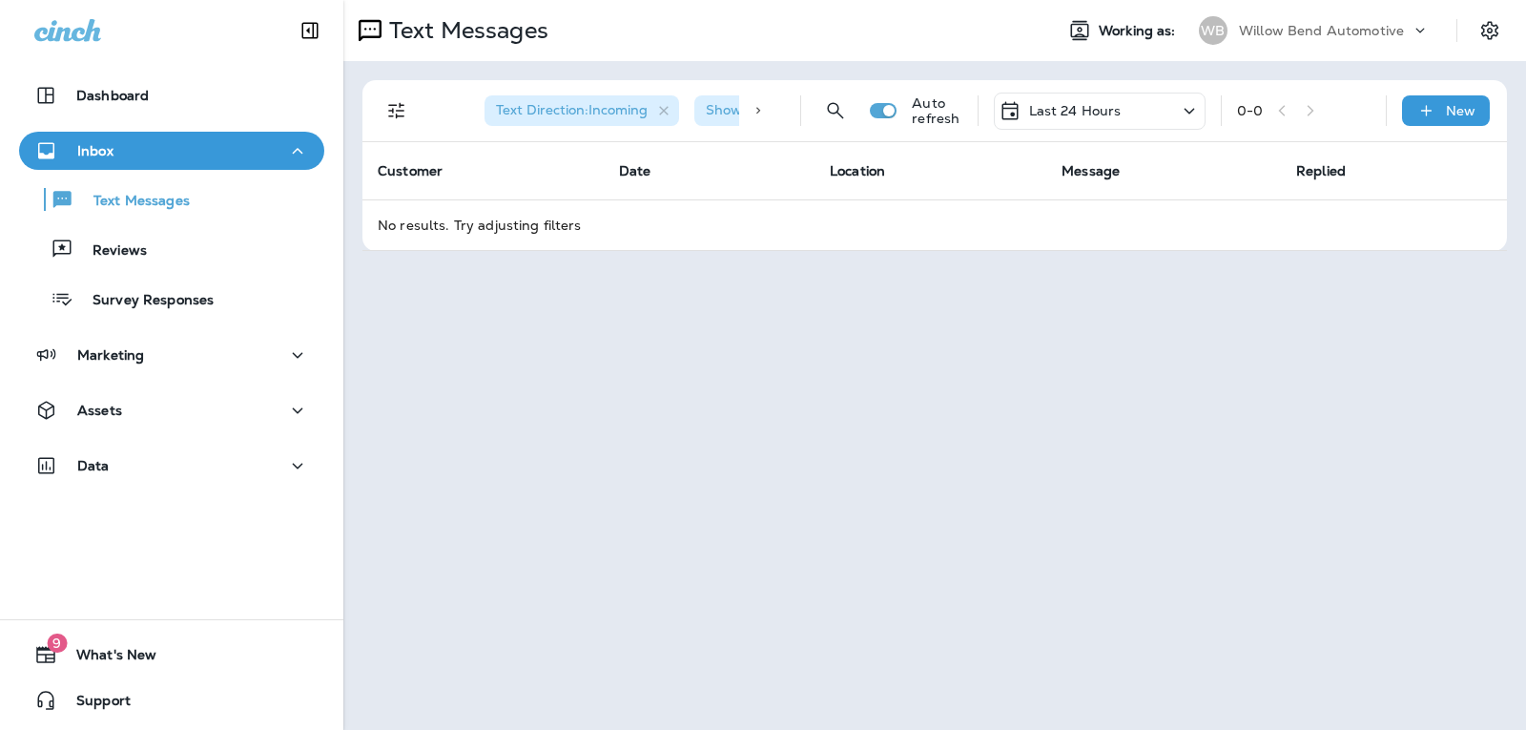
click at [1090, 110] on p "Last 24 Hours" at bounding box center [1075, 110] width 93 height 15
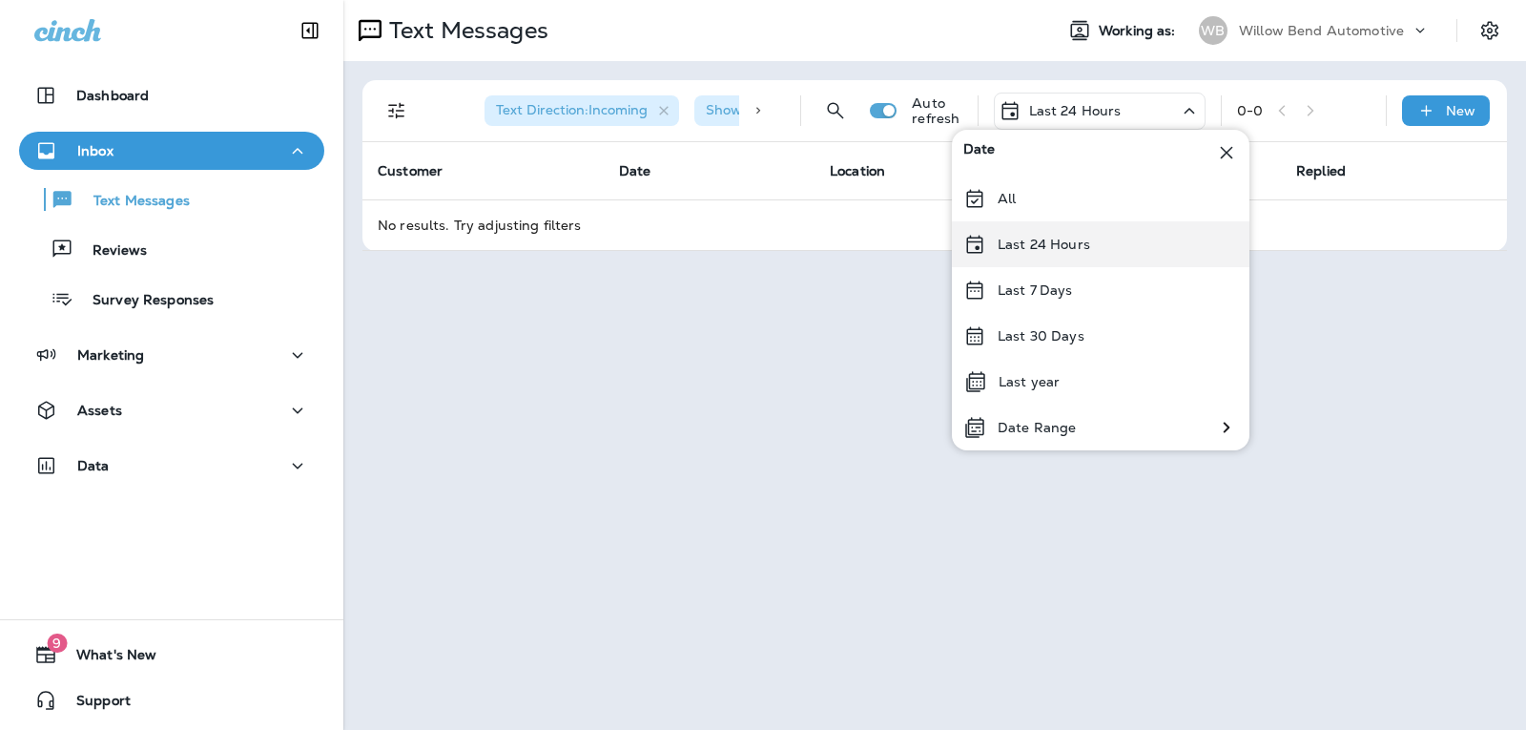
click at [1082, 237] on p "Last 24 Hours" at bounding box center [1044, 244] width 93 height 15
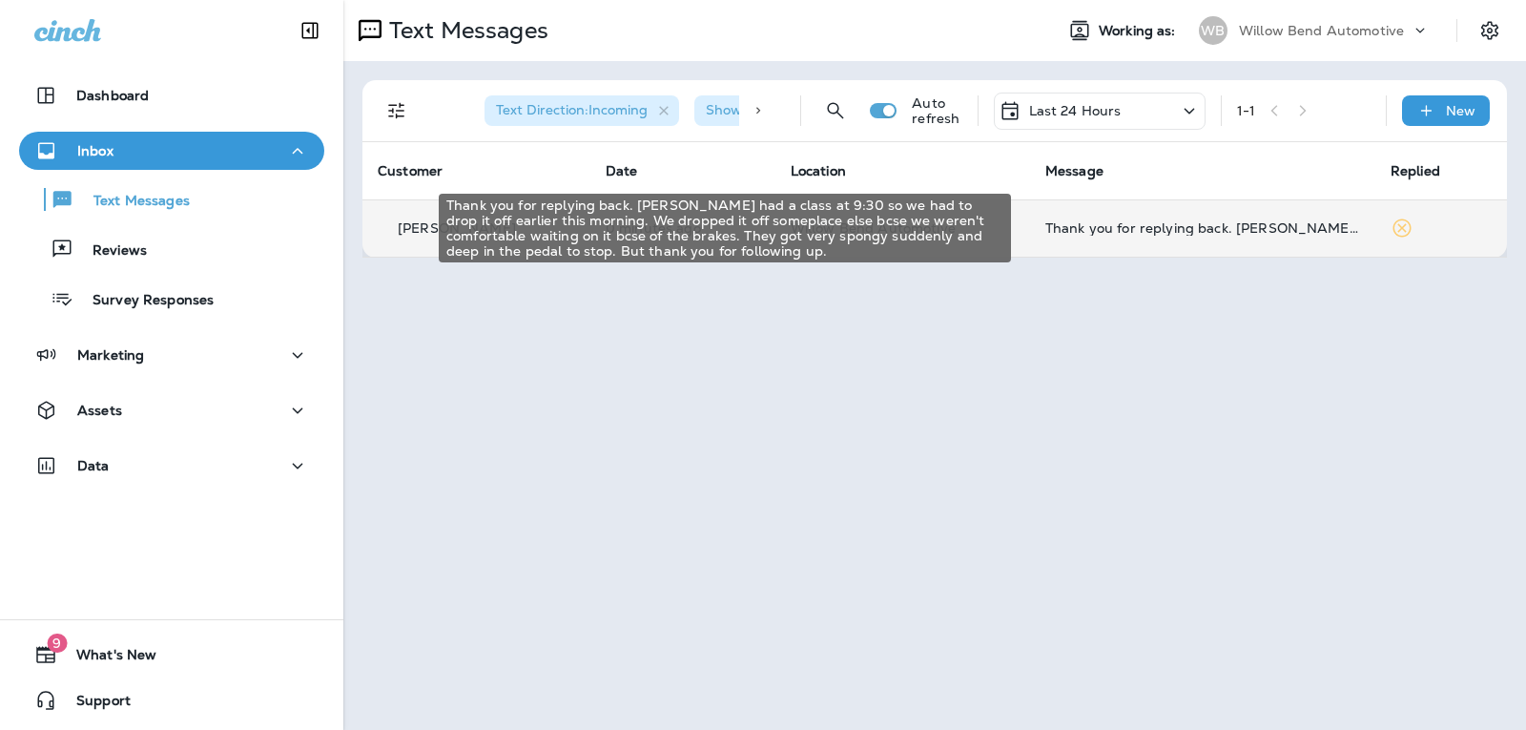
click at [1211, 229] on div "Thank you for replying back. [PERSON_NAME] had a class at 9:30 so we had to dro…" at bounding box center [1202, 227] width 315 height 15
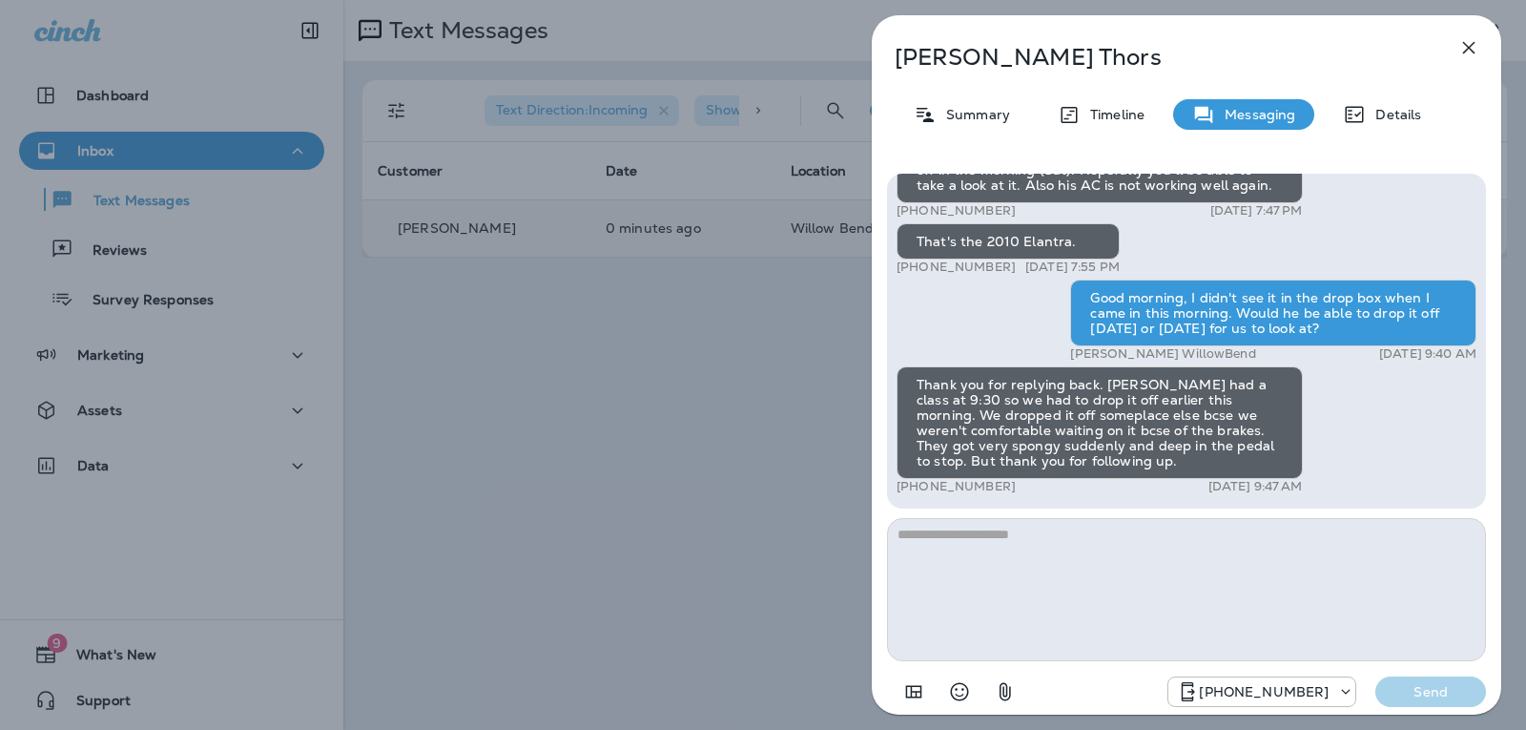
click at [966, 548] on textarea at bounding box center [1186, 589] width 599 height 143
type textarea "*"
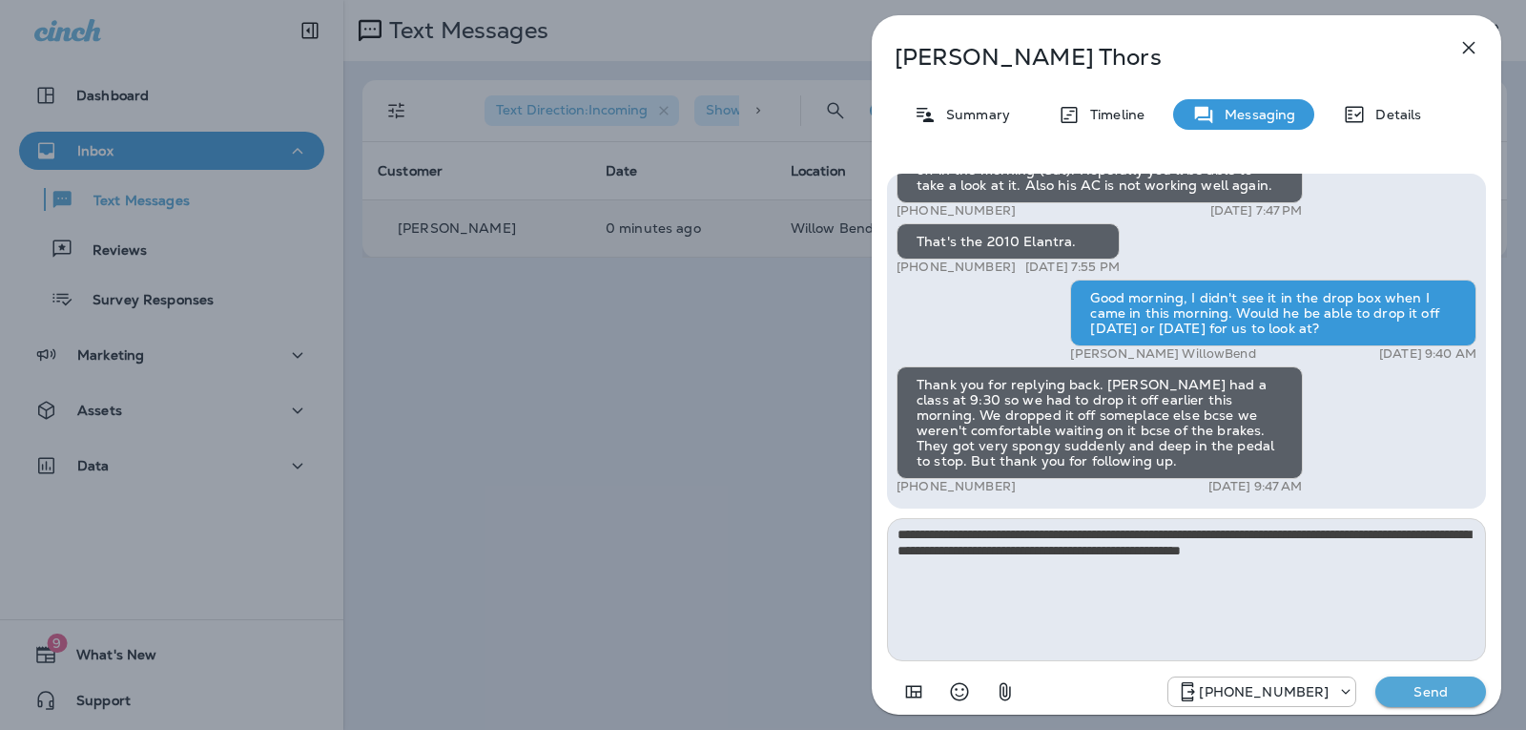
type textarea "**********"
click at [1429, 679] on div "[PHONE_NUMBER] Send" at bounding box center [1186, 686] width 599 height 50
click at [1429, 689] on p "Send" at bounding box center [1431, 691] width 80 height 17
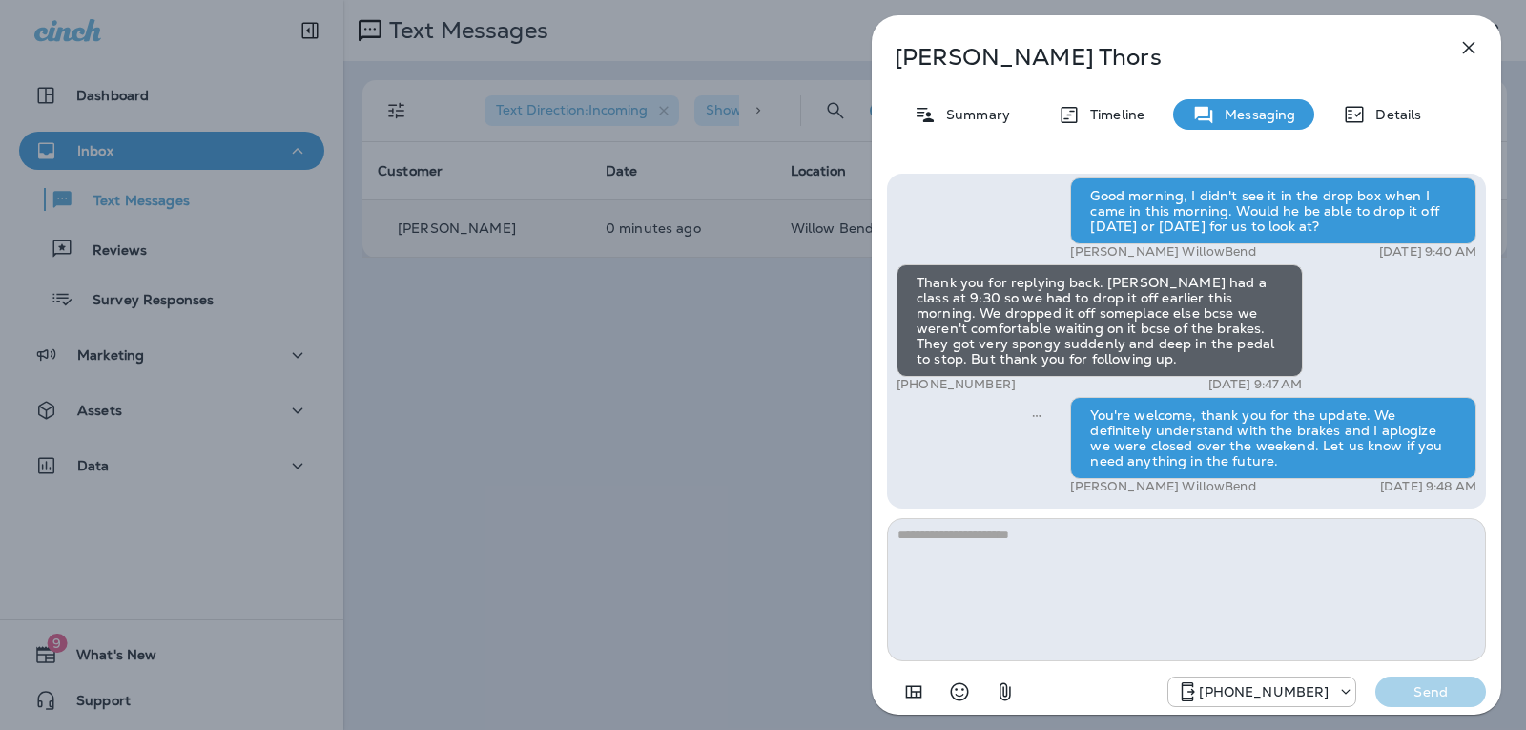
click at [1467, 43] on icon "button" at bounding box center [1468, 47] width 23 height 23
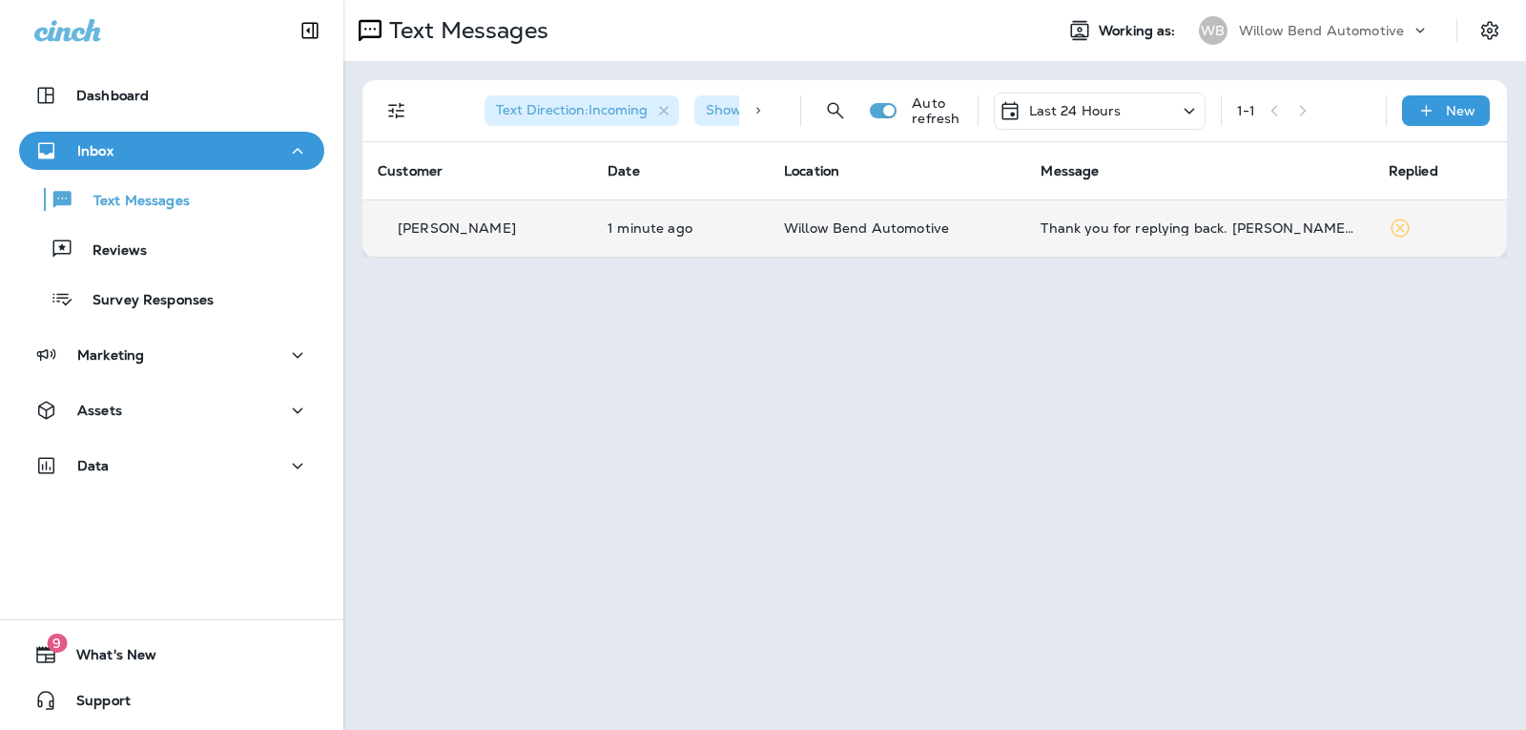
click at [1078, 108] on p "Last 24 Hours" at bounding box center [1075, 110] width 93 height 15
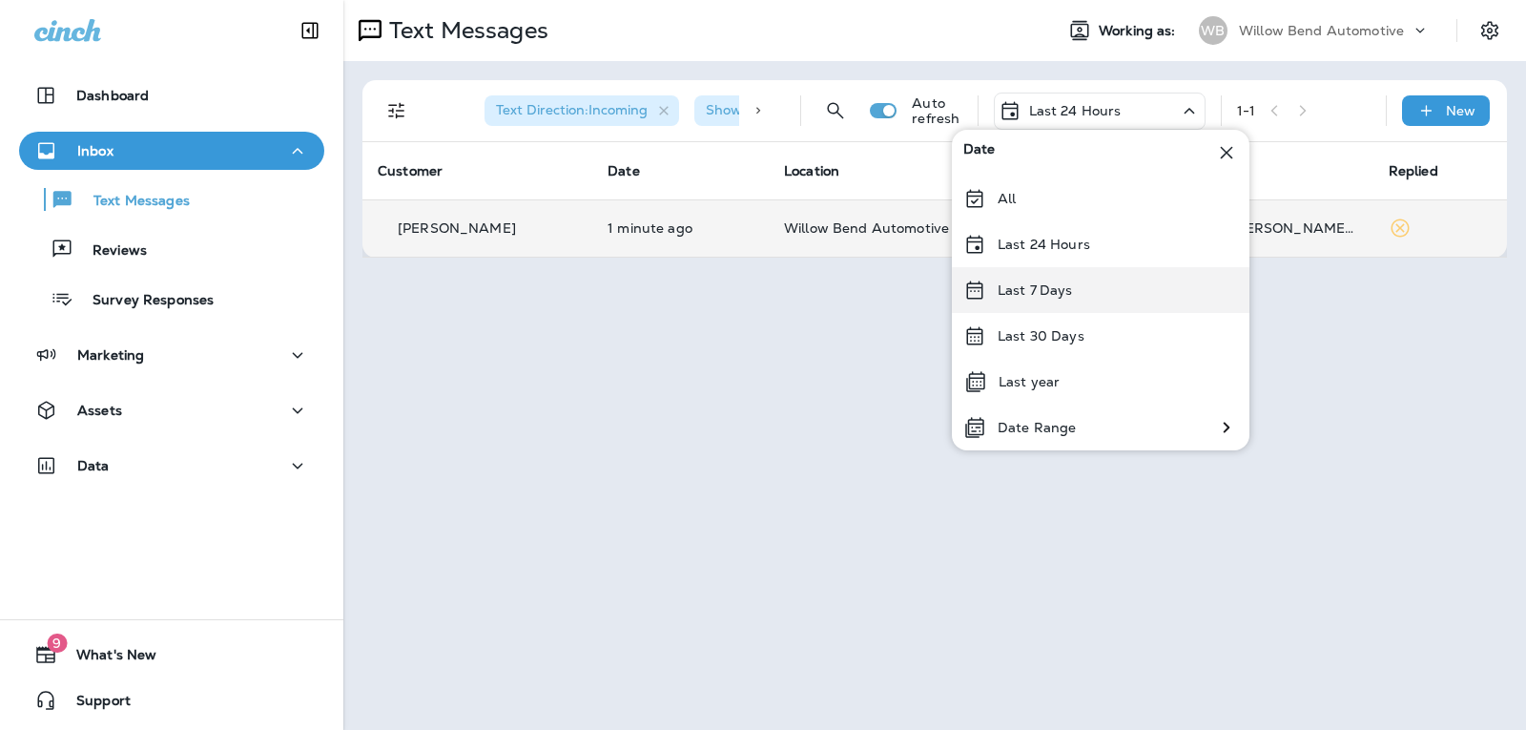
click at [1056, 284] on p "Last 7 Days" at bounding box center [1035, 289] width 75 height 15
